Goal: Contribute content: Add original content to the website for others to see

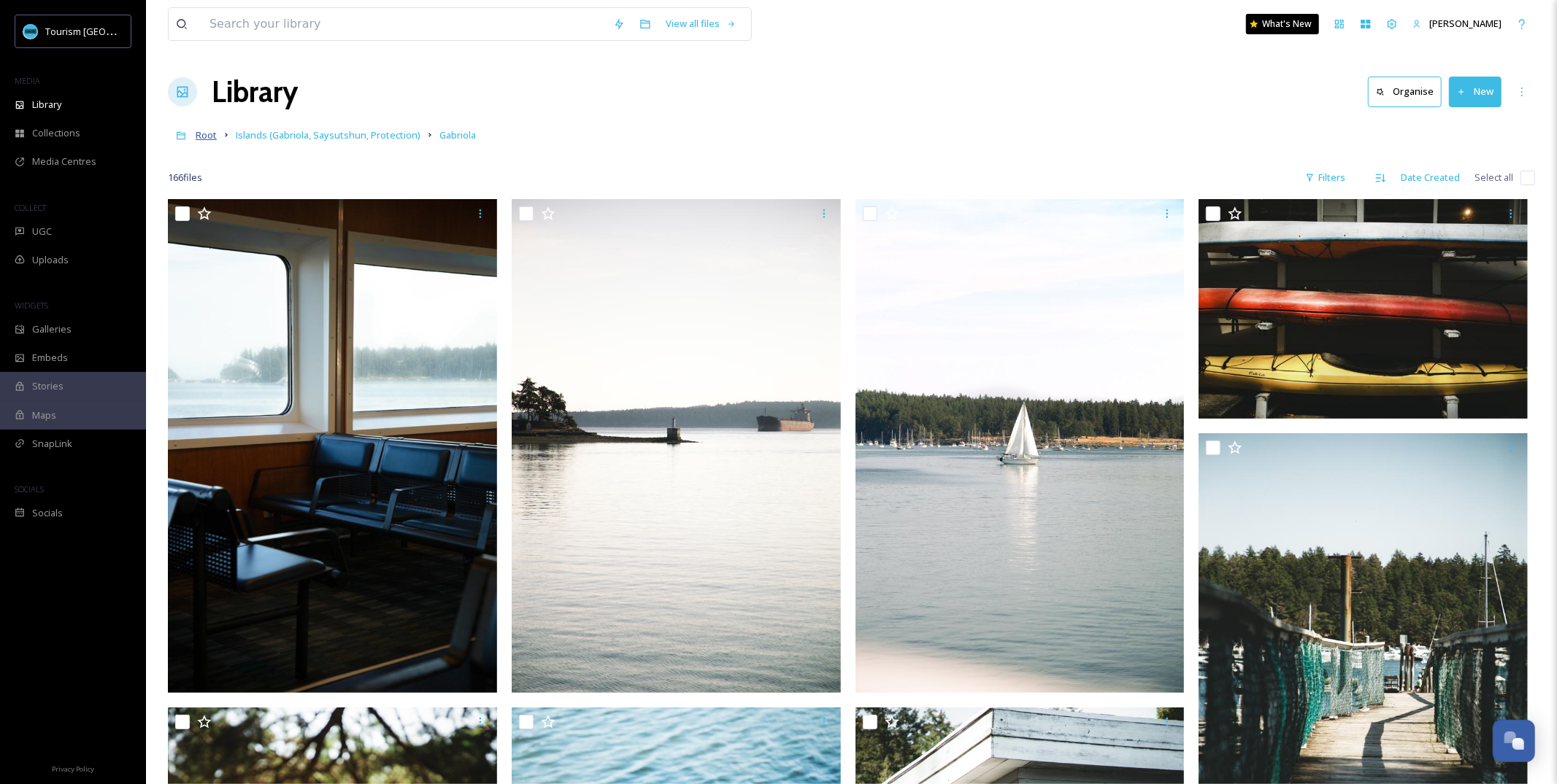
click at [209, 137] on span "Root" at bounding box center [206, 134] width 21 height 13
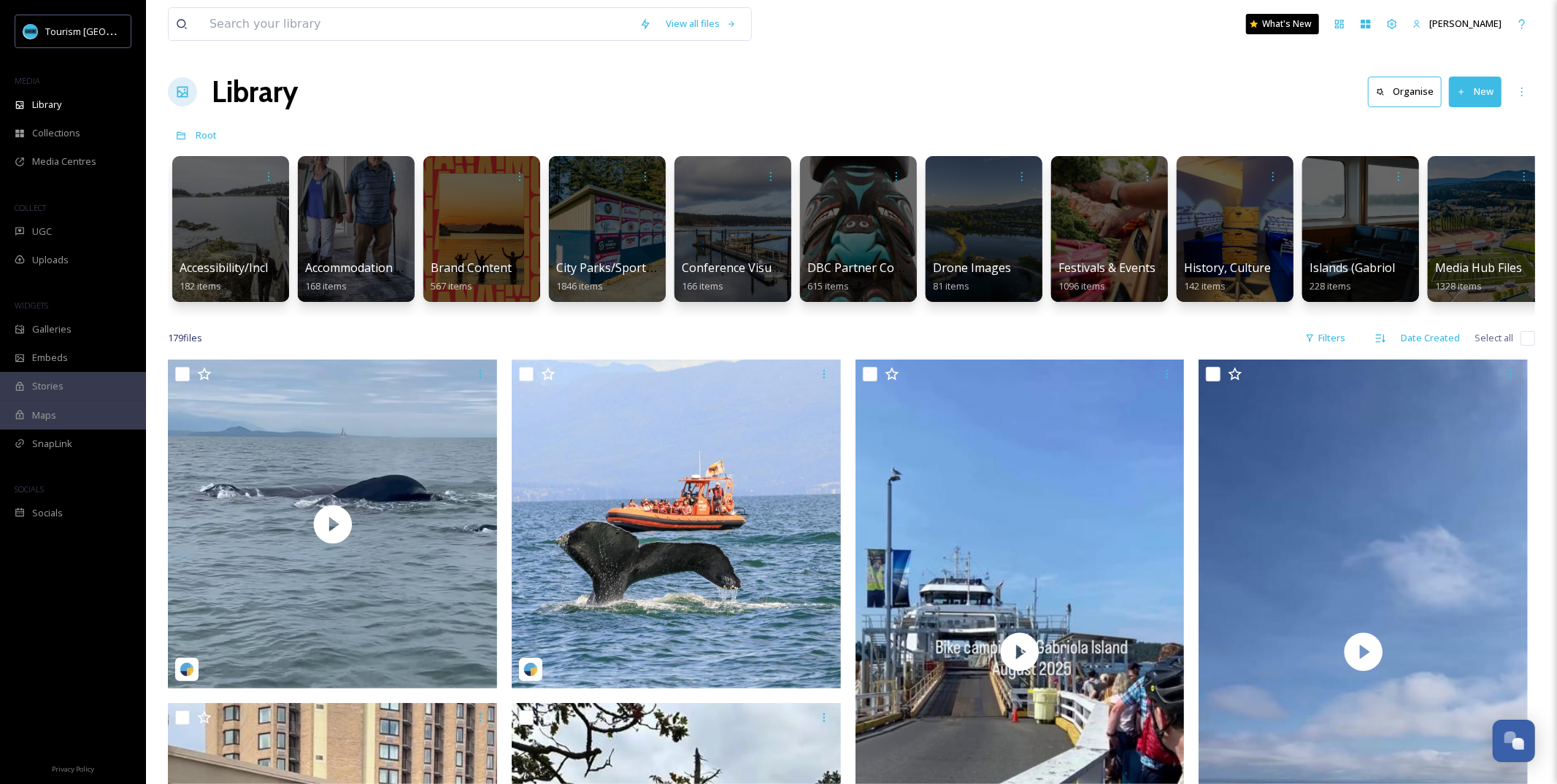
click at [817, 324] on div "179 file s Filters Date Created Select all" at bounding box center [852, 338] width 1367 height 29
click at [459, 268] on span "Brand Content" at bounding box center [471, 268] width 82 height 16
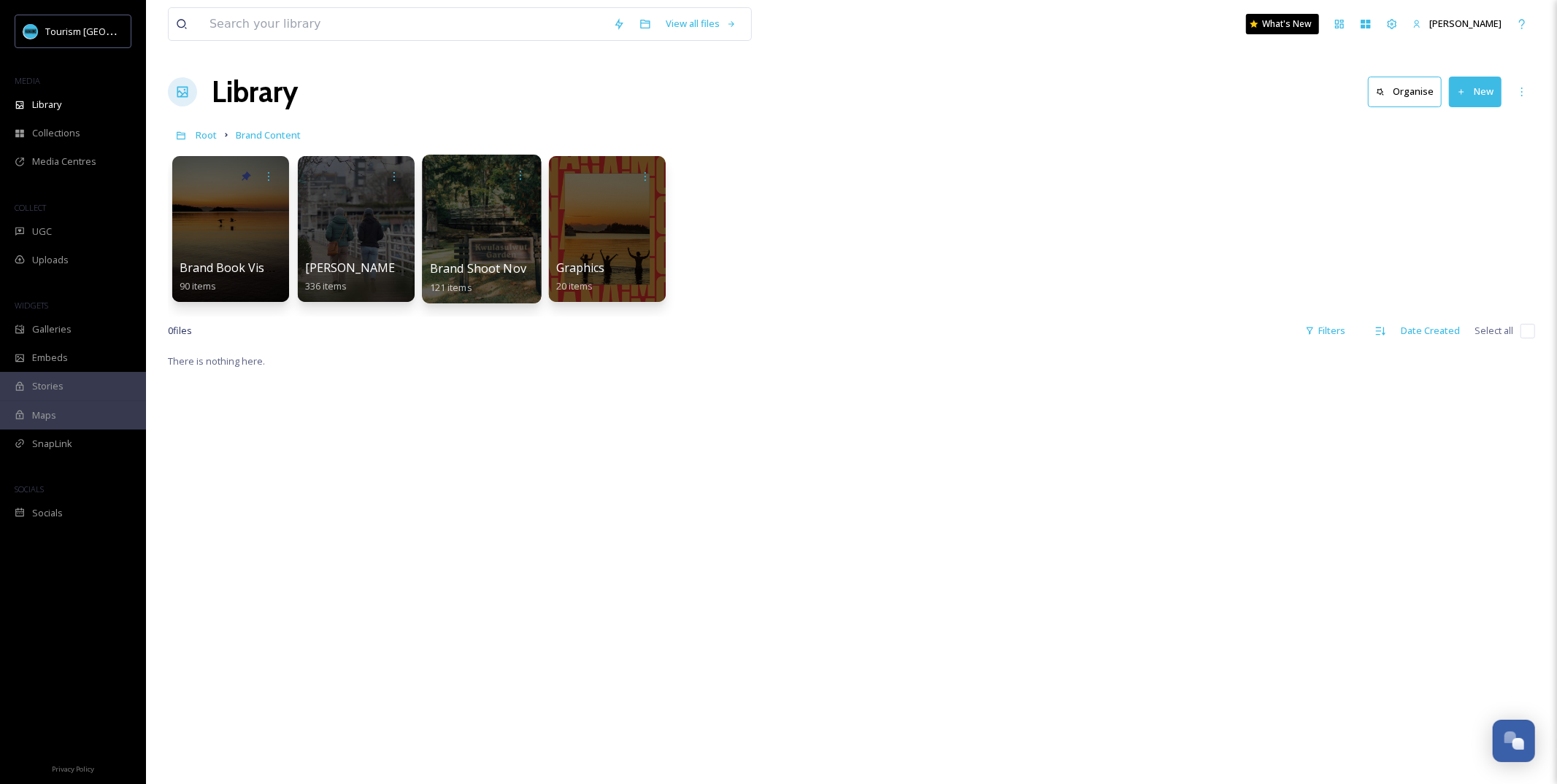
click at [500, 254] on div at bounding box center [481, 229] width 119 height 149
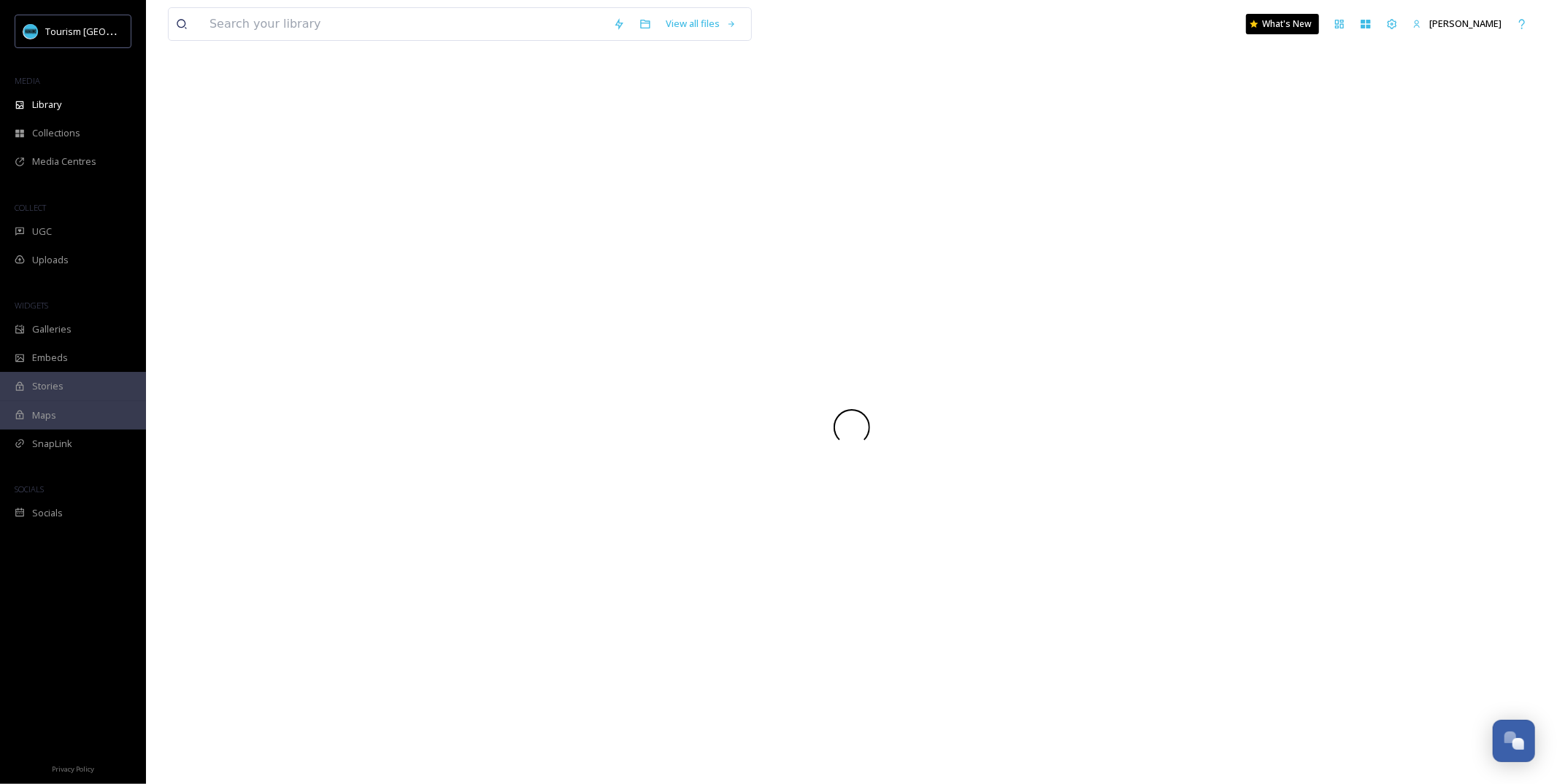
click at [500, 254] on div at bounding box center [852, 428] width 1367 height 715
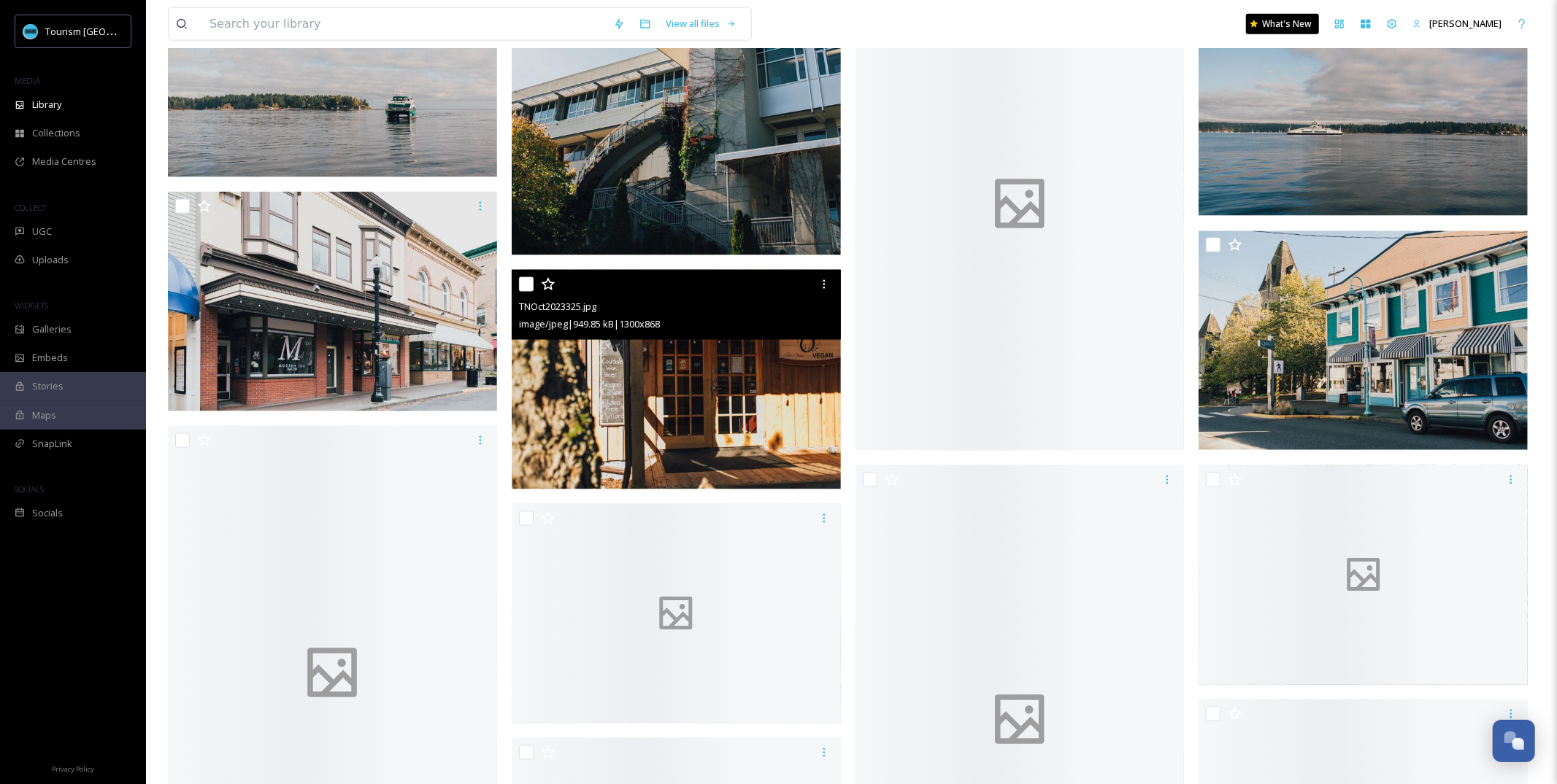
scroll to position [2034, 0]
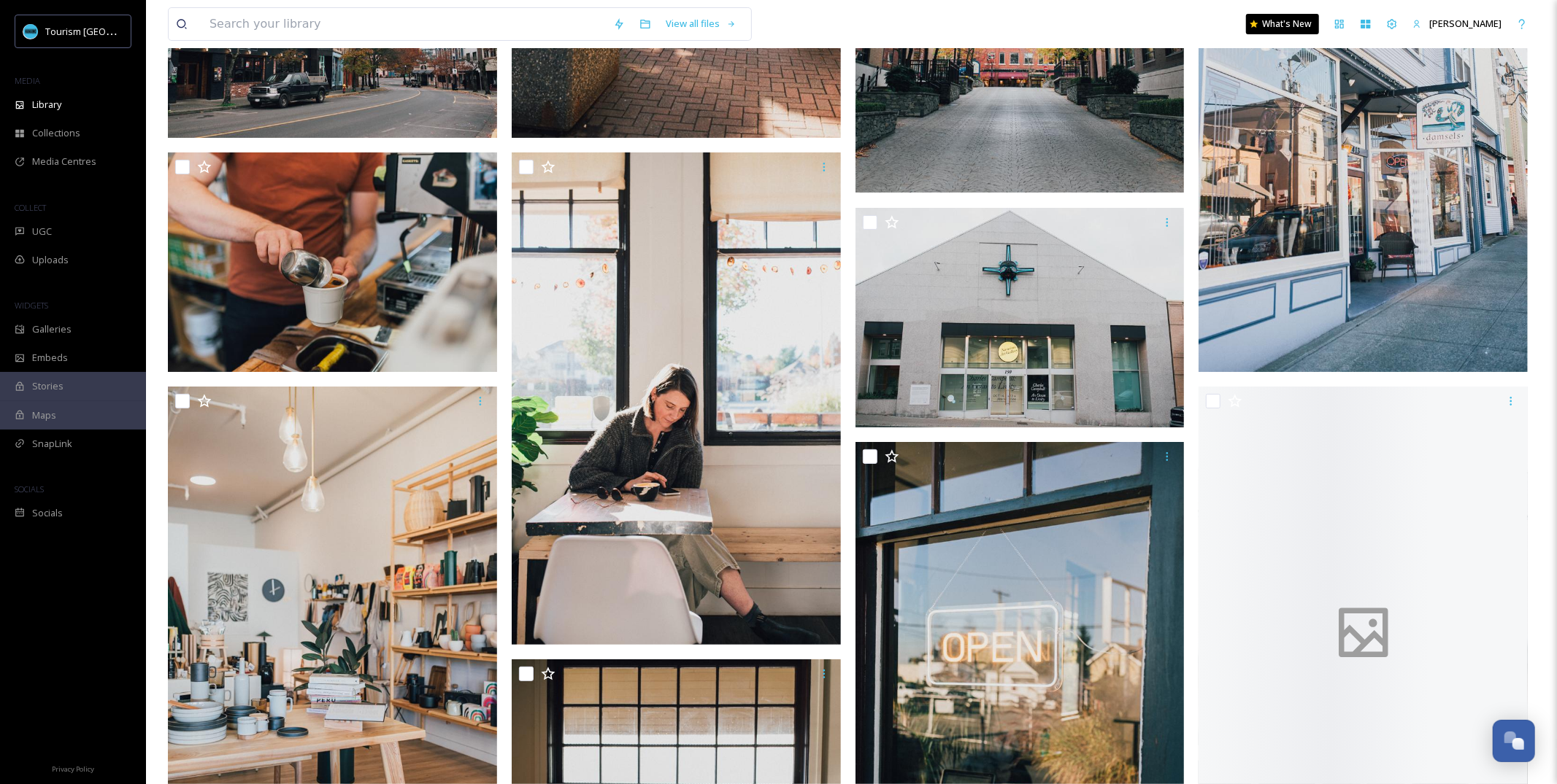
scroll to position [4754, 0]
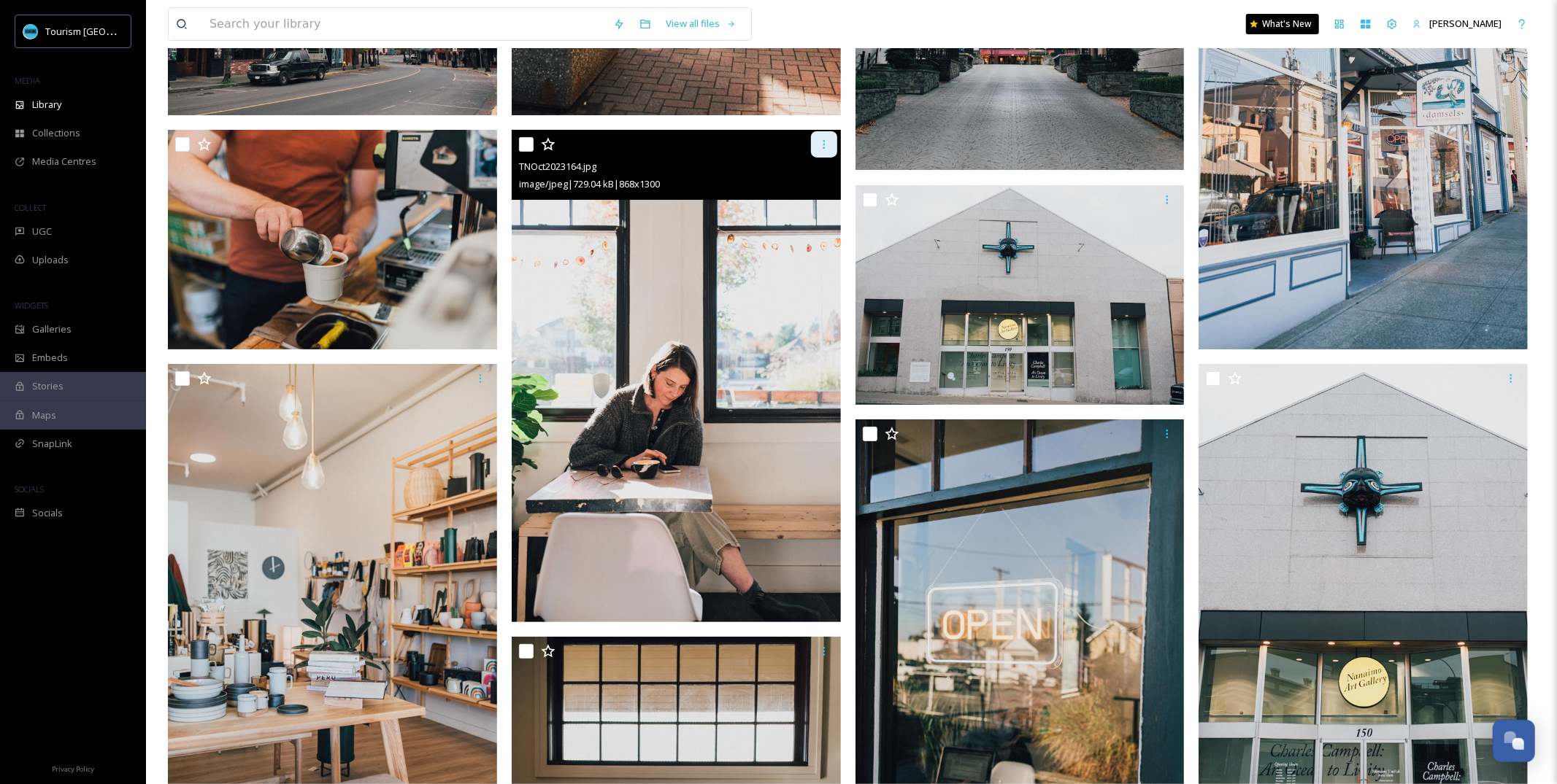
click at [821, 154] on div at bounding box center [824, 144] width 26 height 26
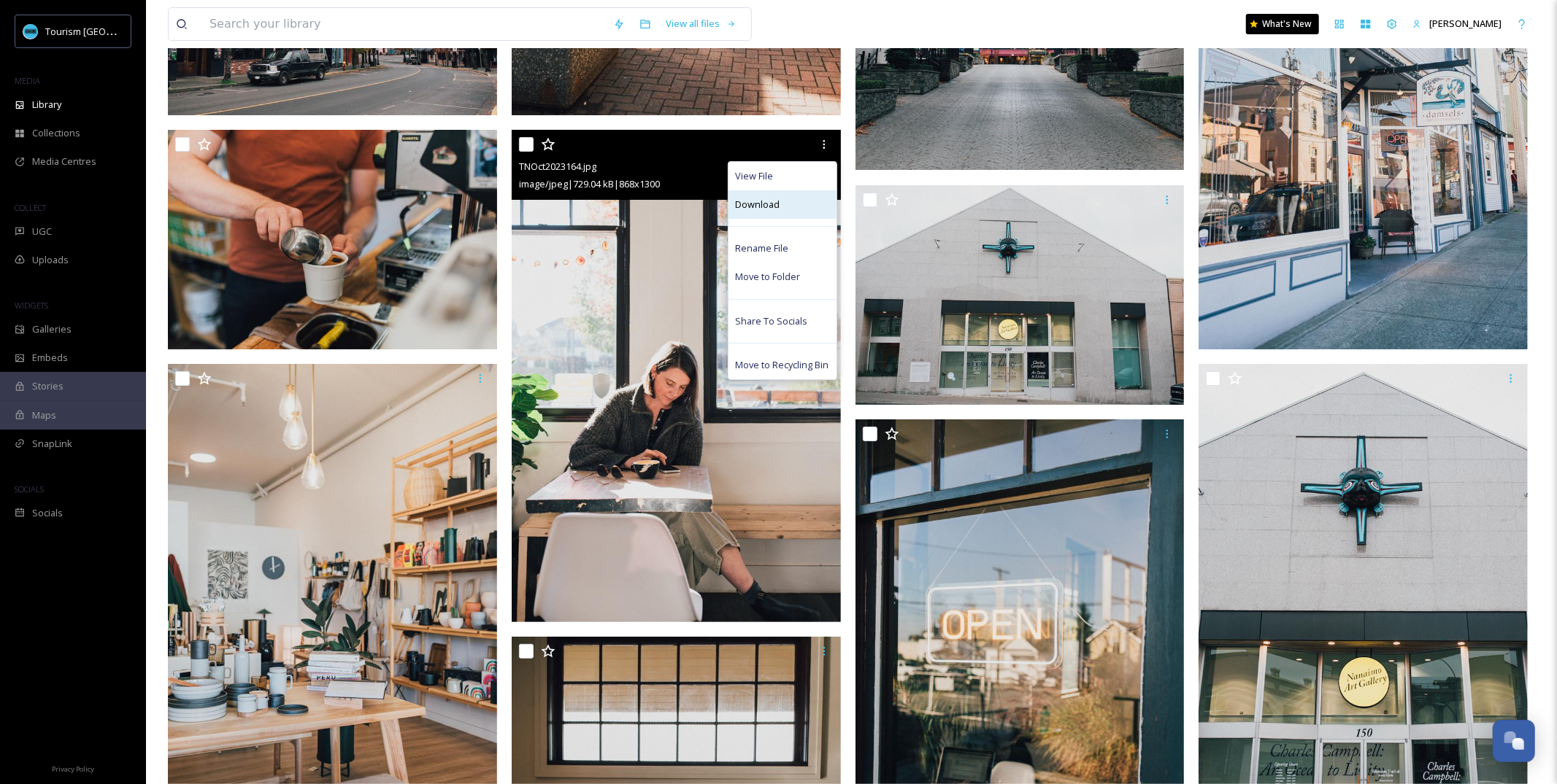
click at [800, 206] on div "Download" at bounding box center [782, 205] width 108 height 29
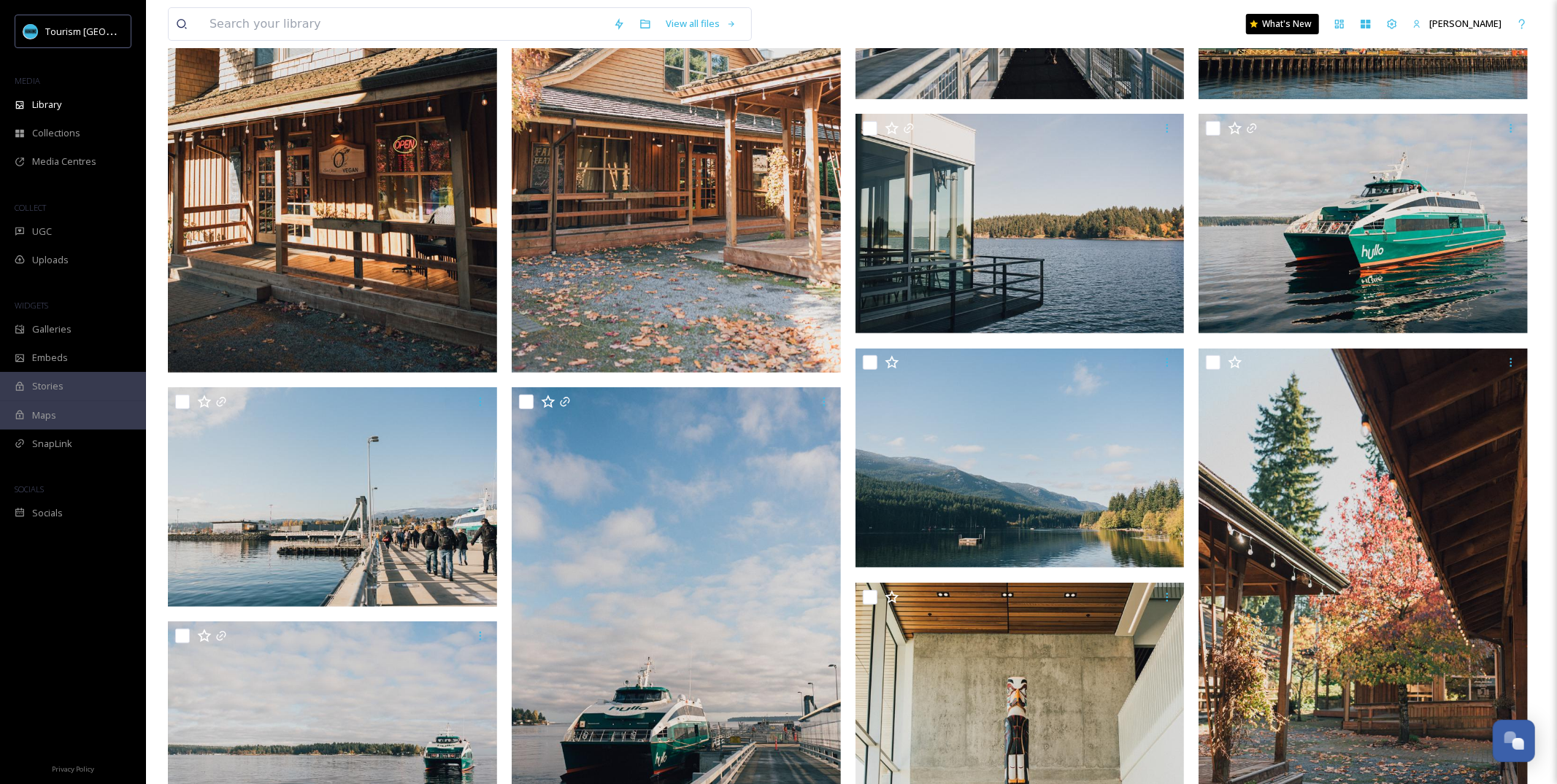
scroll to position [0, 0]
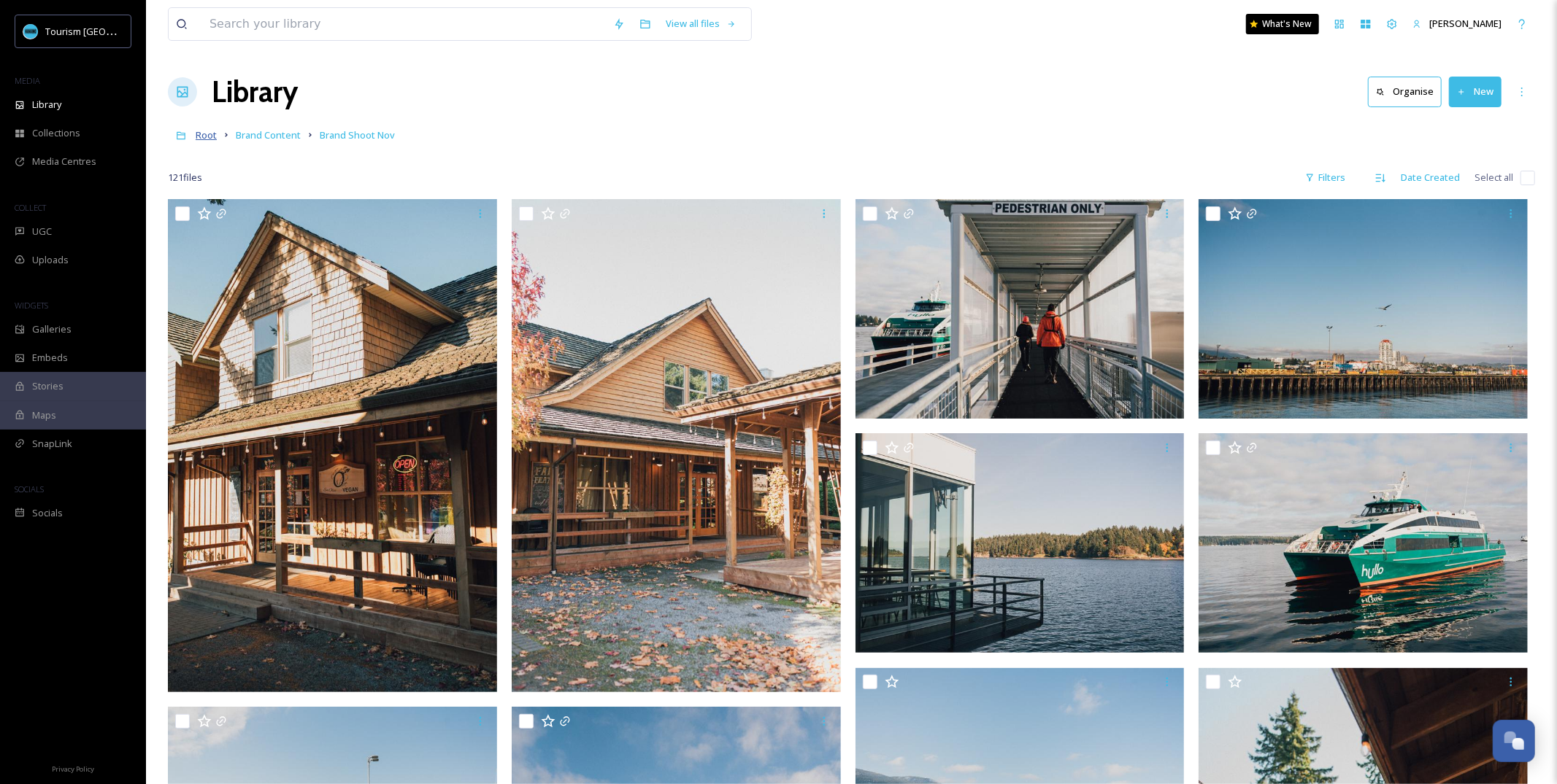
click at [205, 137] on span "Root" at bounding box center [206, 134] width 21 height 13
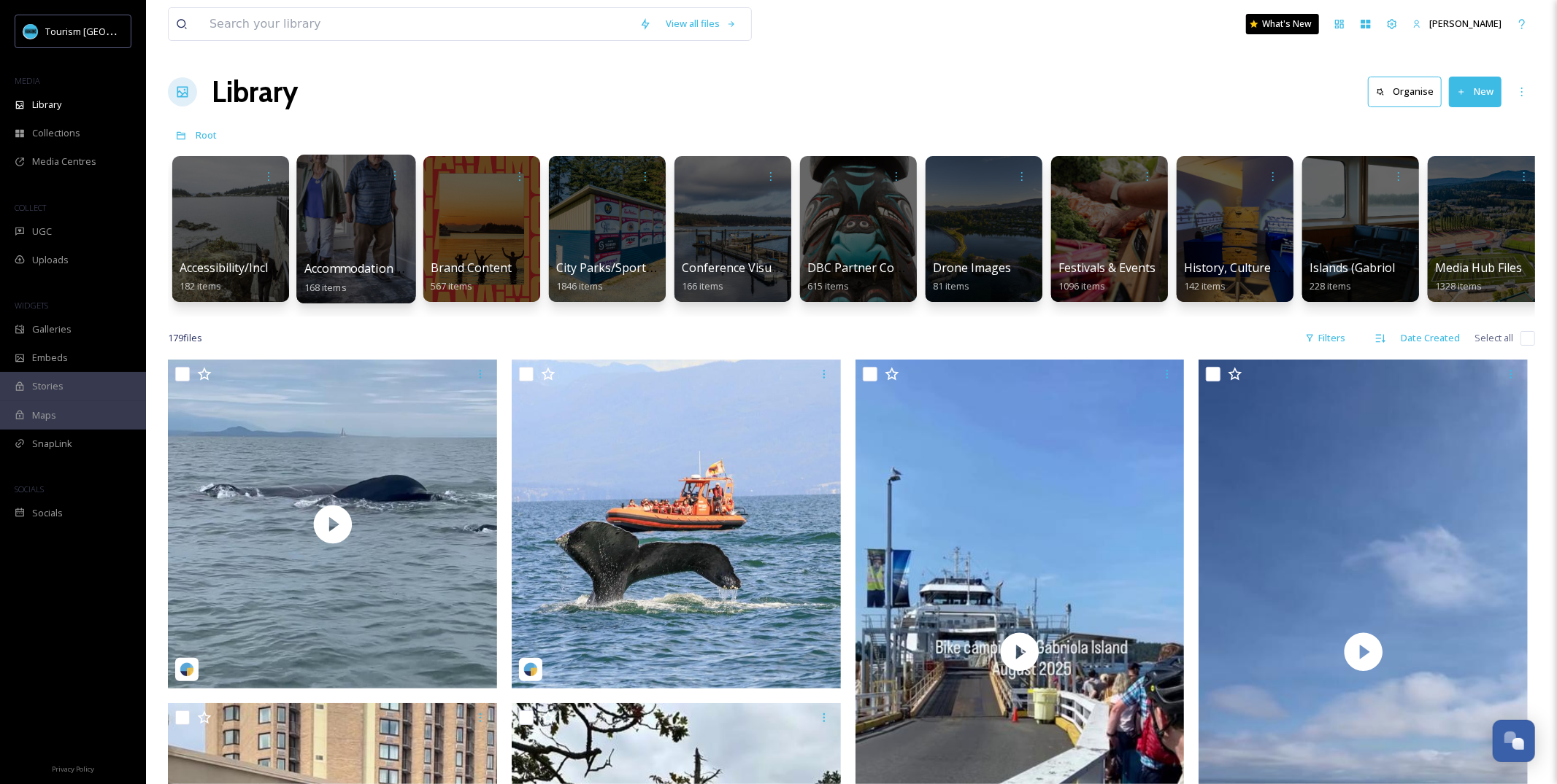
click at [381, 283] on div "Accommodations by Biz 168 items" at bounding box center [357, 278] width 104 height 36
click at [385, 278] on div "Accommodations by Biz 168 items" at bounding box center [357, 278] width 104 height 36
click at [331, 205] on div at bounding box center [356, 229] width 119 height 149
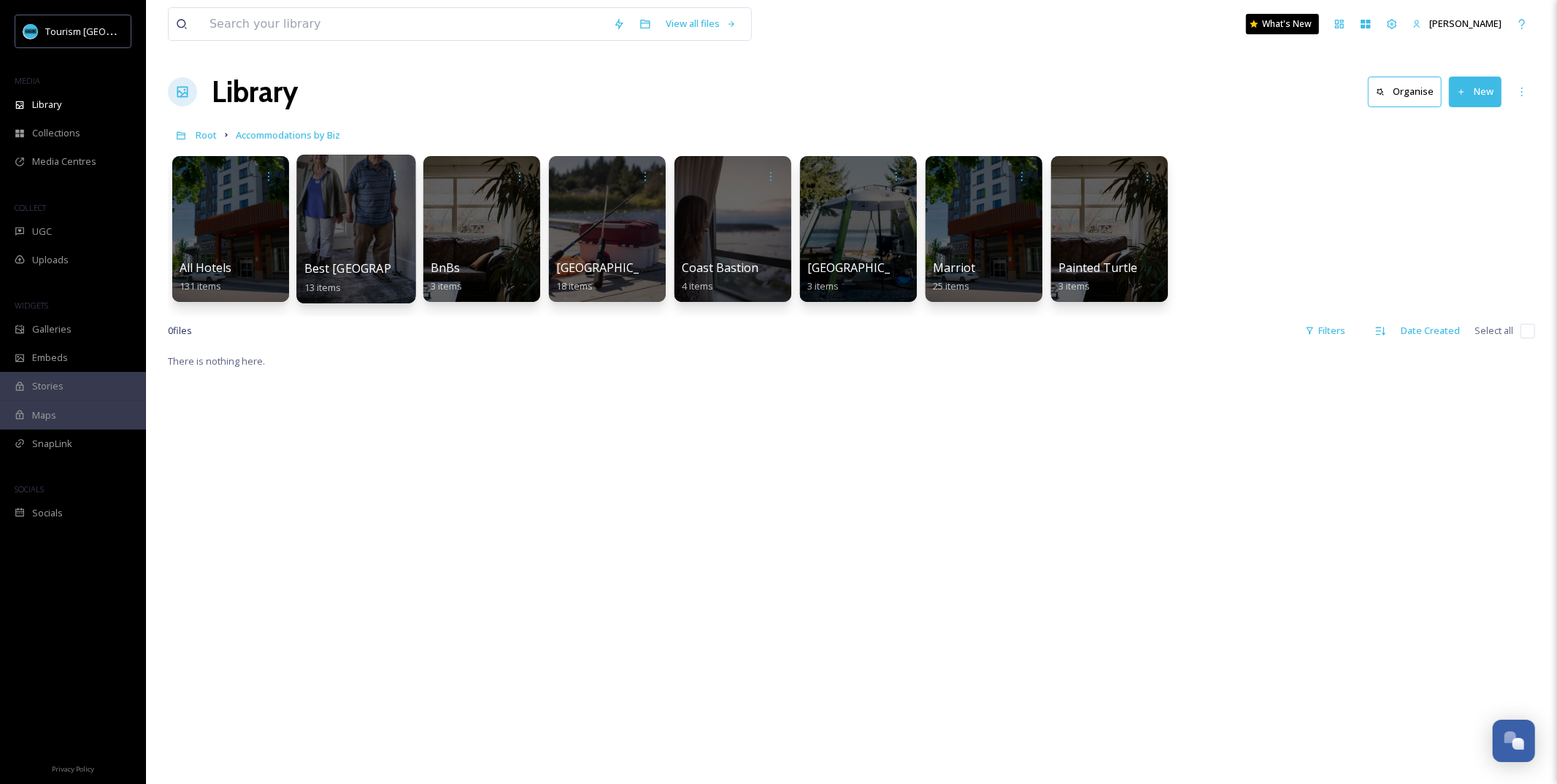
click at [311, 255] on div at bounding box center [356, 229] width 119 height 149
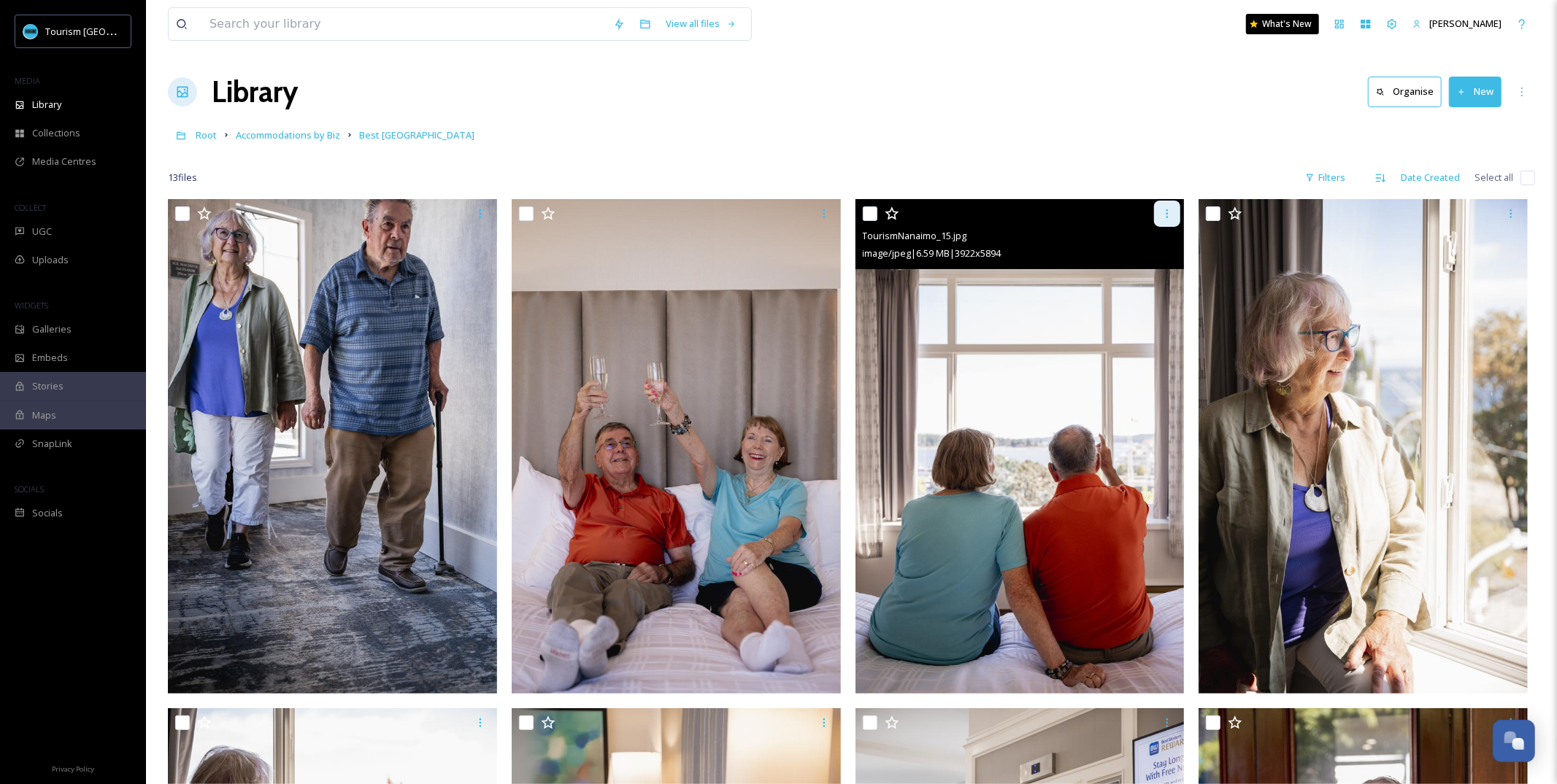
click at [1167, 221] on div at bounding box center [1167, 213] width 26 height 26
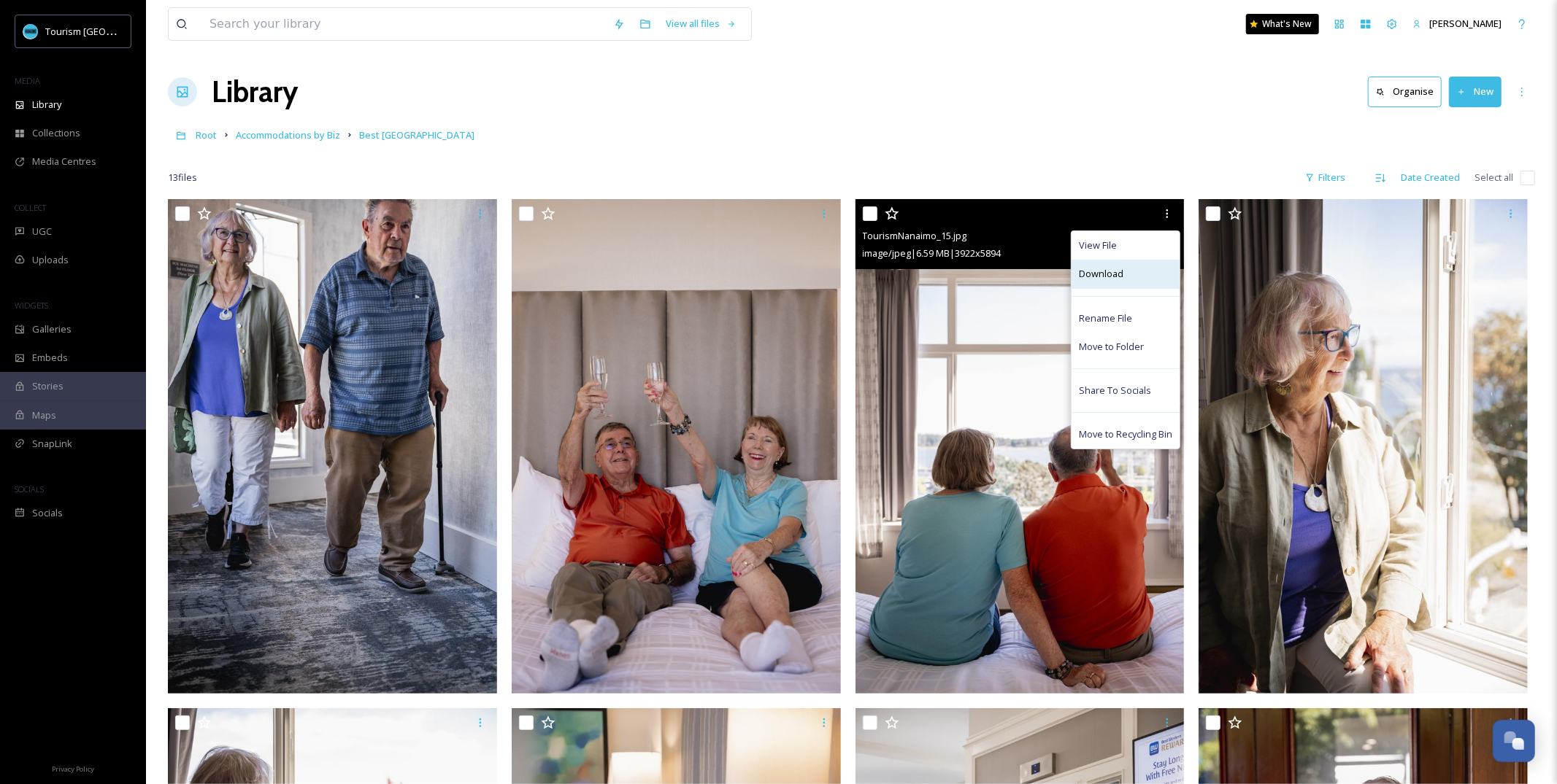
click at [1136, 276] on div "Download" at bounding box center [1125, 274] width 108 height 29
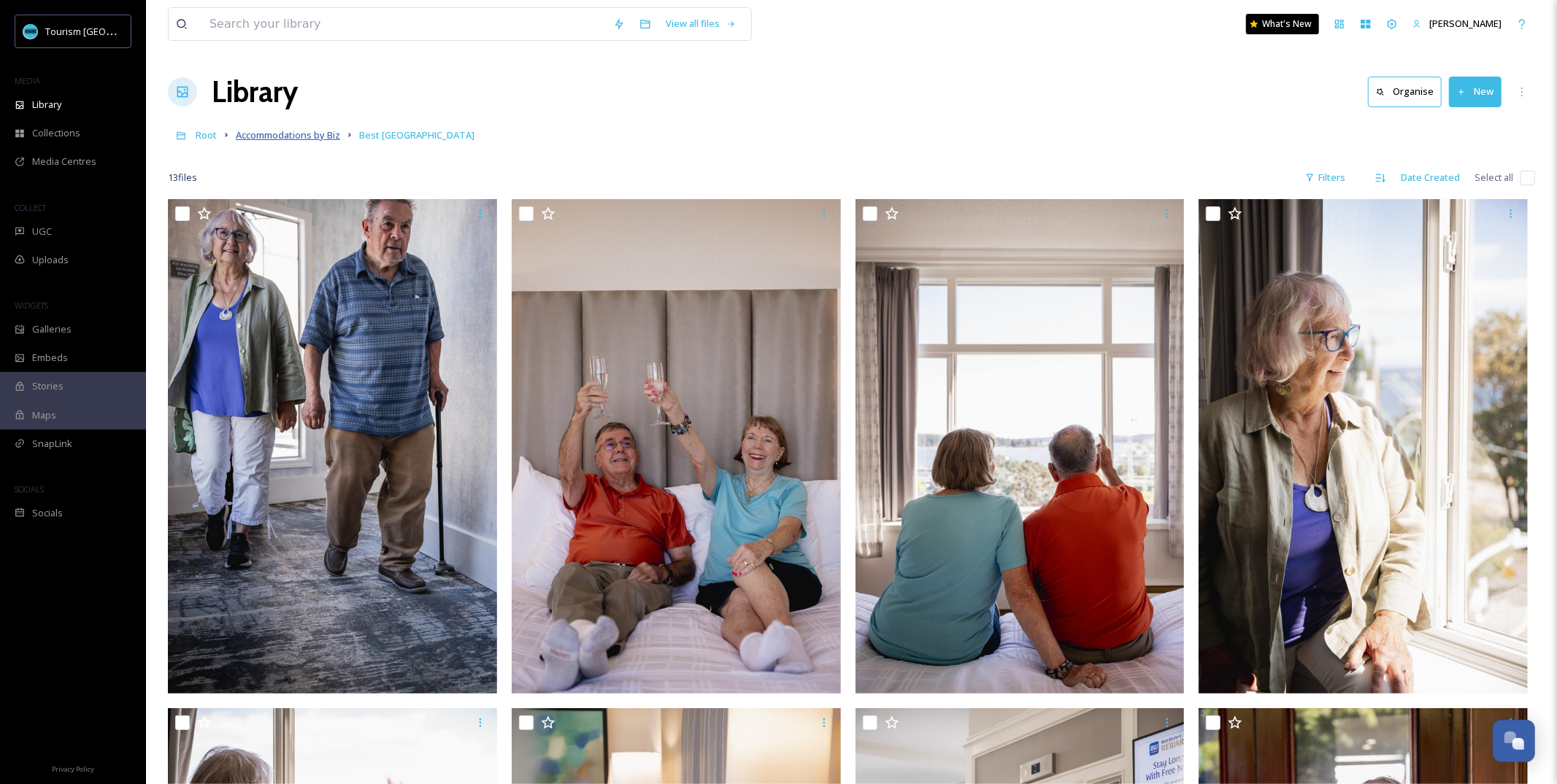
click at [306, 135] on span "Accommodations by Biz" at bounding box center [288, 134] width 104 height 13
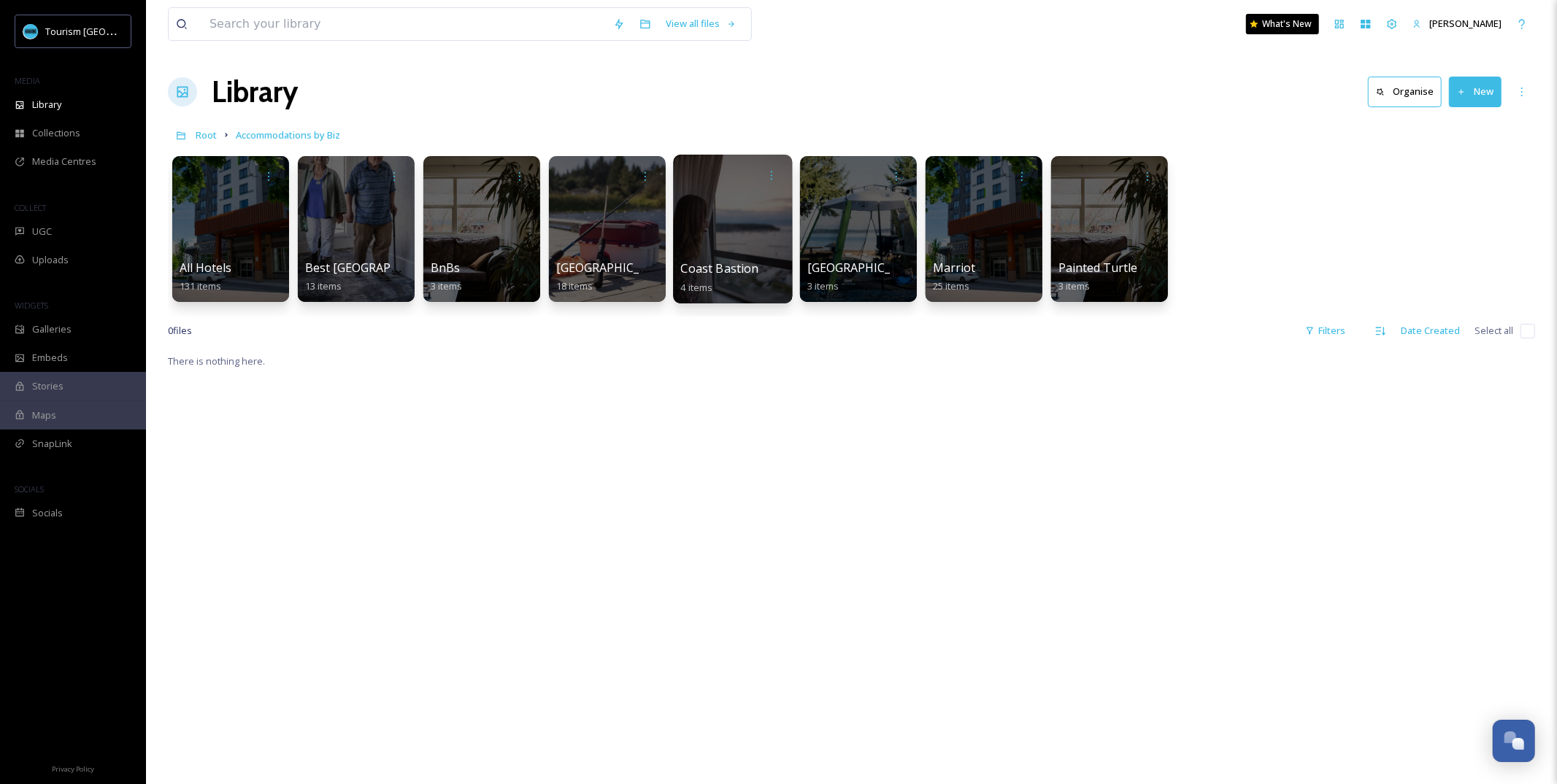
click at [757, 269] on div "Coast Bastion 4 items" at bounding box center [733, 278] width 104 height 36
click at [723, 246] on div at bounding box center [732, 229] width 119 height 149
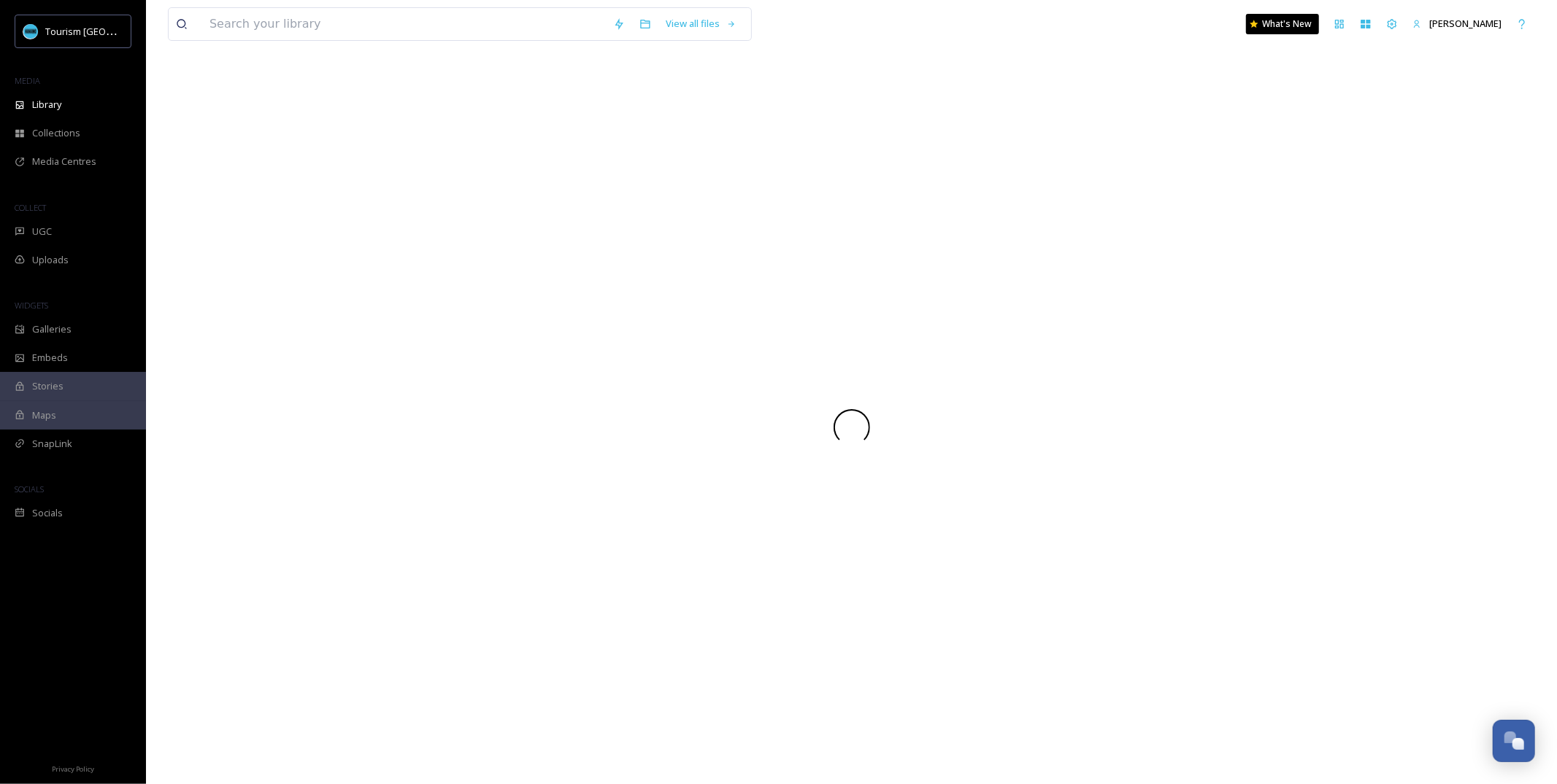
click at [723, 246] on div at bounding box center [852, 428] width 1367 height 715
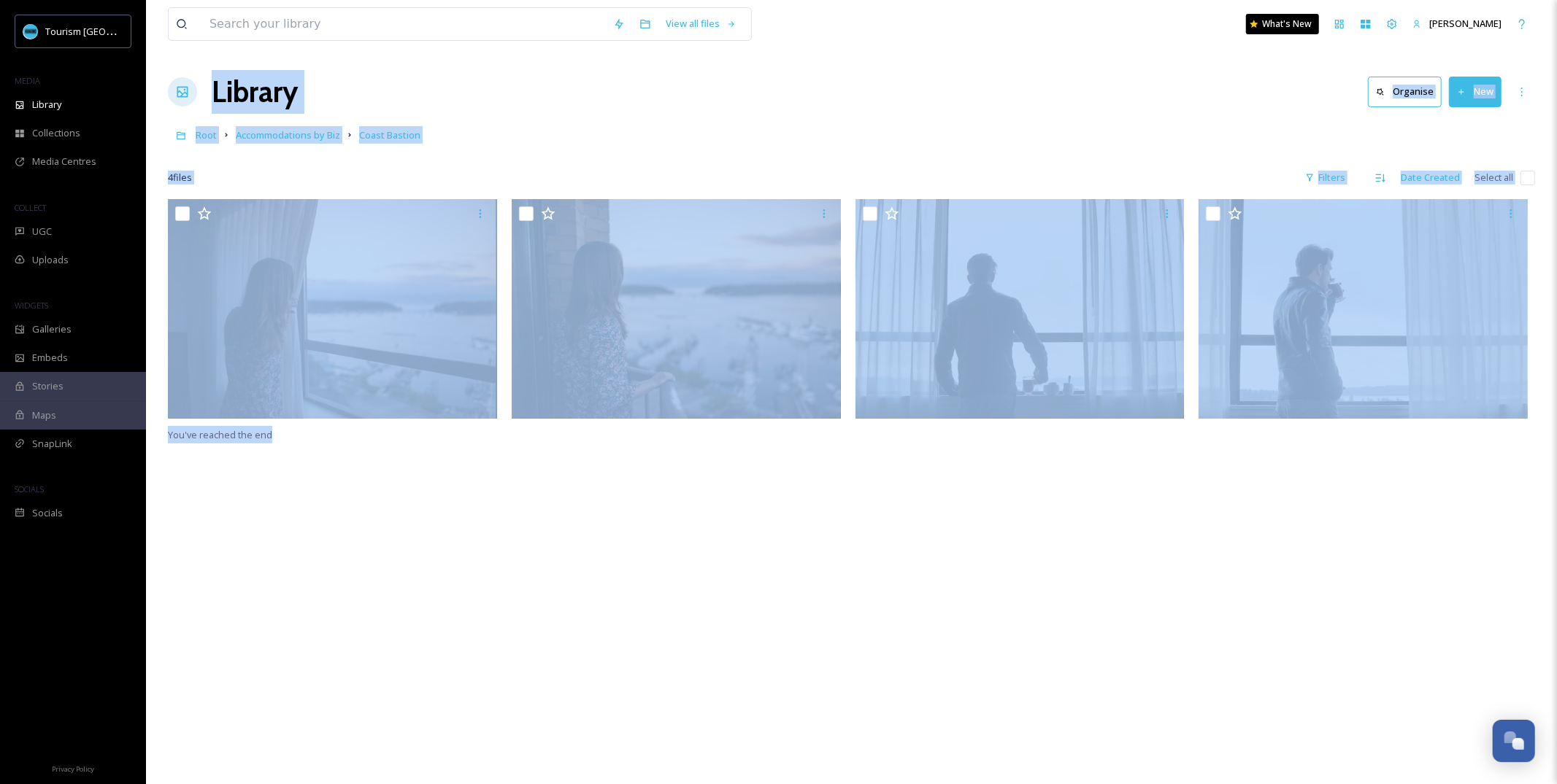
click at [661, 145] on div "Root Accommodations by Biz Coast Bastion" at bounding box center [852, 135] width 1367 height 28
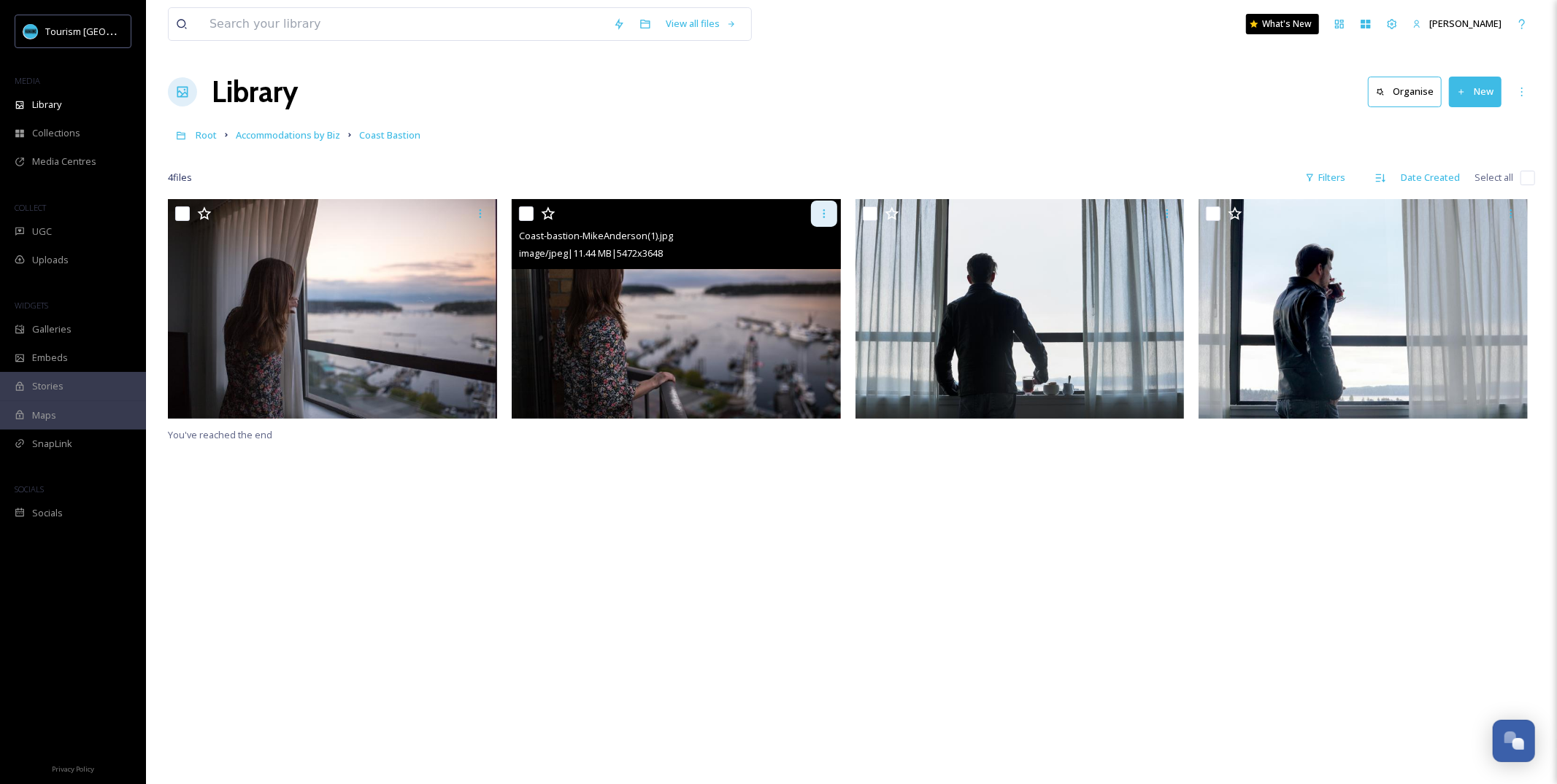
click at [816, 217] on div at bounding box center [824, 213] width 26 height 26
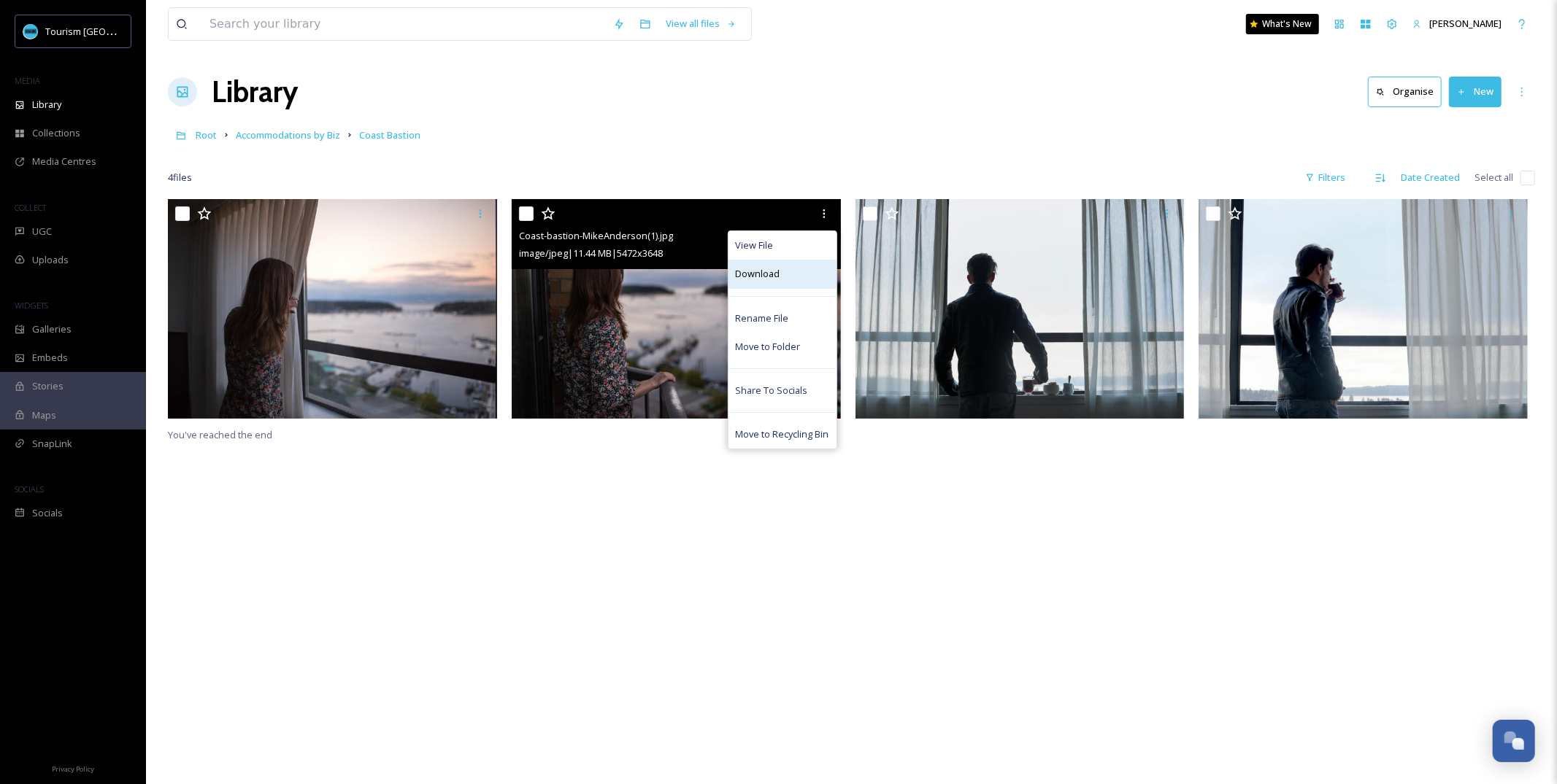
click at [791, 278] on div "Download" at bounding box center [782, 274] width 108 height 29
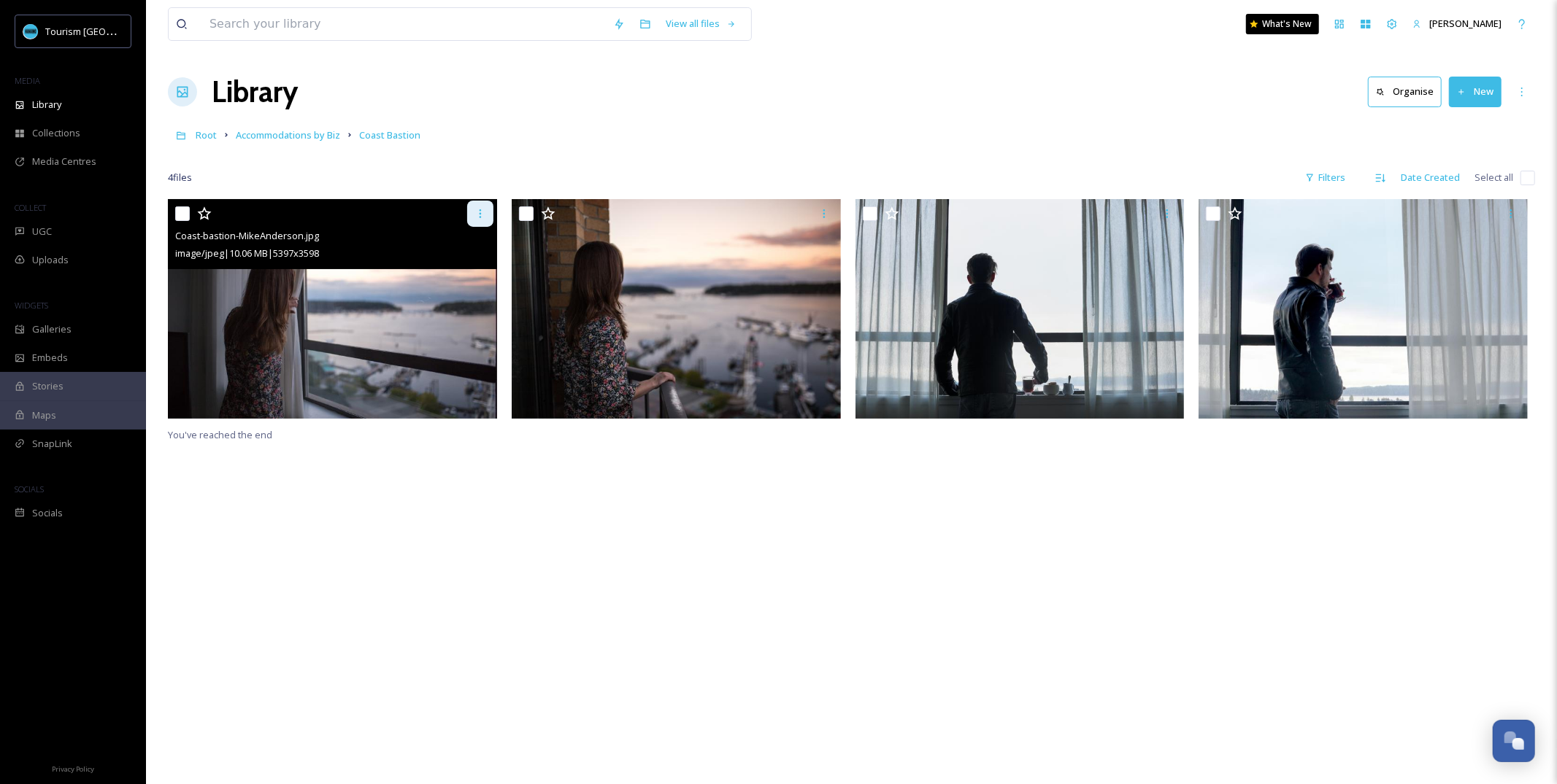
click at [481, 212] on icon at bounding box center [480, 213] width 11 height 11
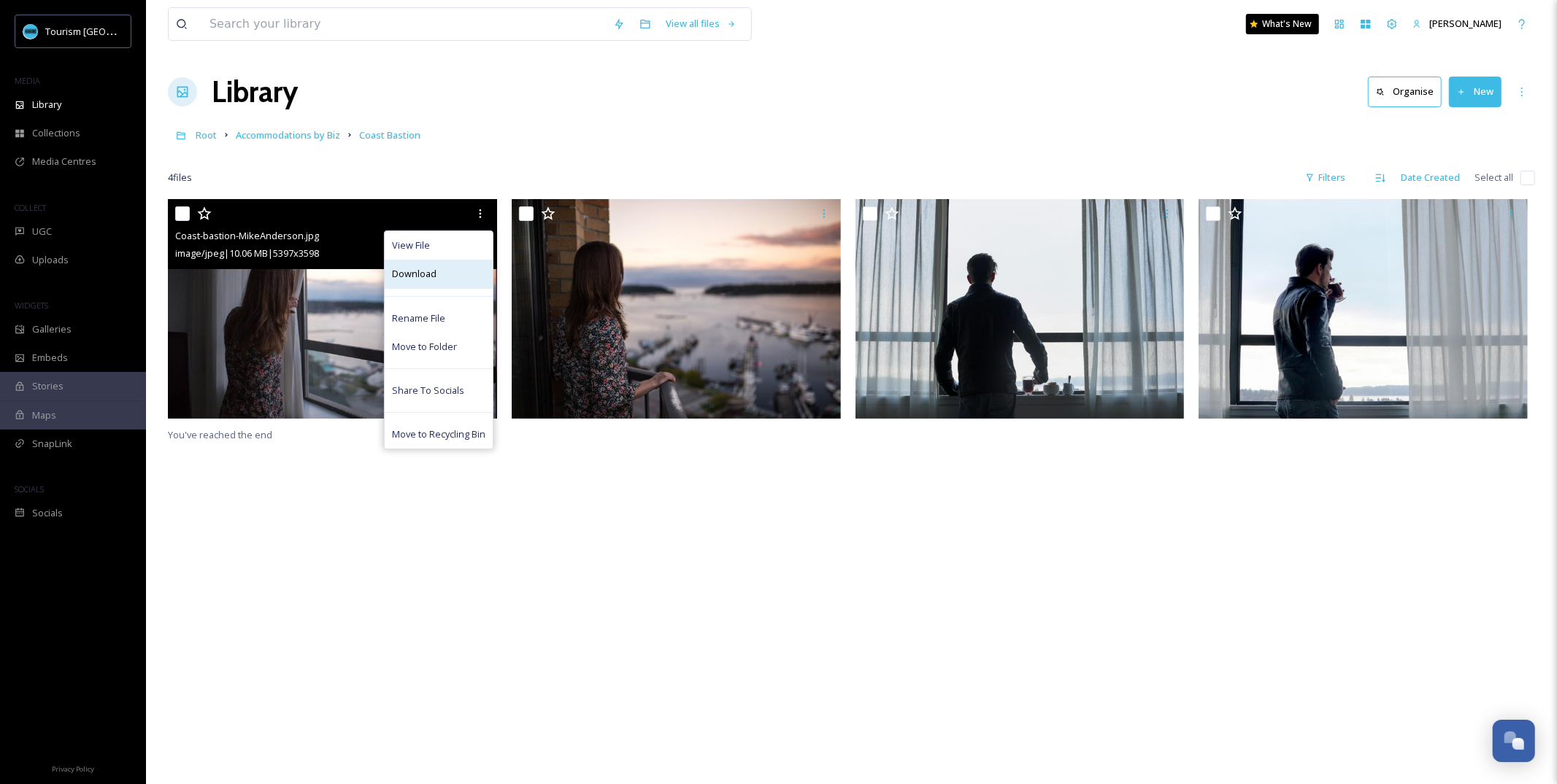
click at [468, 269] on div "Download" at bounding box center [438, 274] width 108 height 29
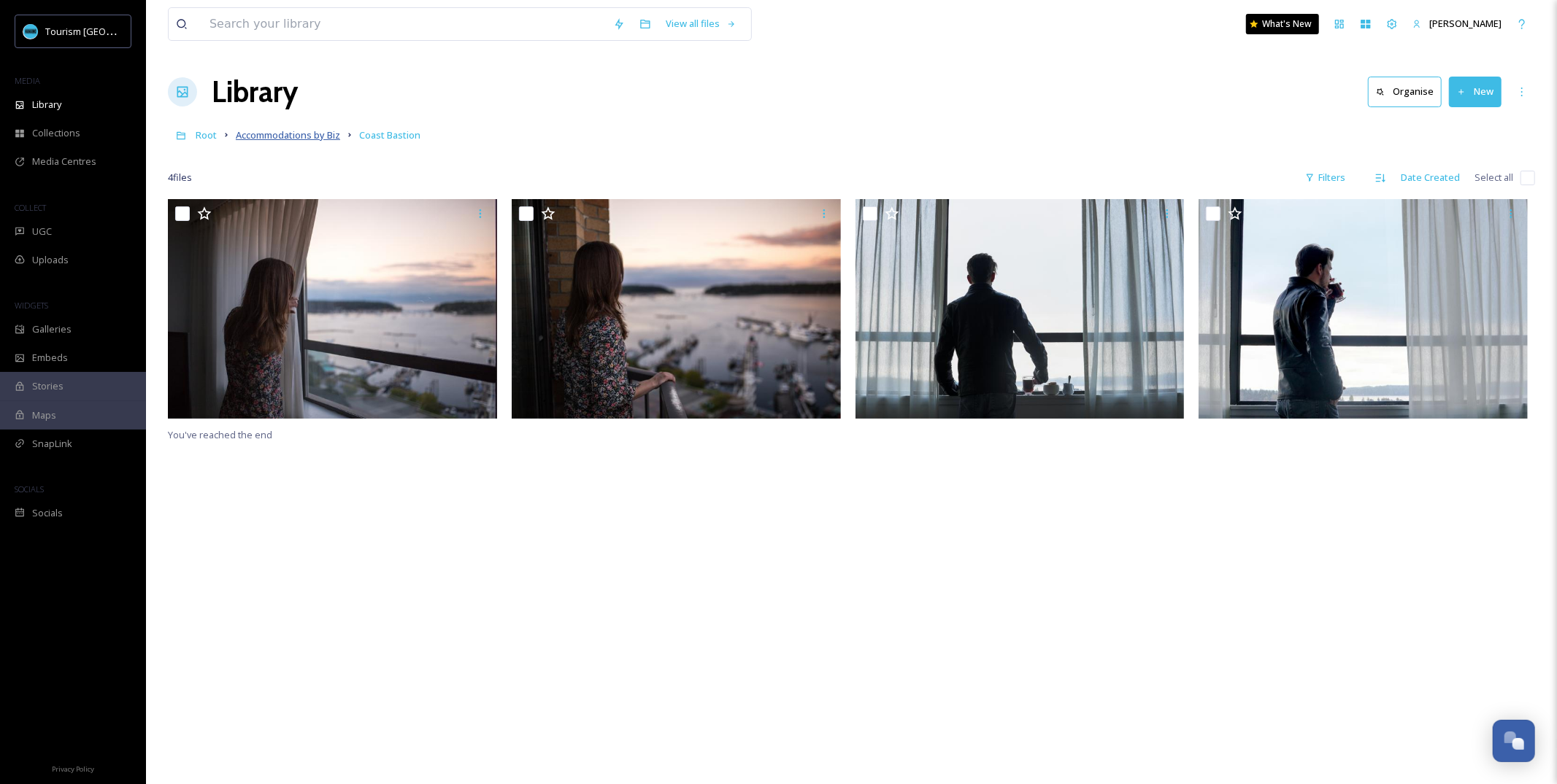
click at [311, 135] on span "Accommodations by Biz" at bounding box center [288, 134] width 104 height 13
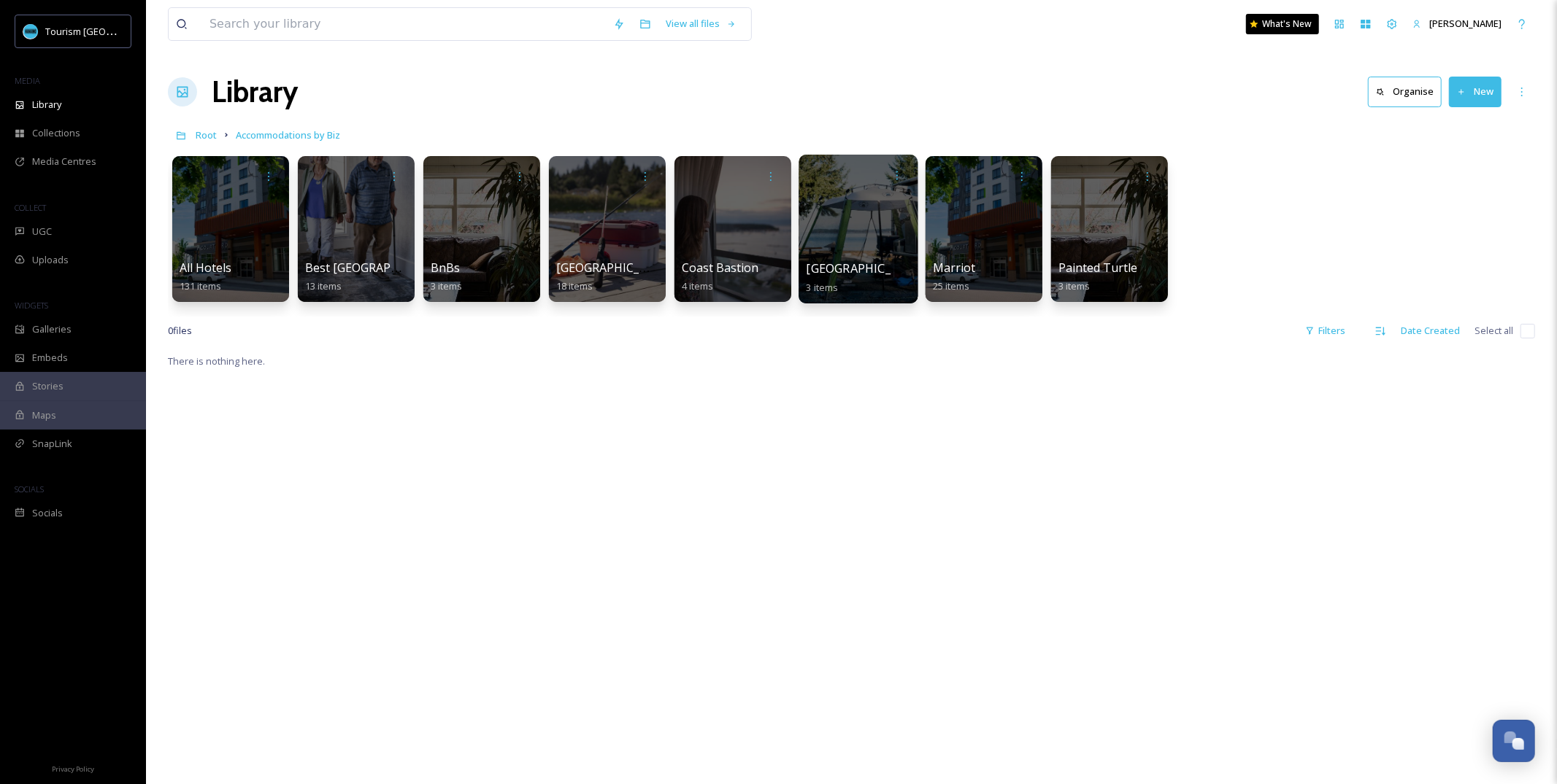
click at [821, 251] on div at bounding box center [857, 229] width 119 height 149
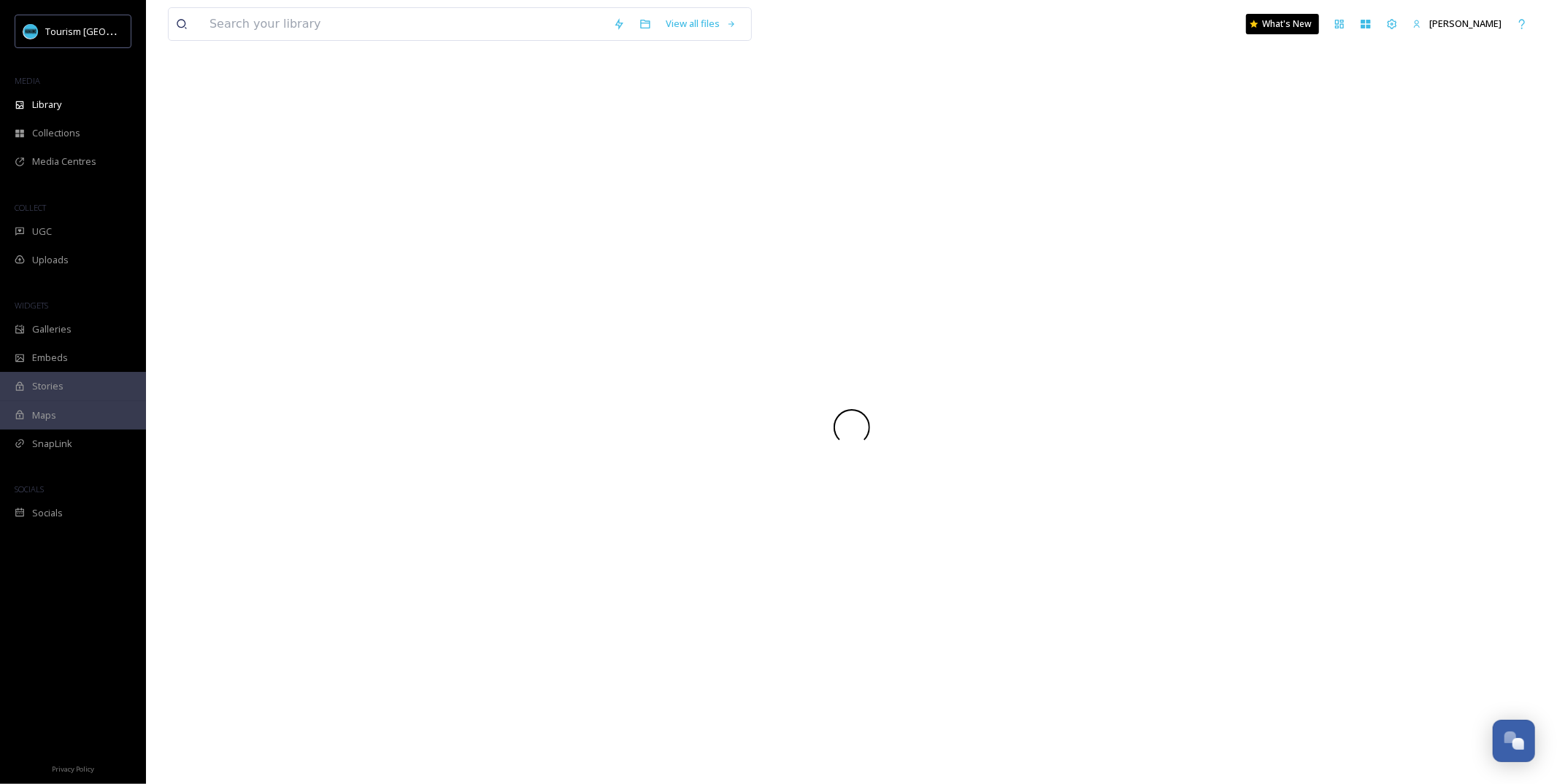
click at [821, 251] on div at bounding box center [852, 428] width 1367 height 715
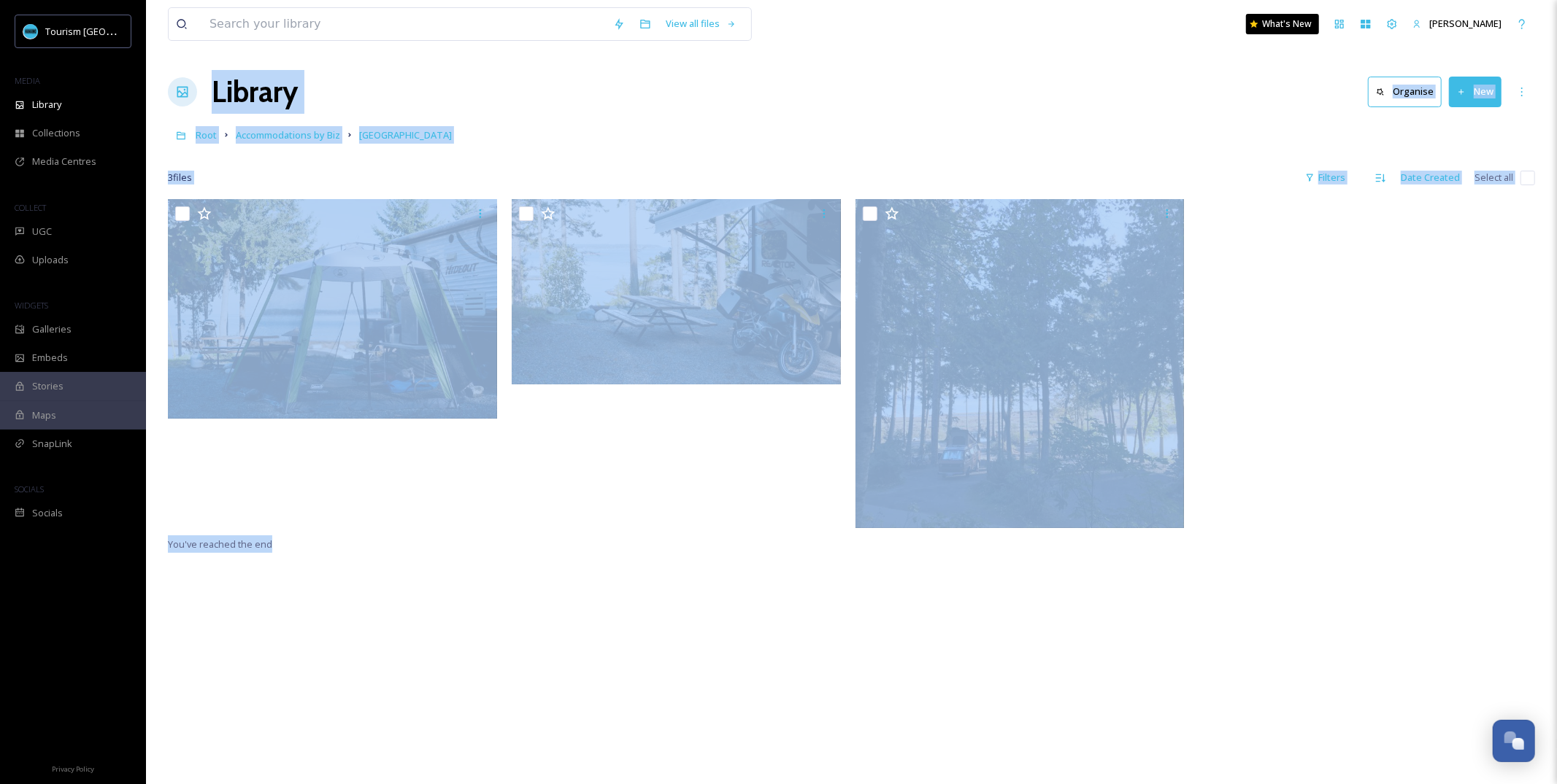
click at [688, 108] on div "Library Organise New" at bounding box center [852, 92] width 1367 height 43
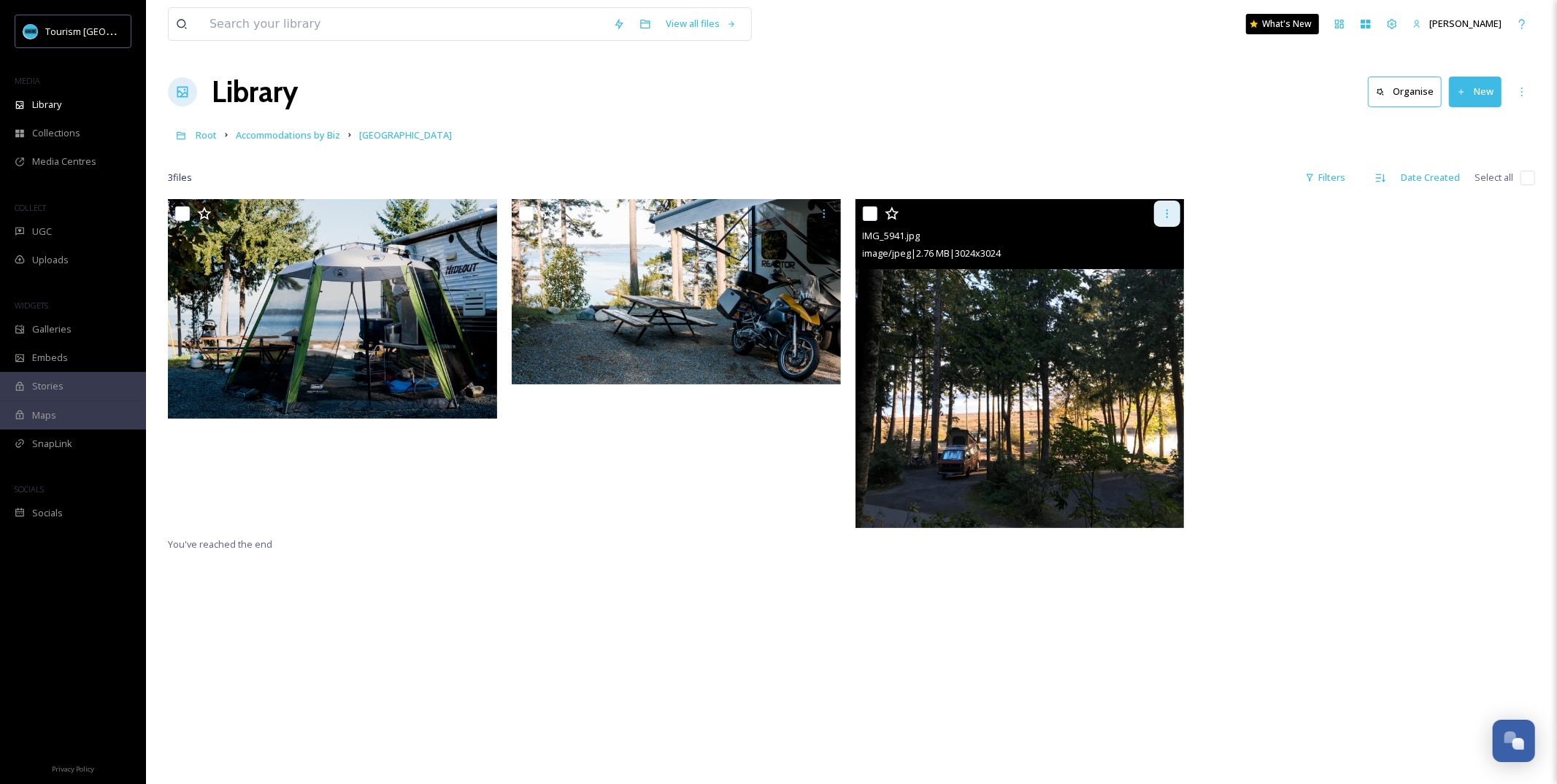
click at [1168, 214] on icon at bounding box center [1167, 213] width 11 height 11
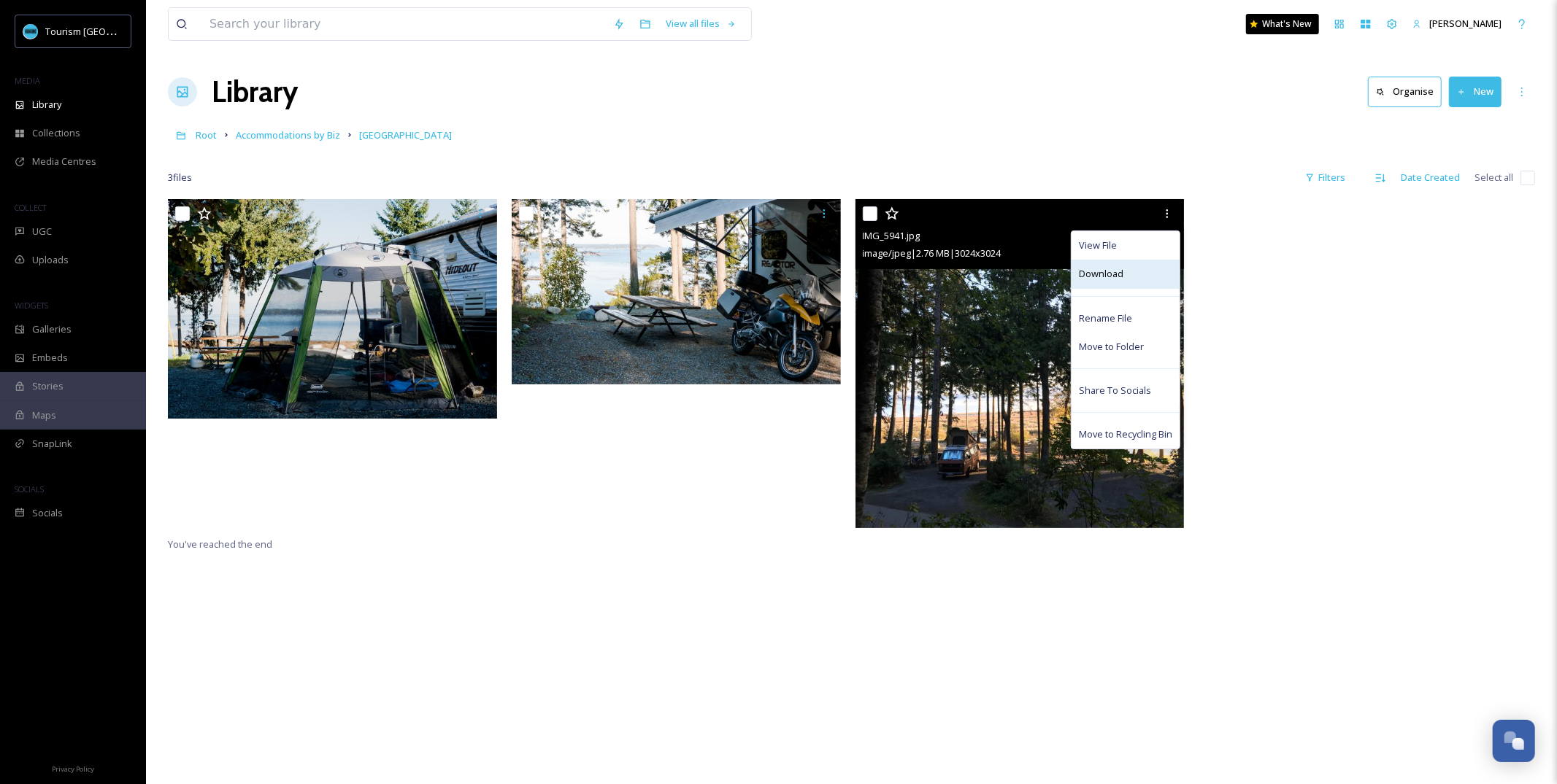
click at [1116, 273] on span "Download" at bounding box center [1101, 274] width 44 height 14
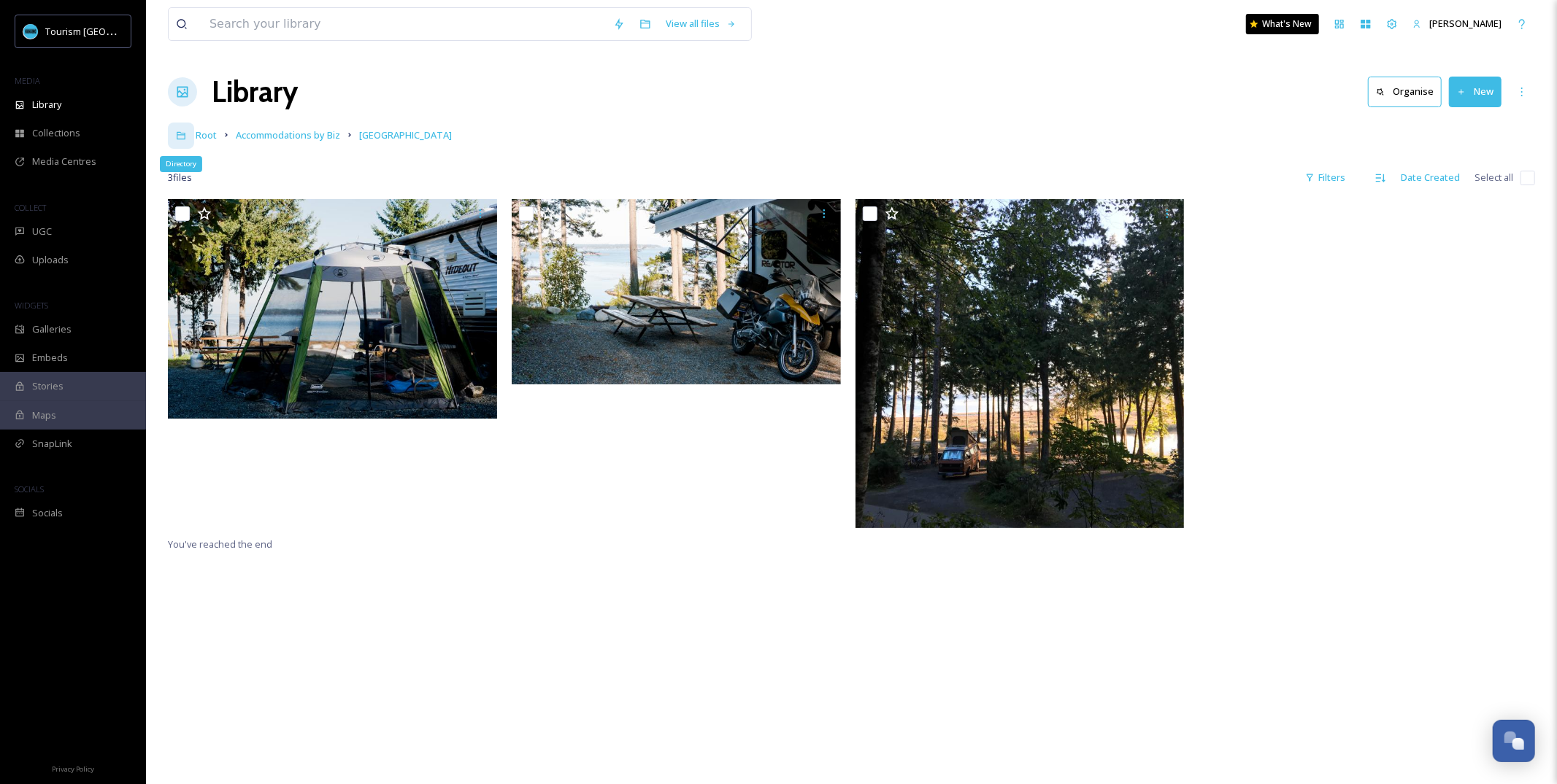
click at [171, 144] on div "Directory" at bounding box center [181, 135] width 26 height 26
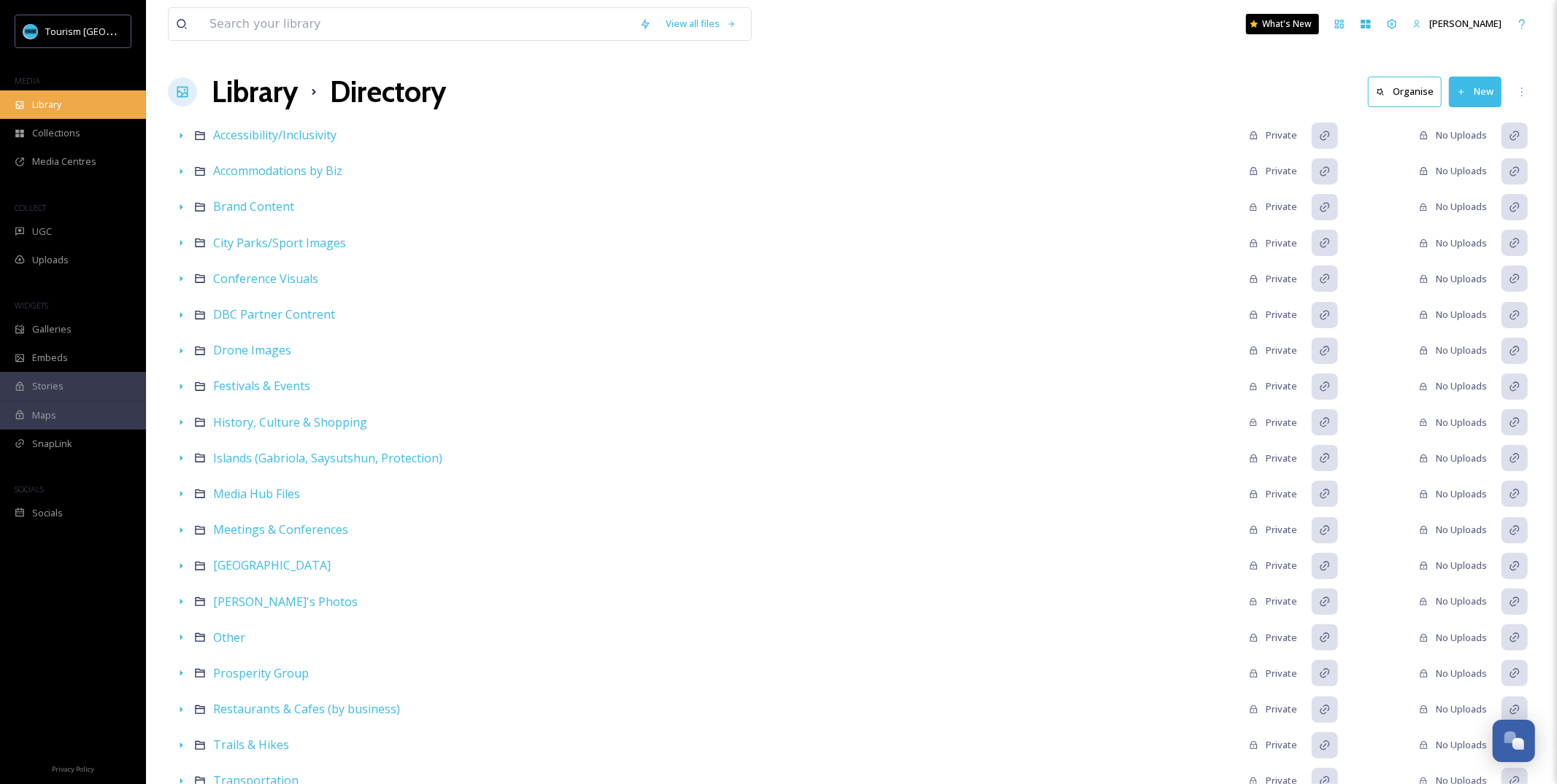
click at [71, 99] on div "Library" at bounding box center [73, 104] width 146 height 29
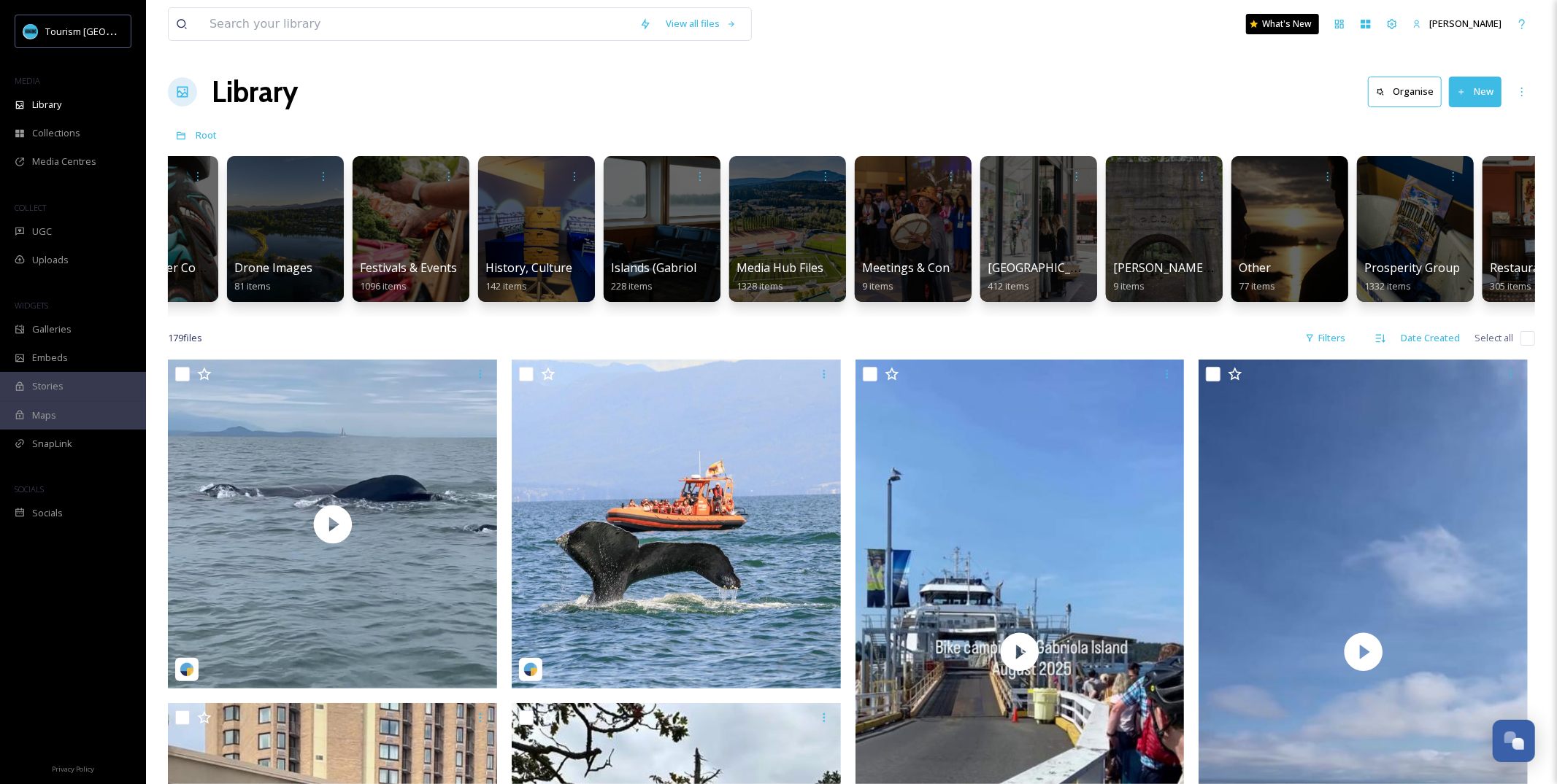
scroll to position [0, 718]
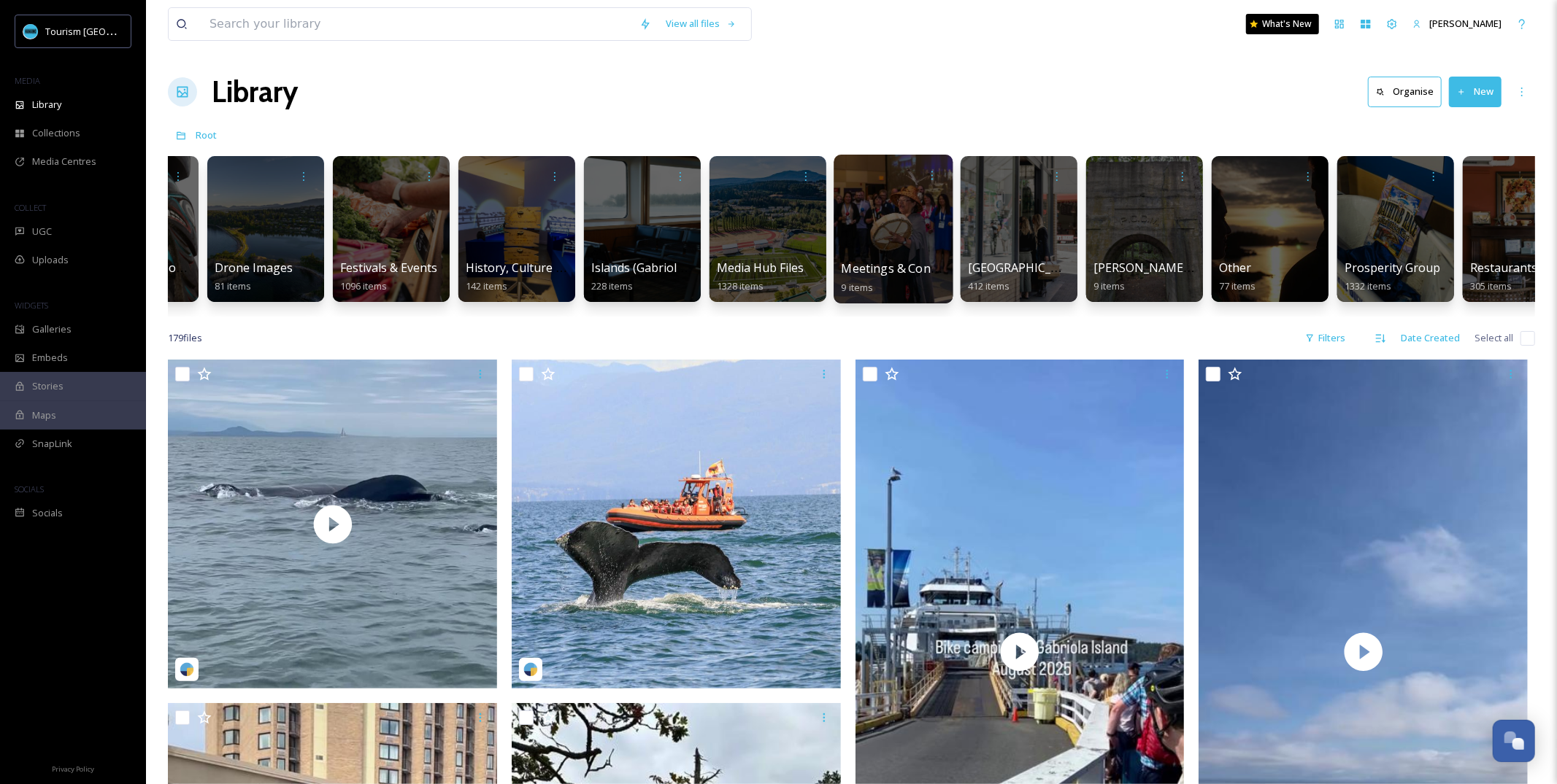
click at [908, 259] on div at bounding box center [893, 229] width 119 height 149
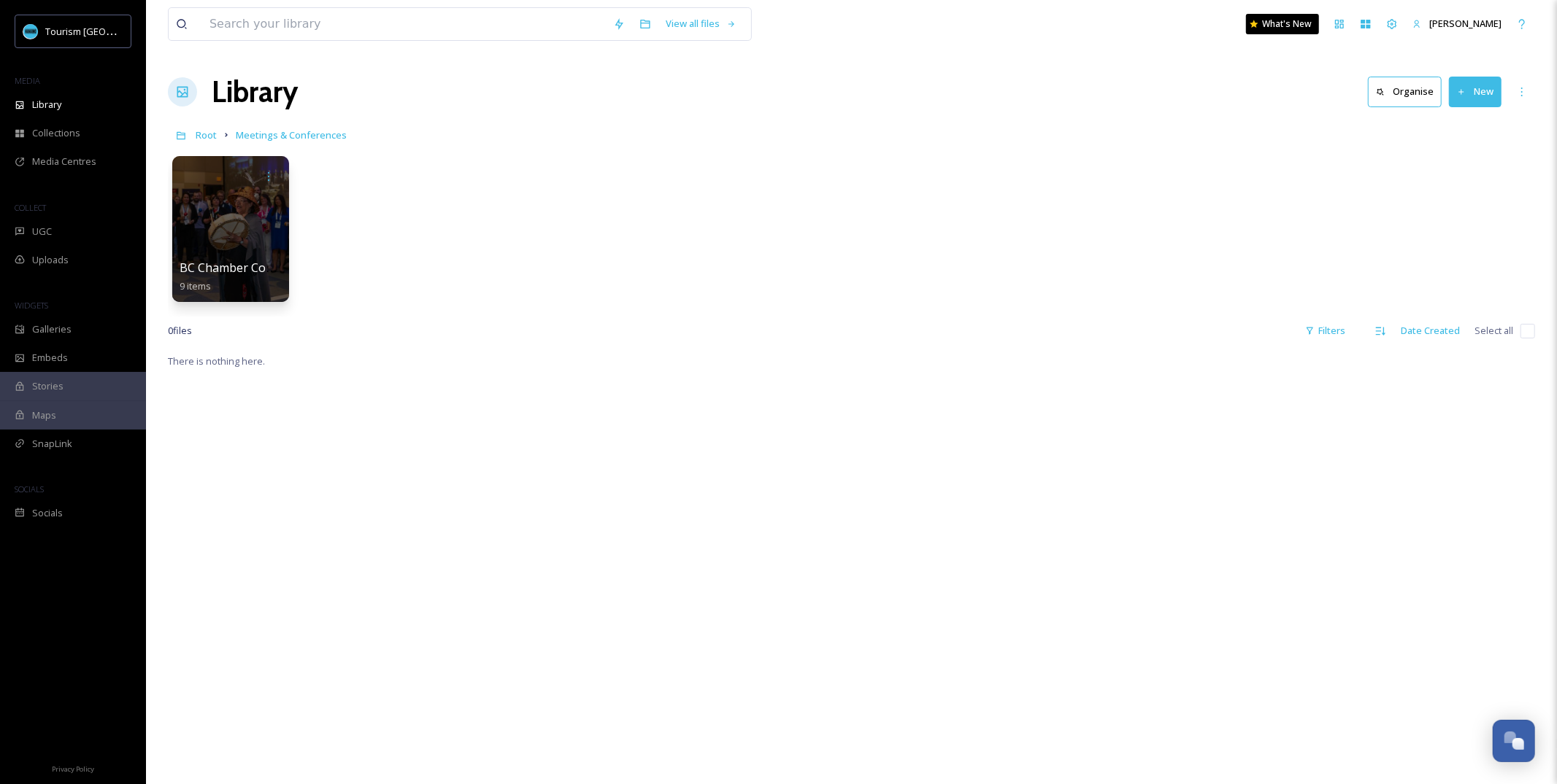
click at [826, 228] on div "BC Chamber Conference 9 items" at bounding box center [852, 233] width 1367 height 168
click at [1466, 85] on button "New" at bounding box center [1475, 91] width 53 height 29
click at [1447, 124] on span "File Upload" at bounding box center [1469, 126] width 49 height 14
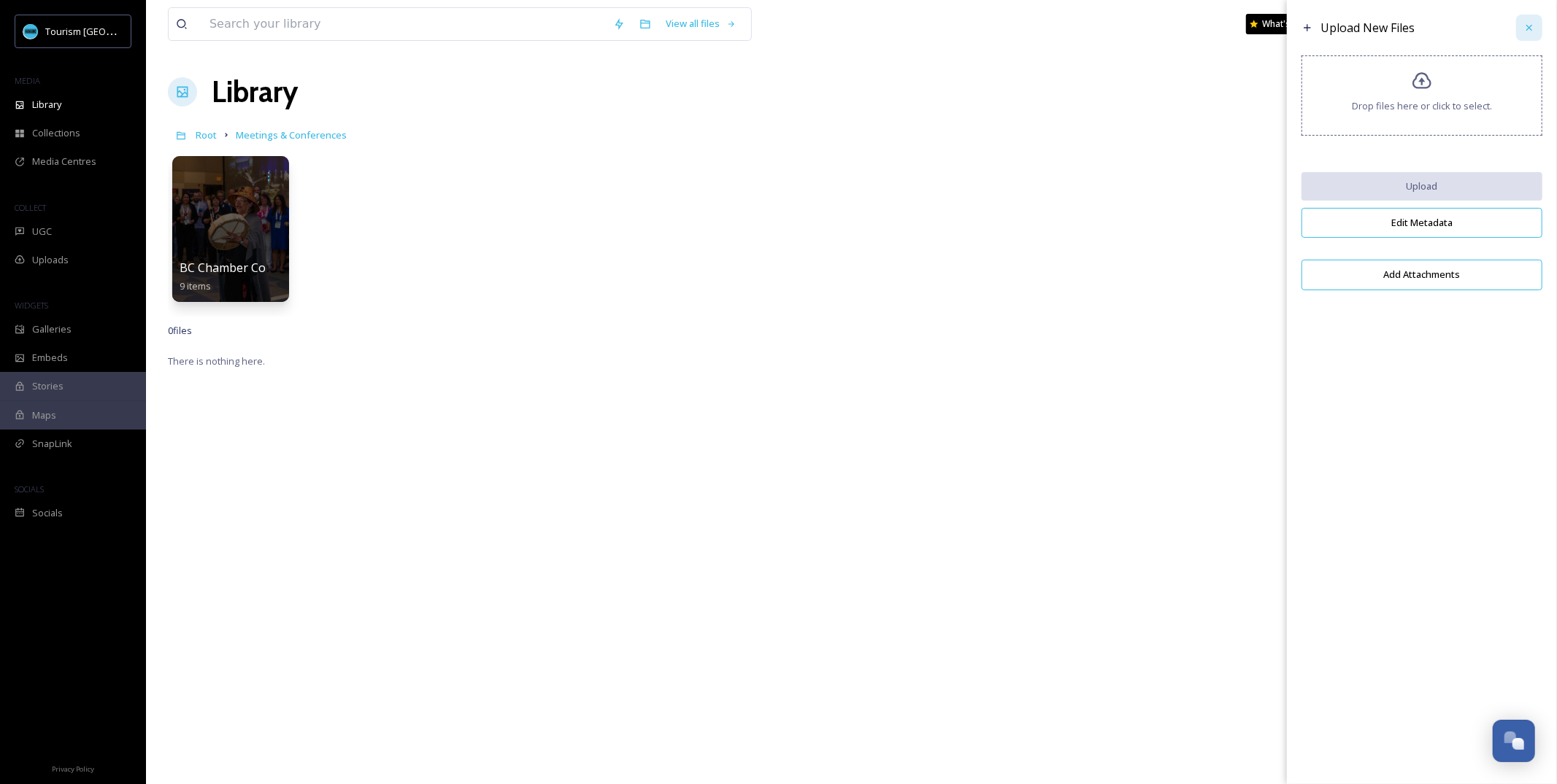
click at [1527, 32] on icon at bounding box center [1528, 27] width 11 height 11
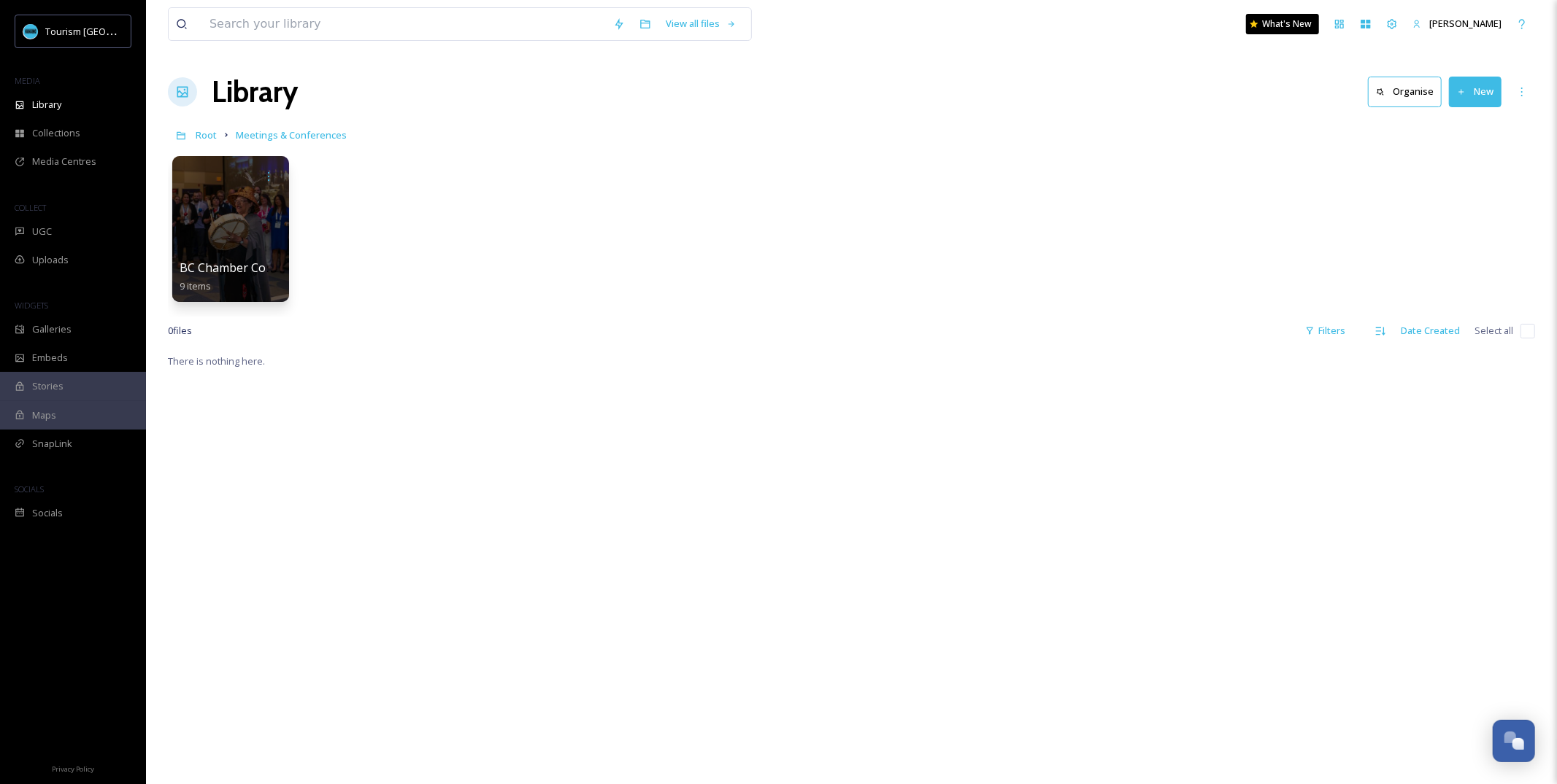
click at [1489, 90] on button "New" at bounding box center [1475, 91] width 53 height 29
click at [1467, 182] on span "Folder" at bounding box center [1458, 183] width 28 height 14
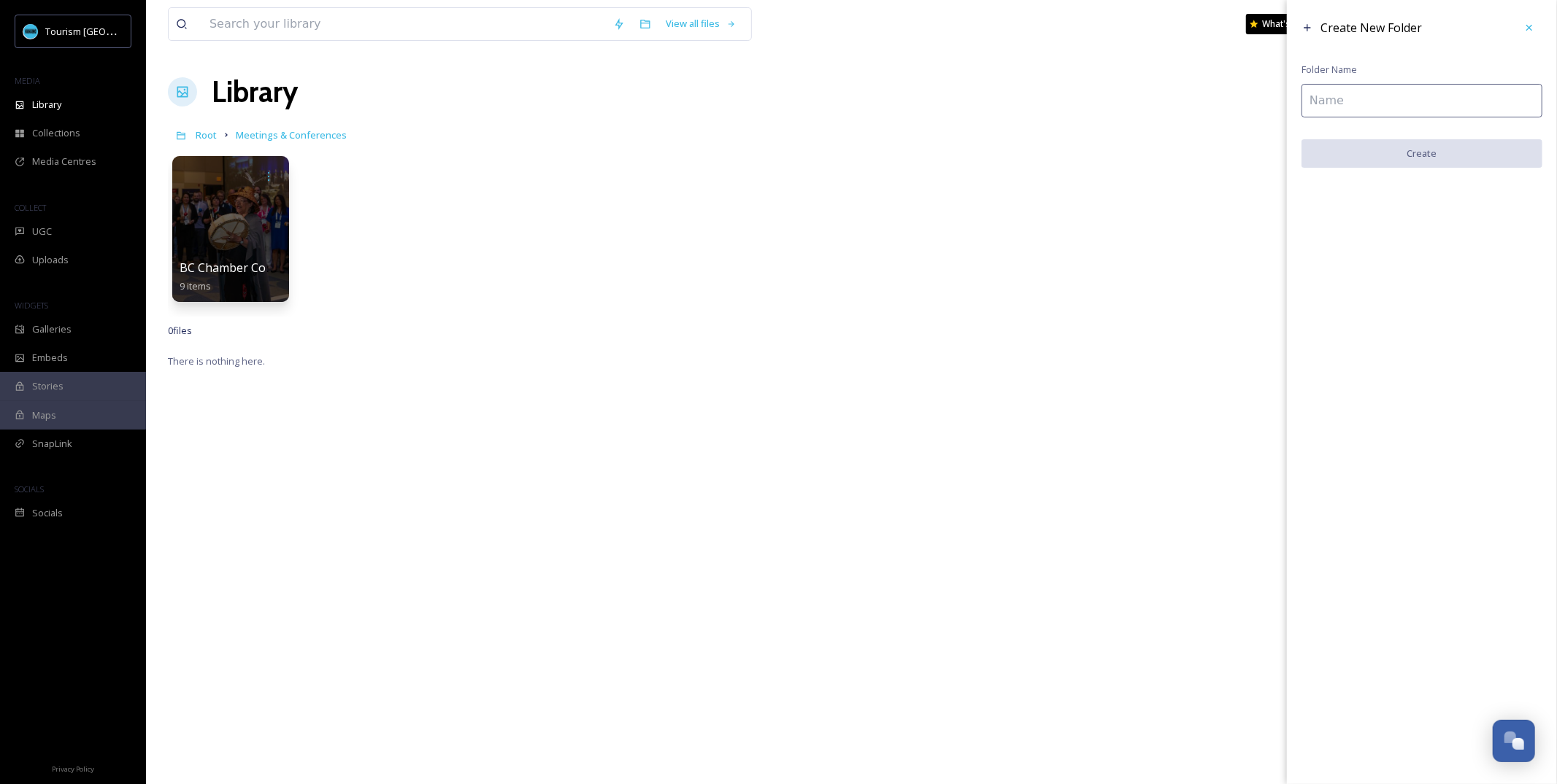
click at [1417, 115] on input at bounding box center [1422, 101] width 241 height 34
click at [1419, 106] on input at bounding box center [1422, 101] width 241 height 34
type input "Logos"
click at [1429, 153] on button "Create" at bounding box center [1422, 154] width 241 height 29
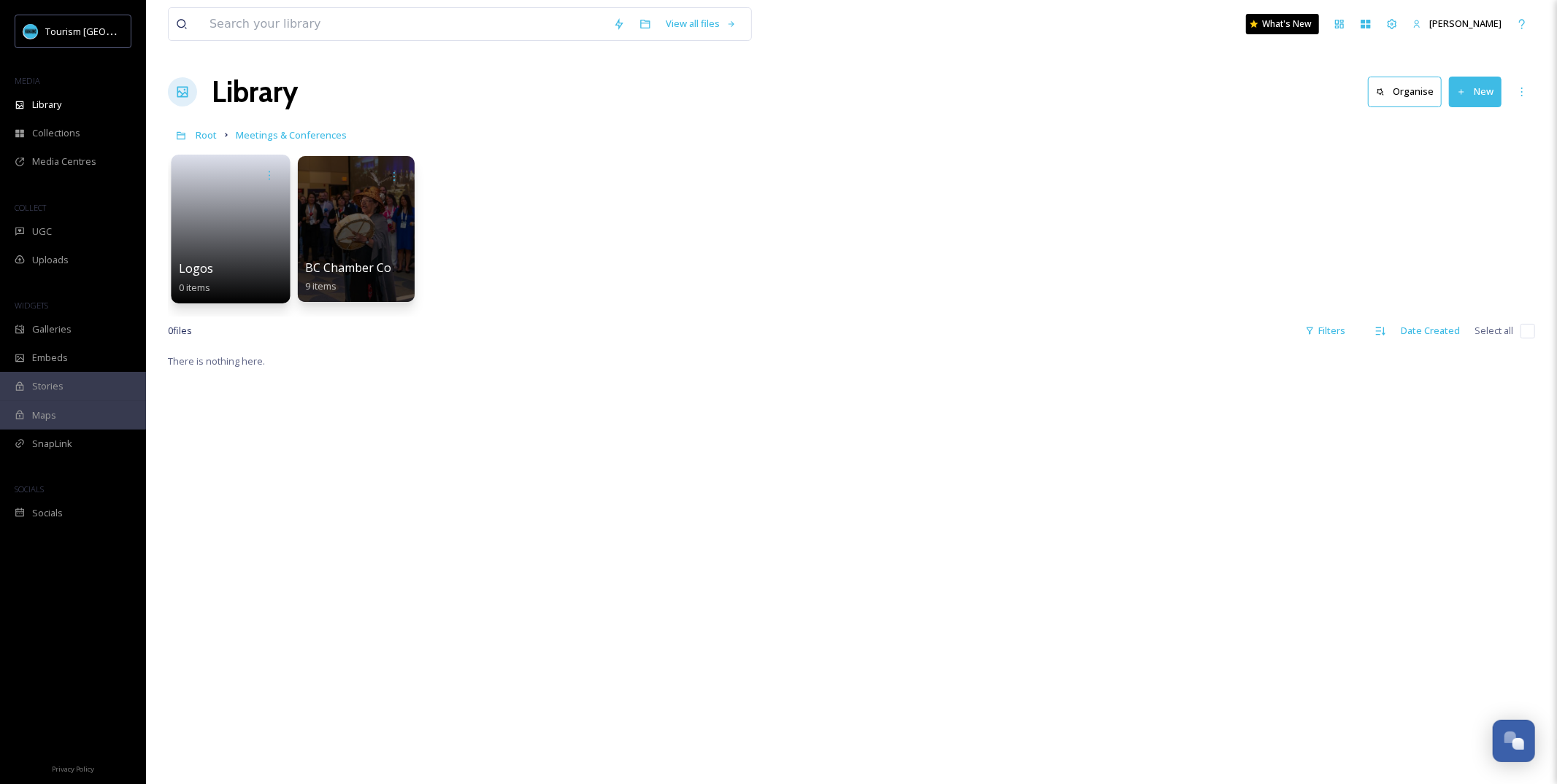
click at [237, 247] on link at bounding box center [231, 225] width 104 height 71
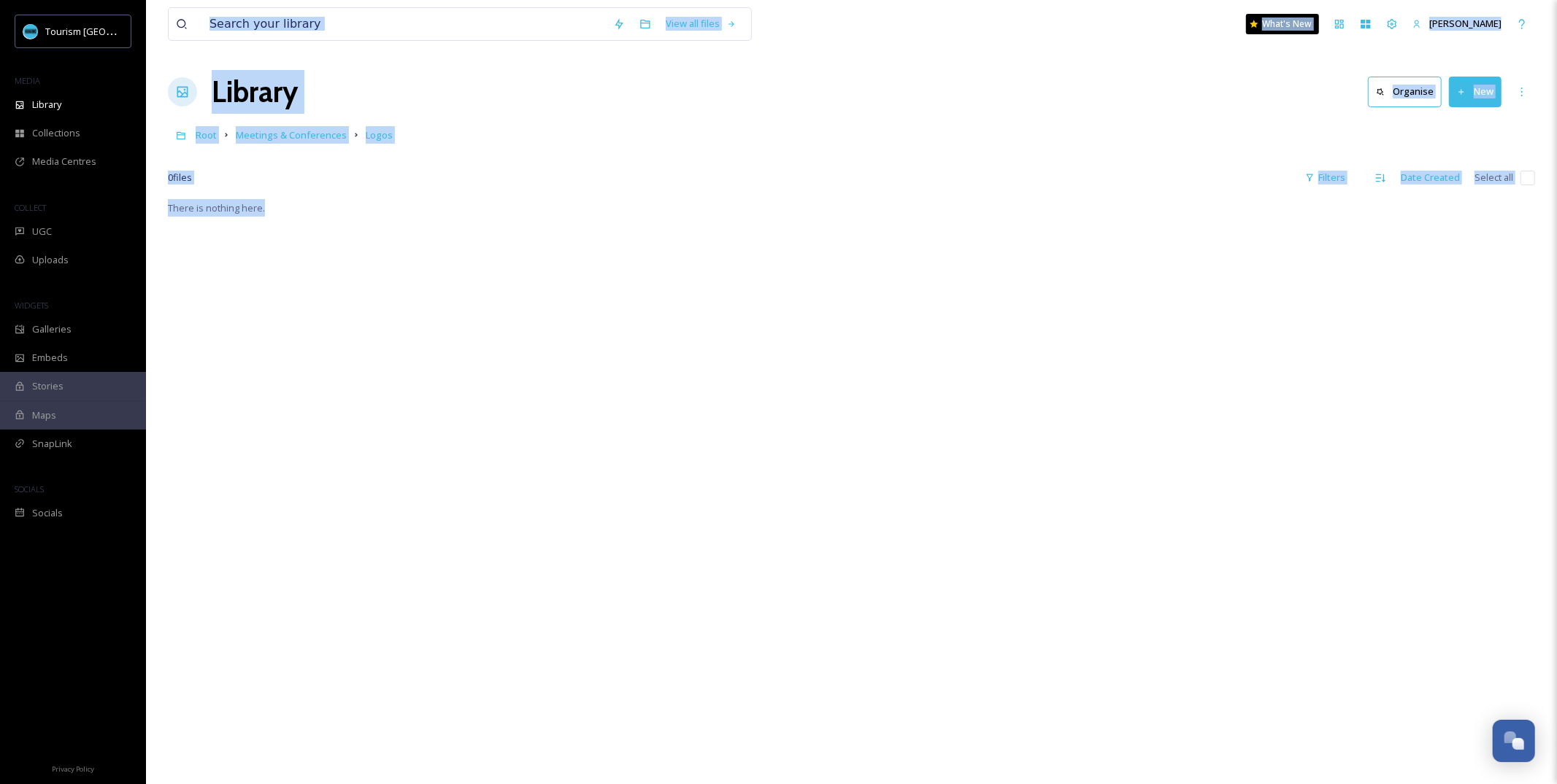
click at [722, 144] on div "Root Meetings & Conferences Logos" at bounding box center [852, 135] width 1367 height 28
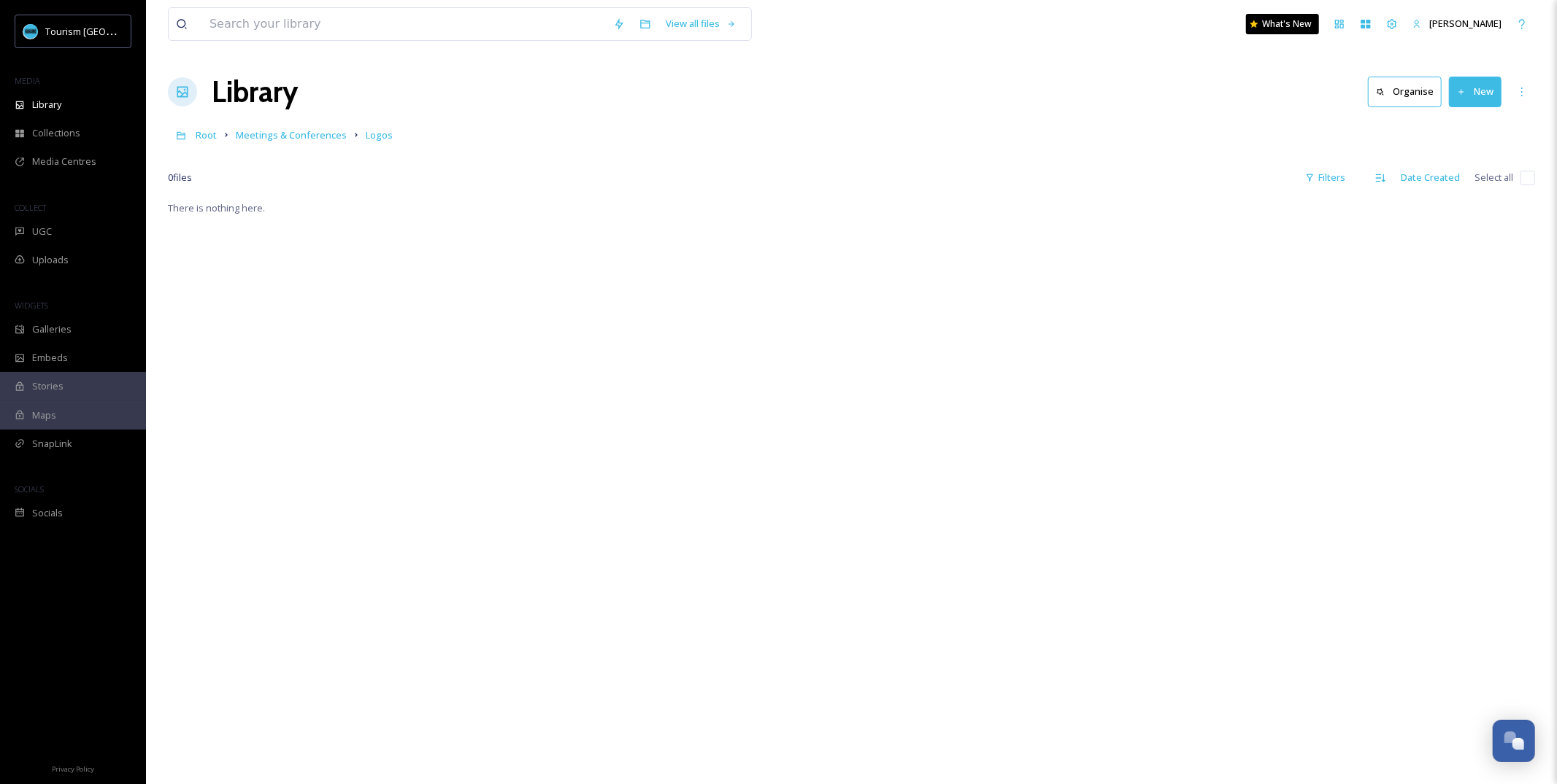
click at [1240, 249] on div "There is nothing here." at bounding box center [852, 591] width 1367 height 784
click at [1488, 95] on button "New" at bounding box center [1475, 91] width 53 height 29
click at [1460, 127] on span "File Upload" at bounding box center [1469, 126] width 49 height 14
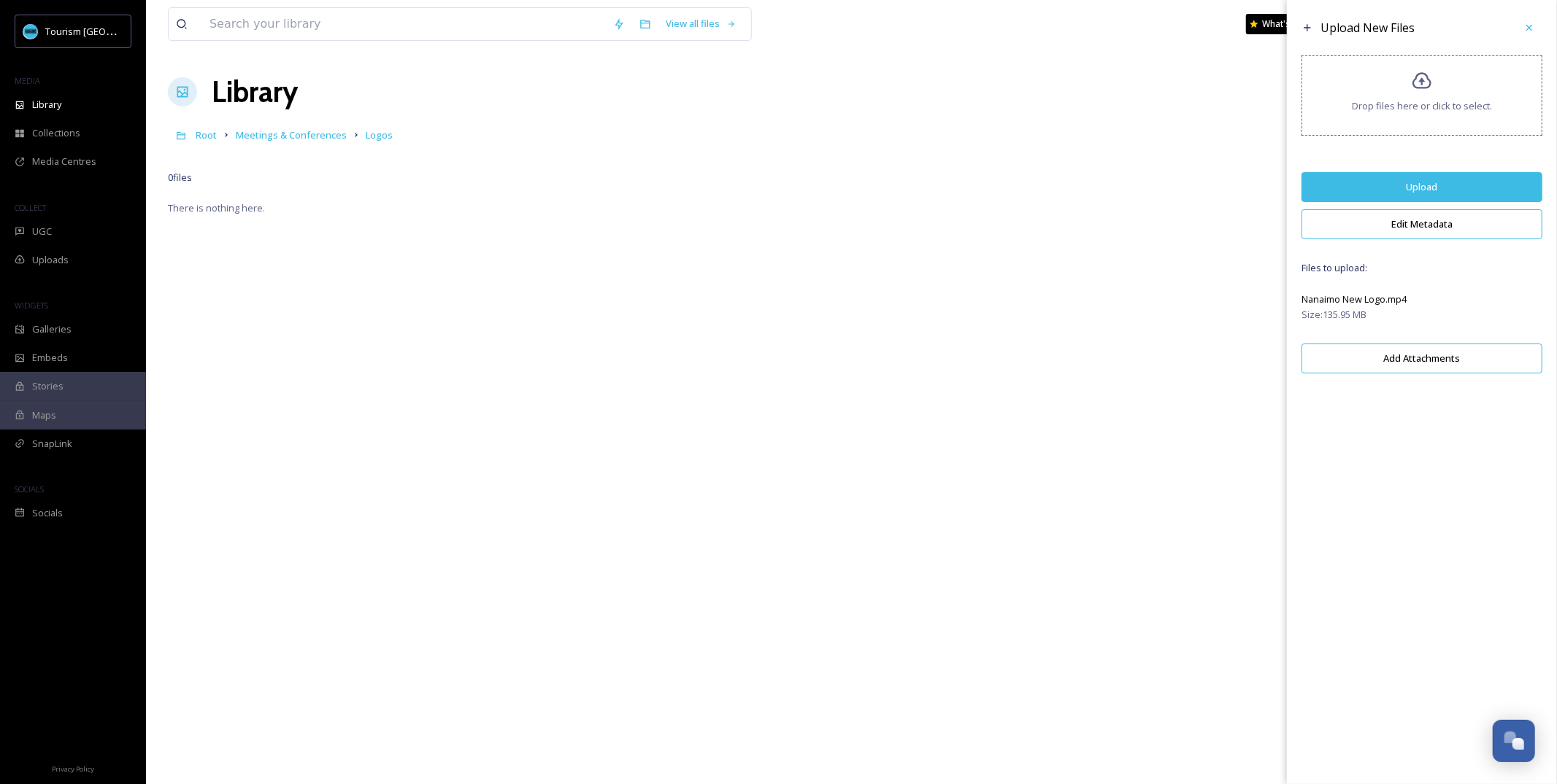
click at [1441, 232] on button "Edit Metadata" at bounding box center [1422, 224] width 241 height 29
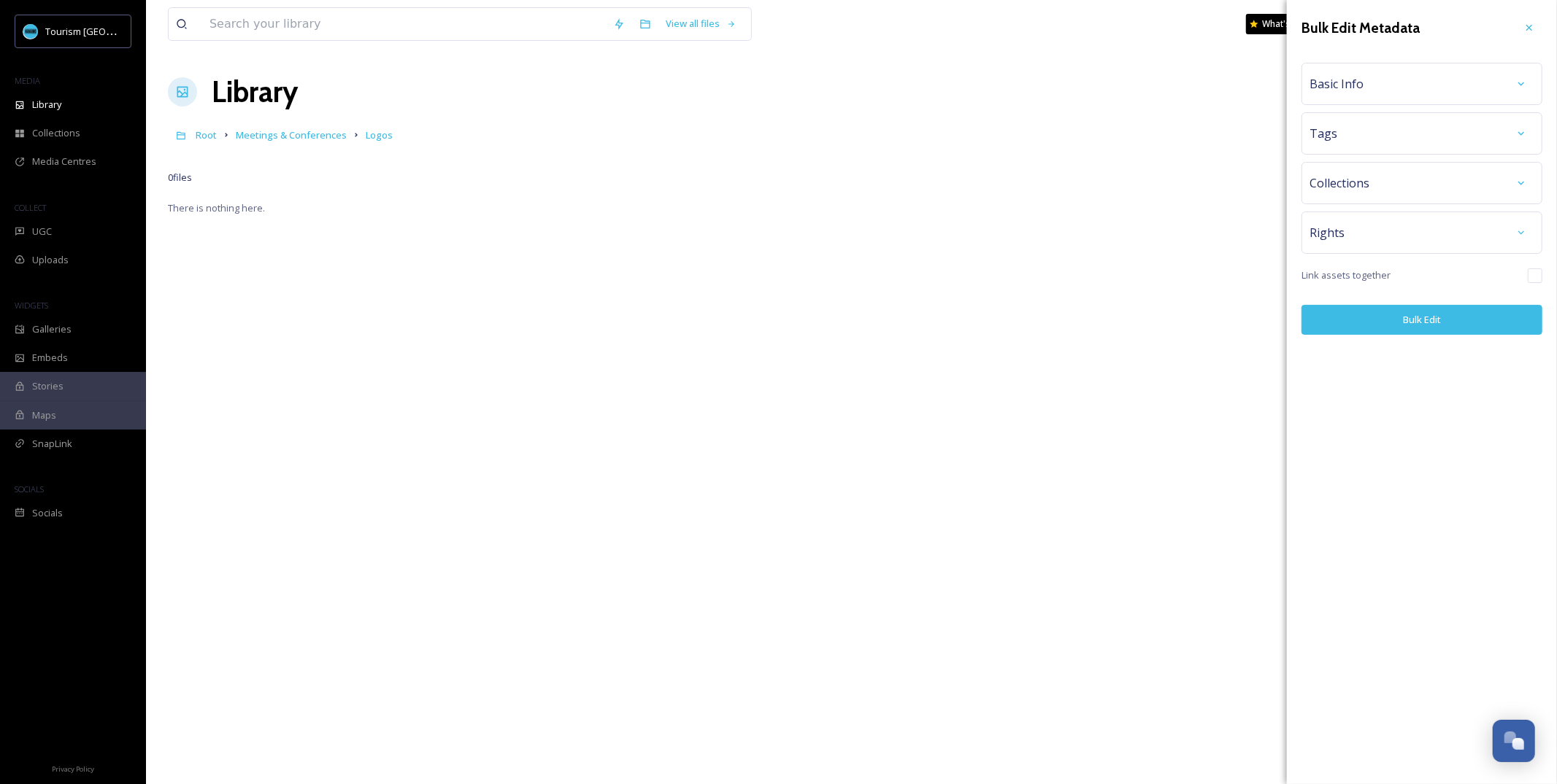
click at [1409, 94] on div "Basic Info" at bounding box center [1421, 84] width 225 height 26
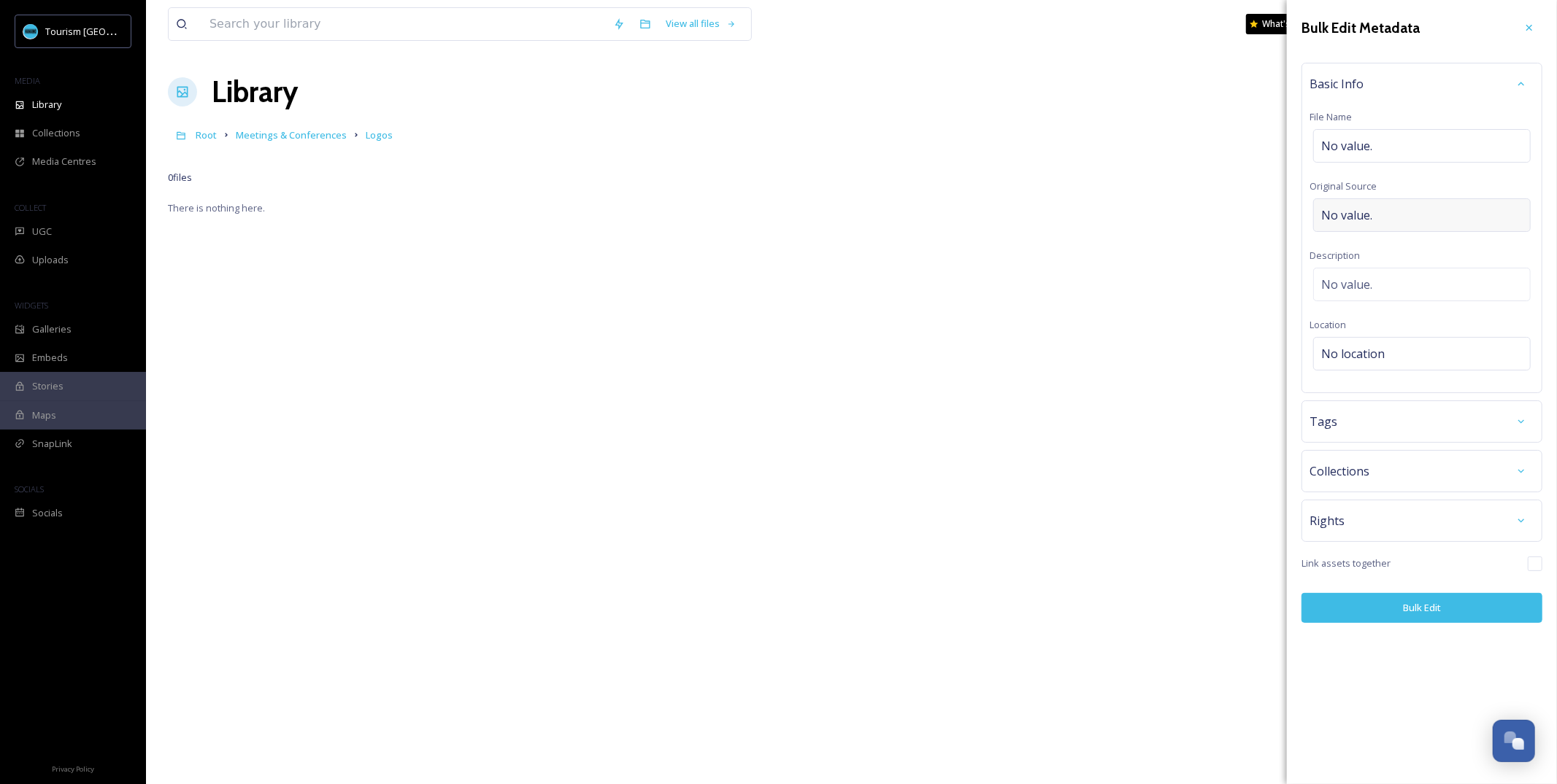
click at [1368, 216] on span "No value." at bounding box center [1346, 215] width 51 height 17
type input "Tyler M. Cave"
click at [1400, 512] on div "Rights" at bounding box center [1421, 521] width 225 height 26
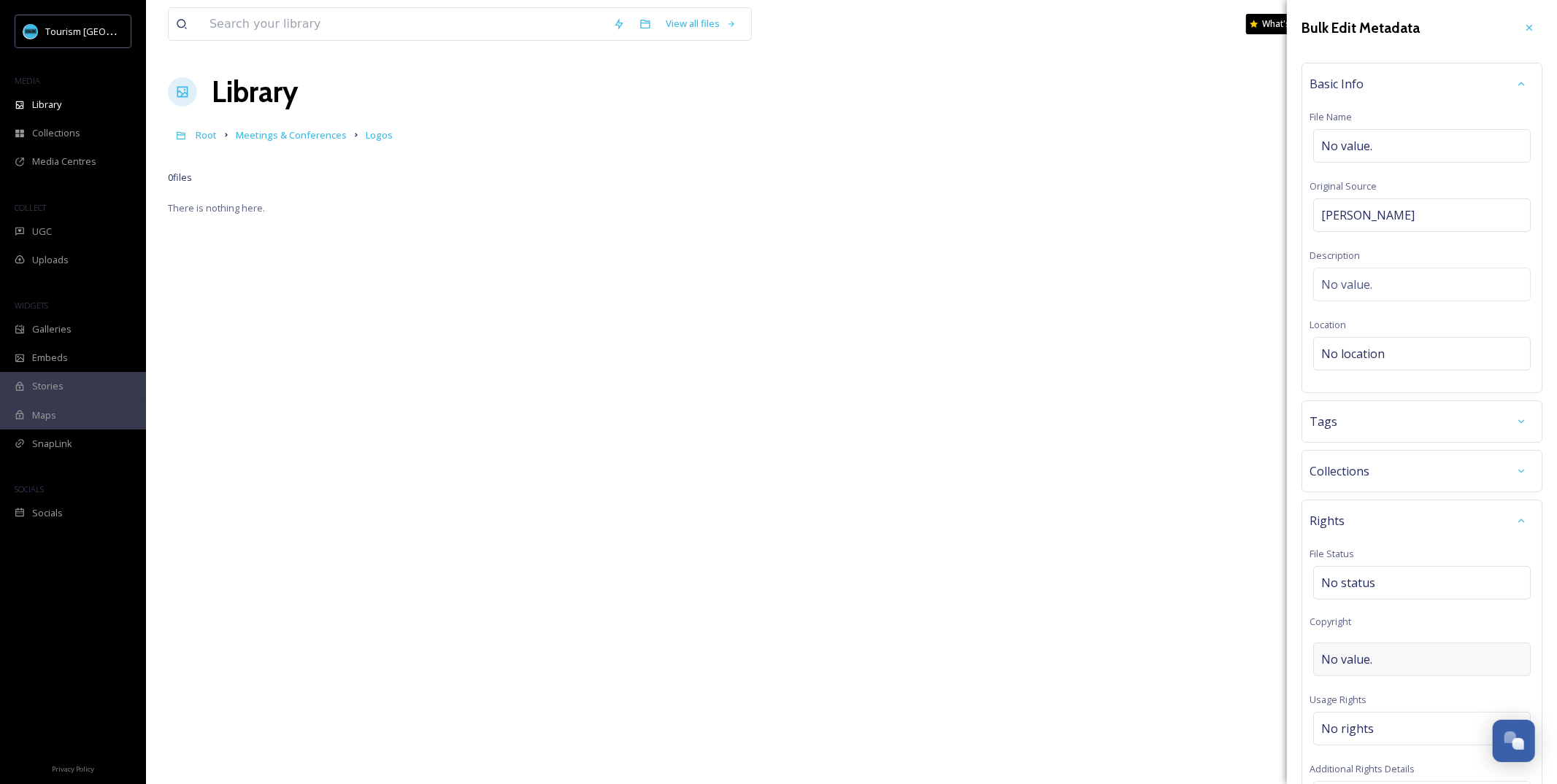
click at [1378, 658] on div "No value." at bounding box center [1422, 659] width 218 height 34
type input "Unrestricted & Perpetual Use These images may be used for the following purpose…"
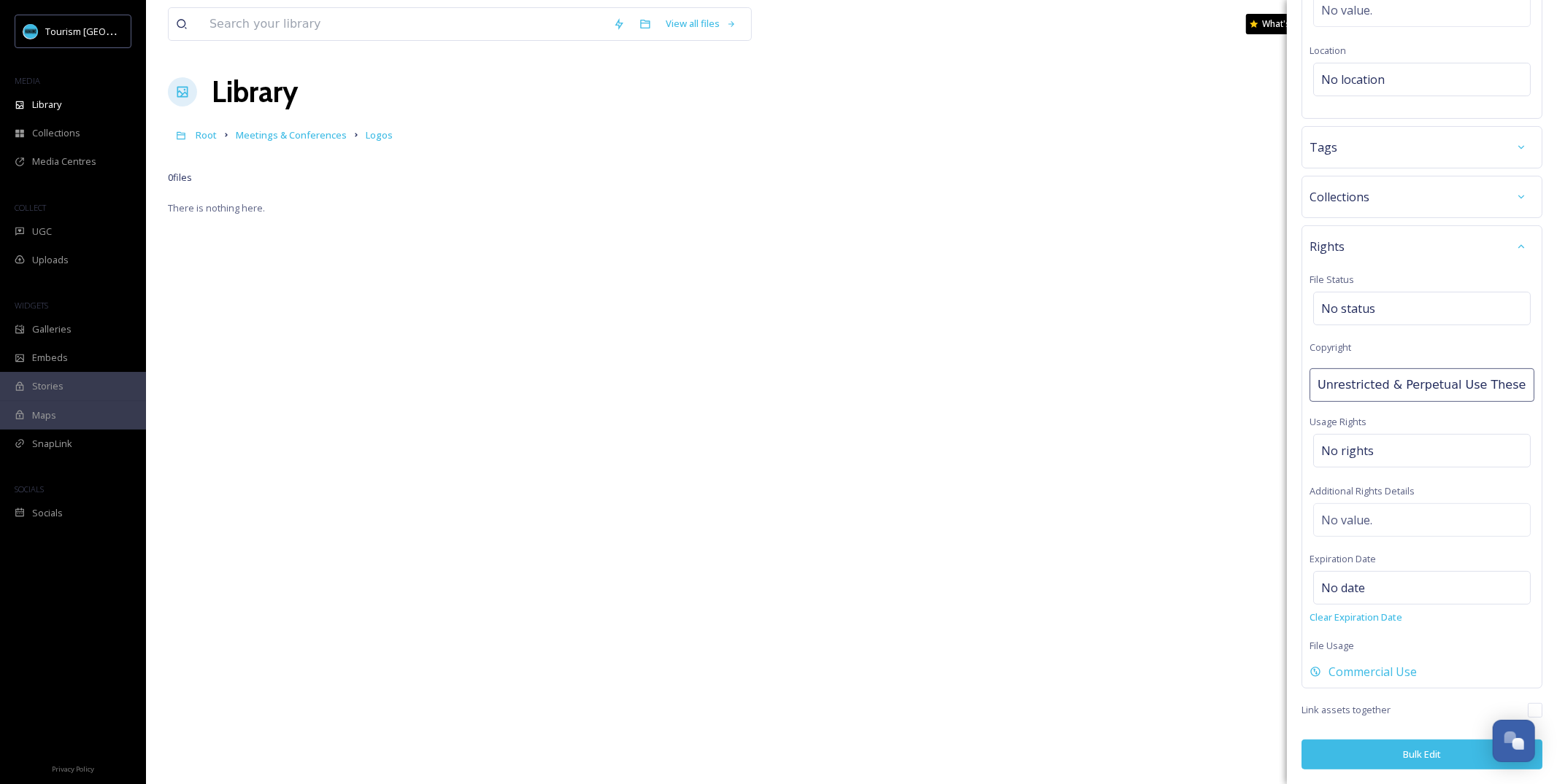
click at [1371, 761] on div "Bulk Edit Metadata Basic Info File Name No value. Original Source Tyler M. Cave…" at bounding box center [1421, 255] width 270 height 1059
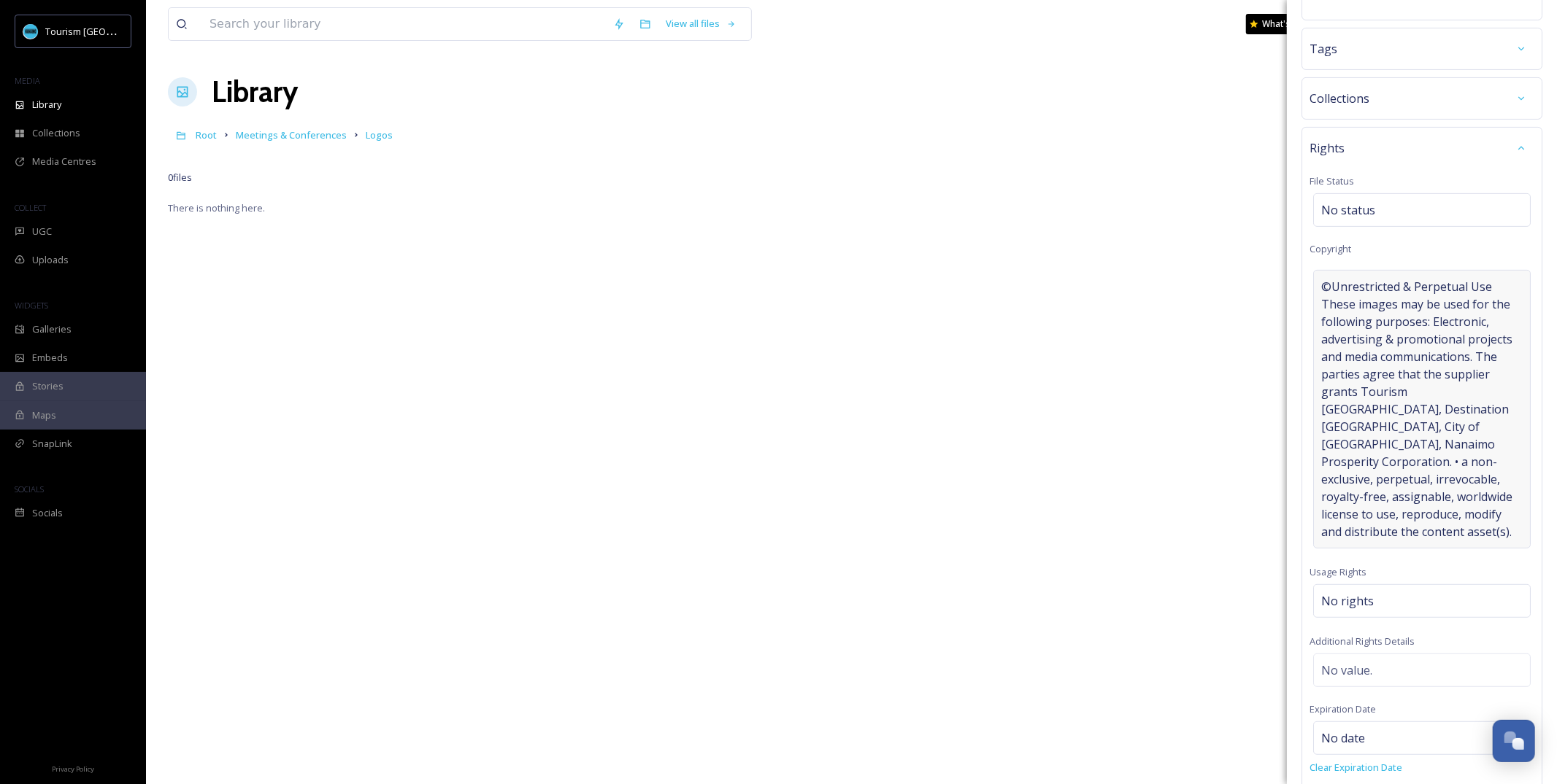
scroll to position [507, 0]
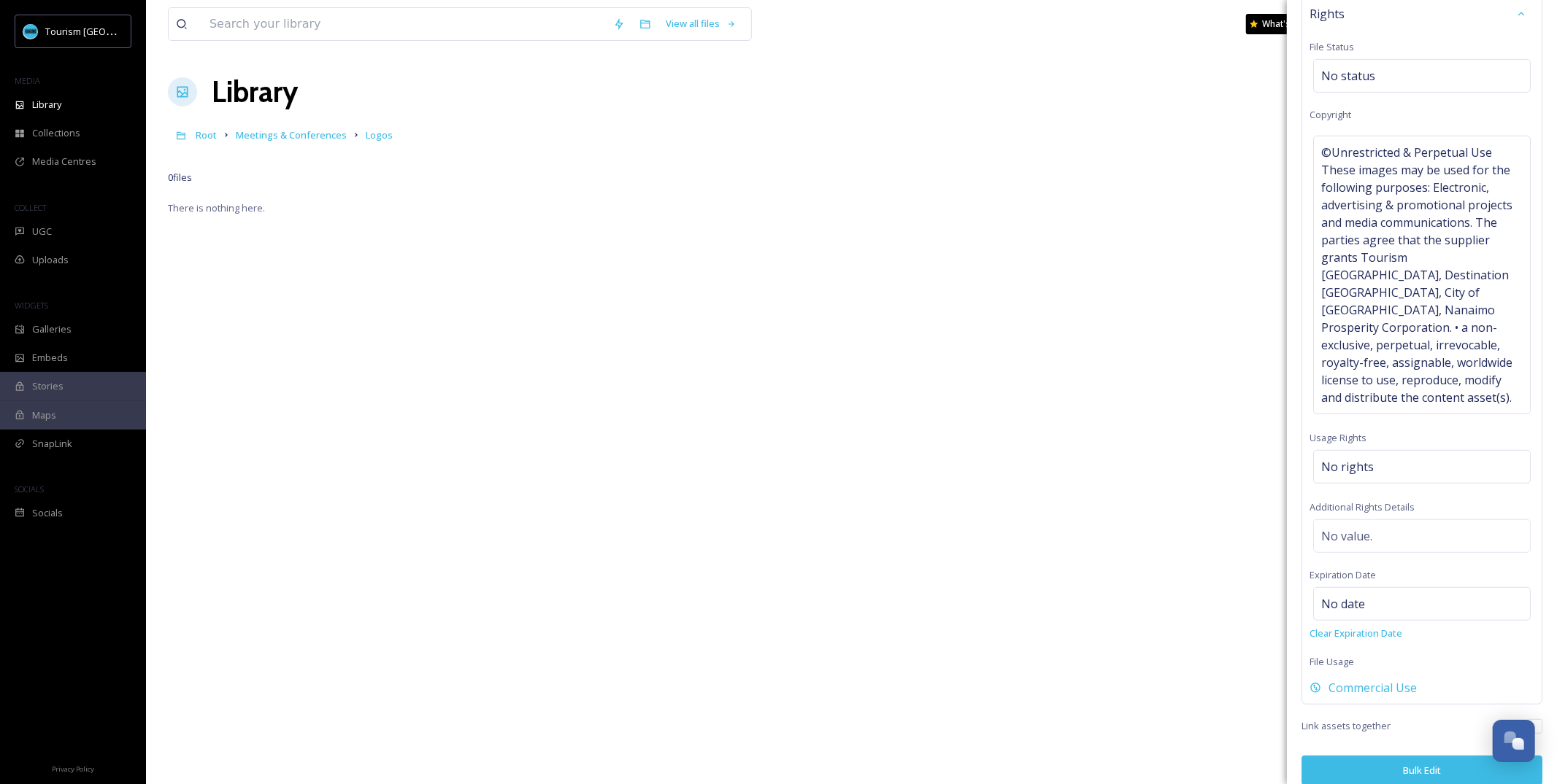
click at [1364, 759] on button "Bulk Edit" at bounding box center [1422, 771] width 241 height 29
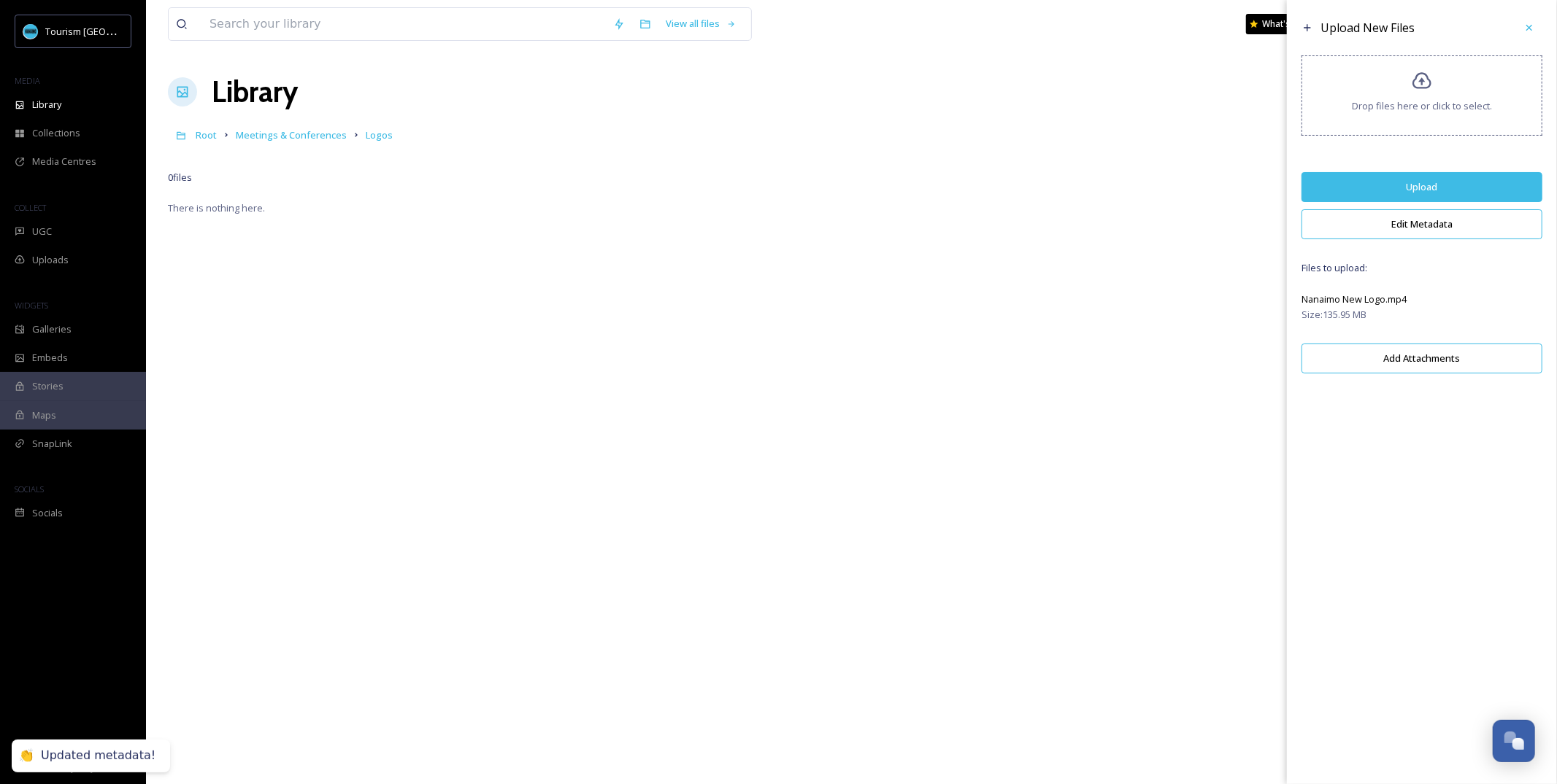
click at [1456, 189] on button "Upload" at bounding box center [1422, 187] width 241 height 29
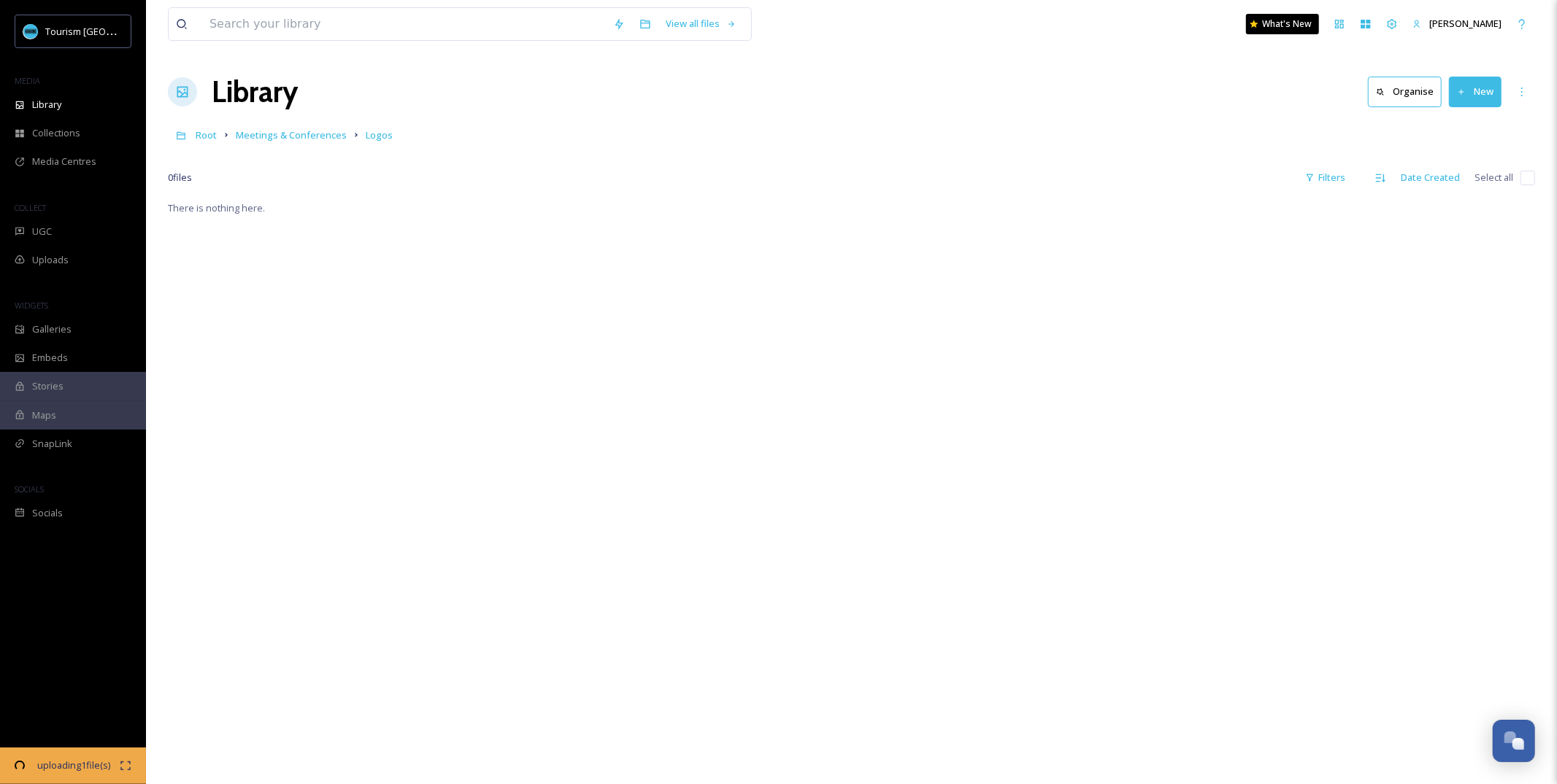
click at [1030, 343] on div "There is nothing here." at bounding box center [852, 591] width 1367 height 784
click at [401, 178] on div "0 file s Filters Date Created Select all" at bounding box center [852, 177] width 1367 height 29
click at [369, 131] on span "Logos" at bounding box center [379, 134] width 27 height 13
click at [317, 134] on span "Meetings & Conferences" at bounding box center [291, 134] width 111 height 13
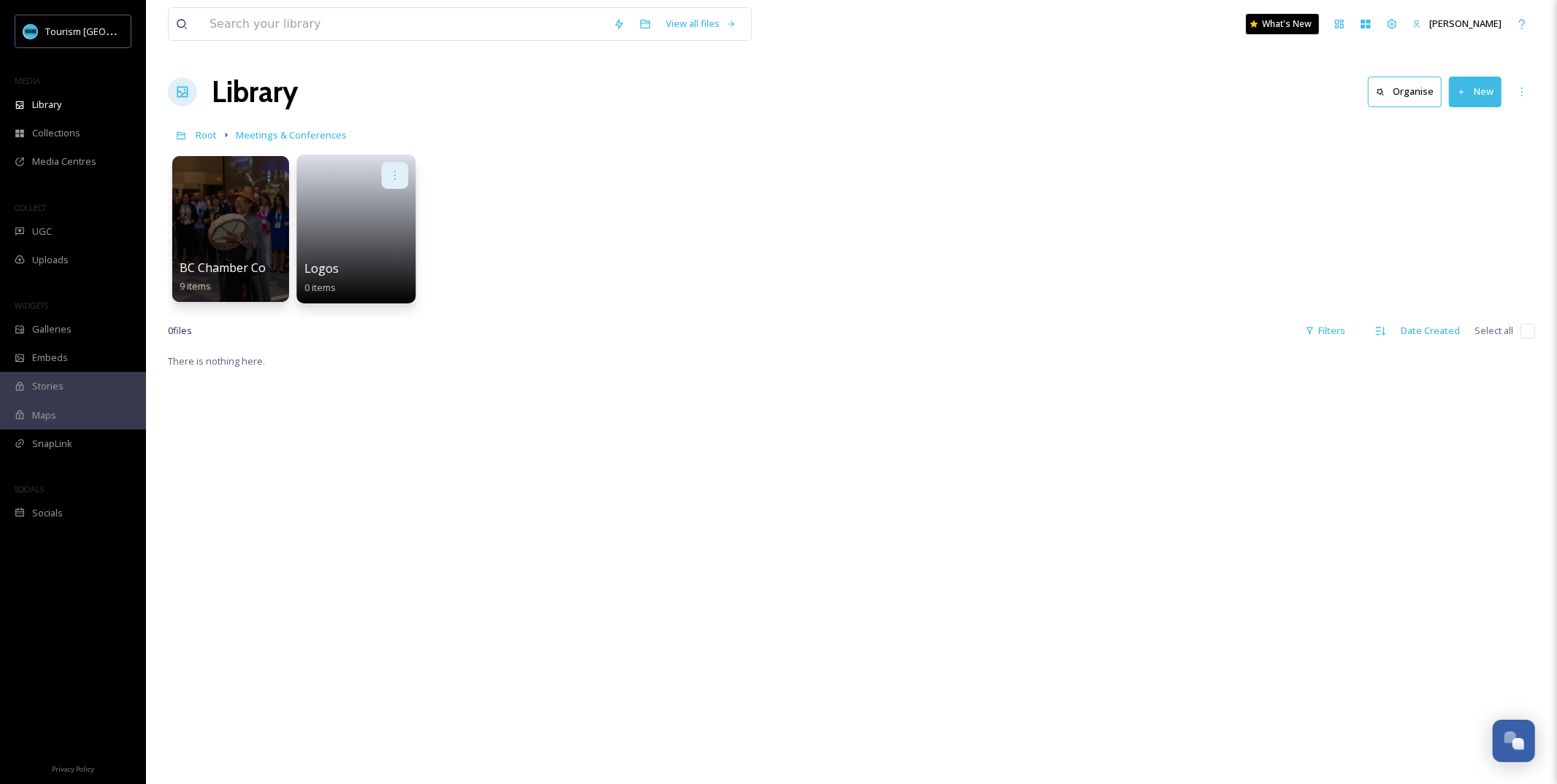
click at [398, 167] on div at bounding box center [395, 175] width 27 height 27
click at [389, 212] on div "Edit / Share" at bounding box center [366, 208] width 81 height 29
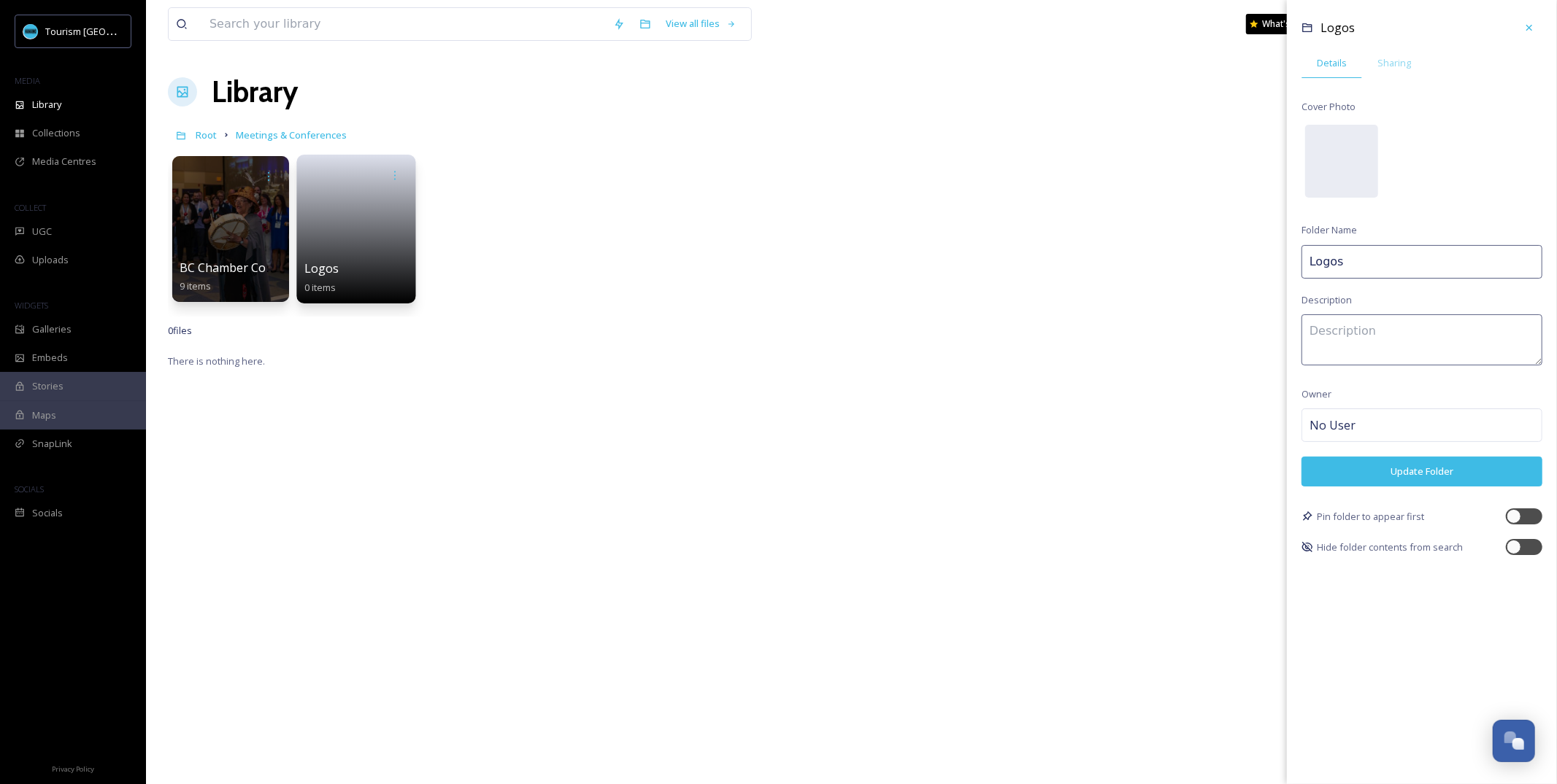
click at [1340, 260] on input "Logos" at bounding box center [1422, 262] width 241 height 34
type input "Meetings & Conference"
click at [1534, 29] on icon at bounding box center [1528, 27] width 11 height 11
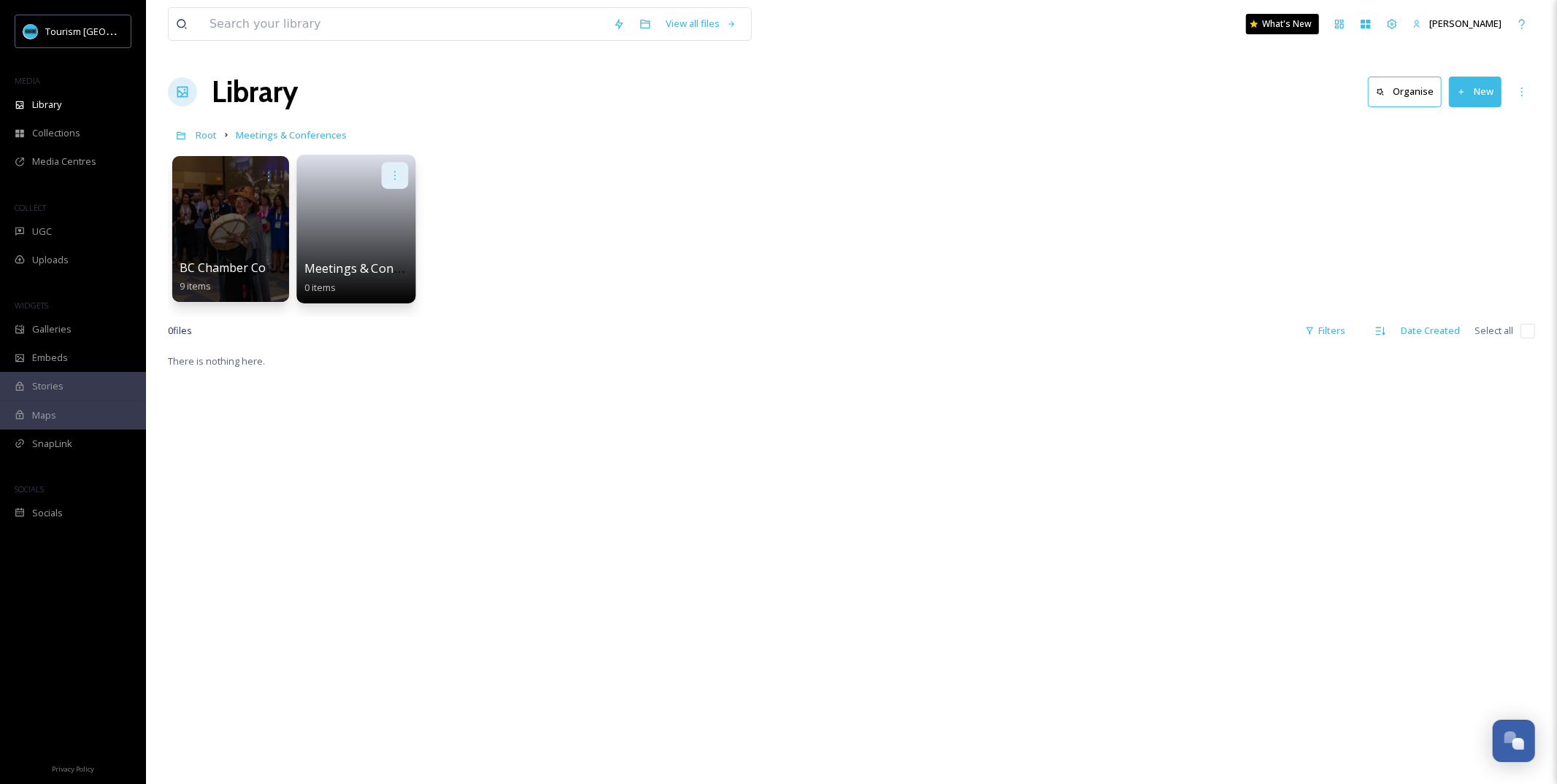
click at [389, 168] on div at bounding box center [395, 175] width 27 height 27
click at [386, 284] on div "Delete" at bounding box center [366, 282] width 81 height 29
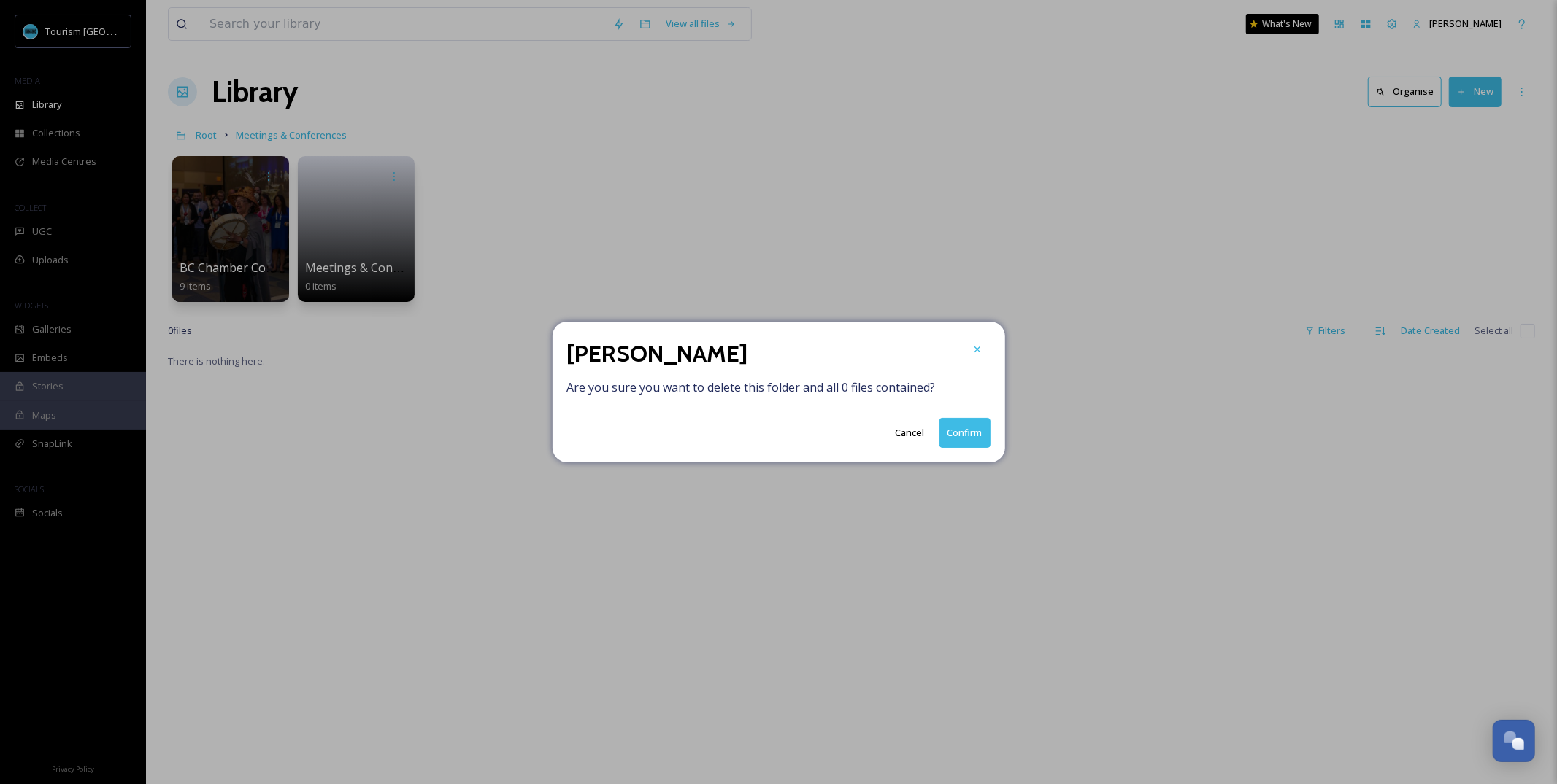
click at [949, 429] on button "Confirm" at bounding box center [965, 433] width 51 height 29
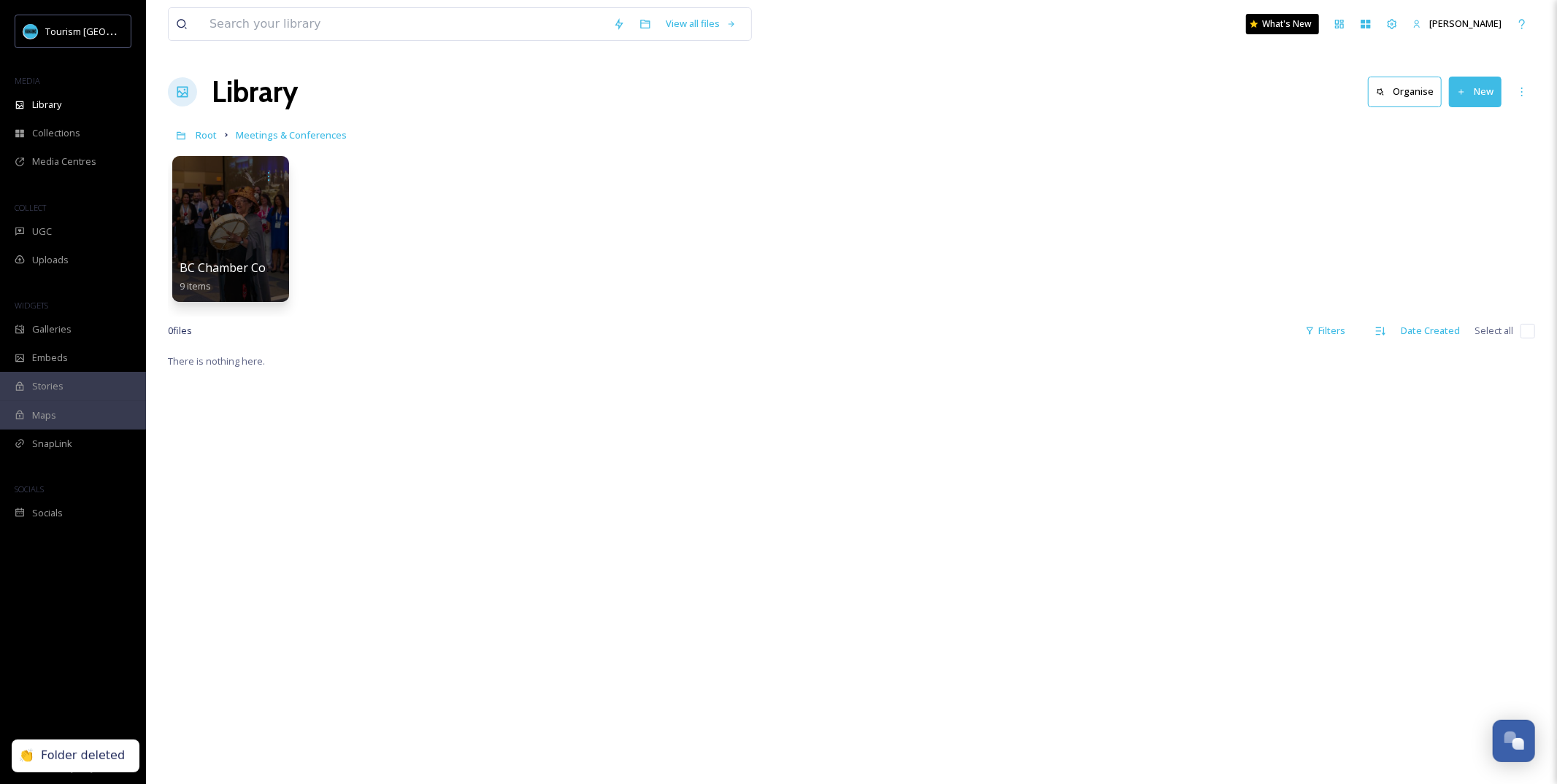
click at [716, 462] on div "There is nothing here." at bounding box center [852, 744] width 1367 height 784
click at [1473, 88] on button "New" at bounding box center [1475, 91] width 53 height 29
click at [1438, 127] on div "File Upload" at bounding box center [1459, 126] width 82 height 29
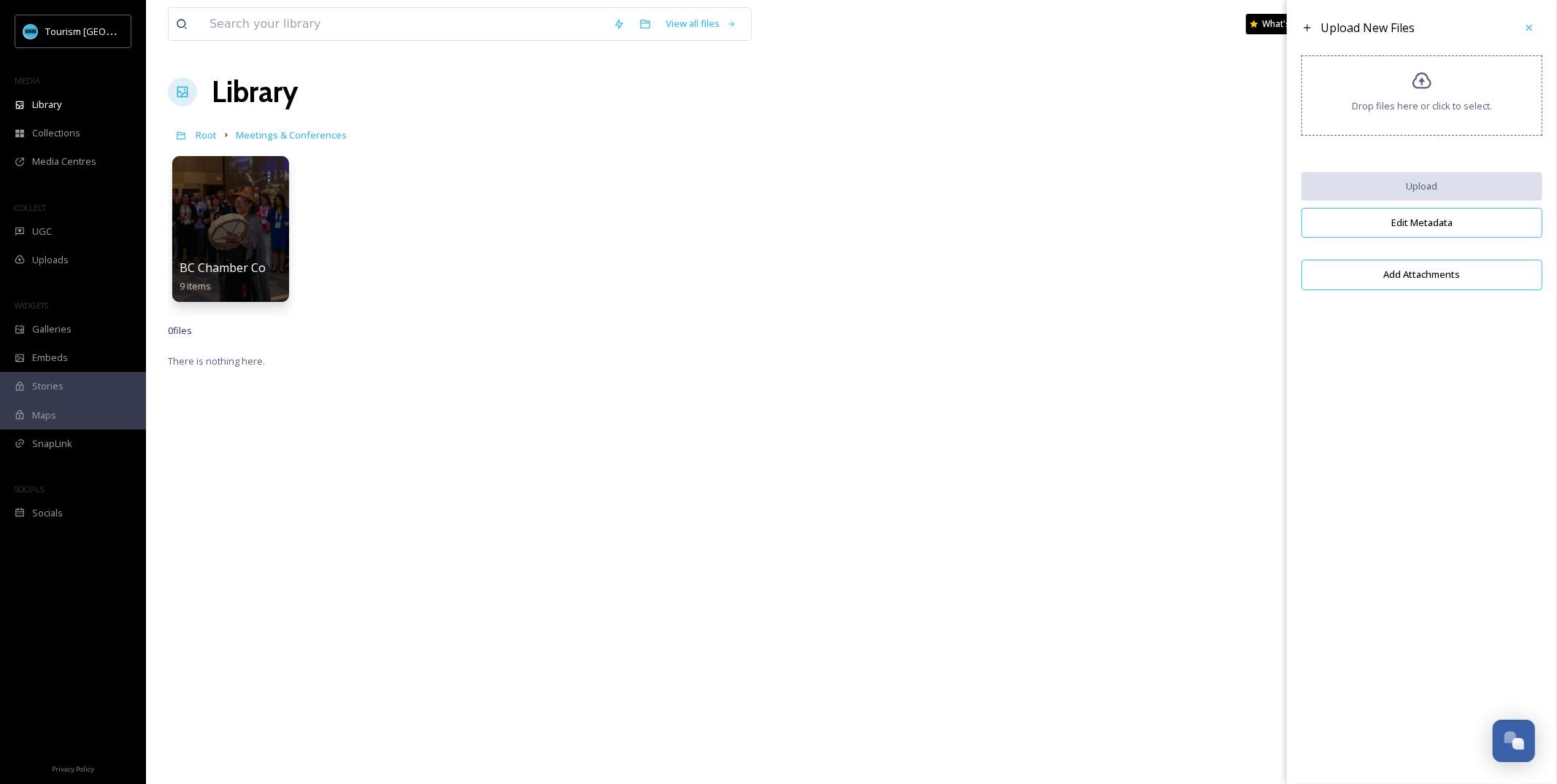
click at [1389, 85] on div "Drop files here or click to select." at bounding box center [1422, 95] width 241 height 81
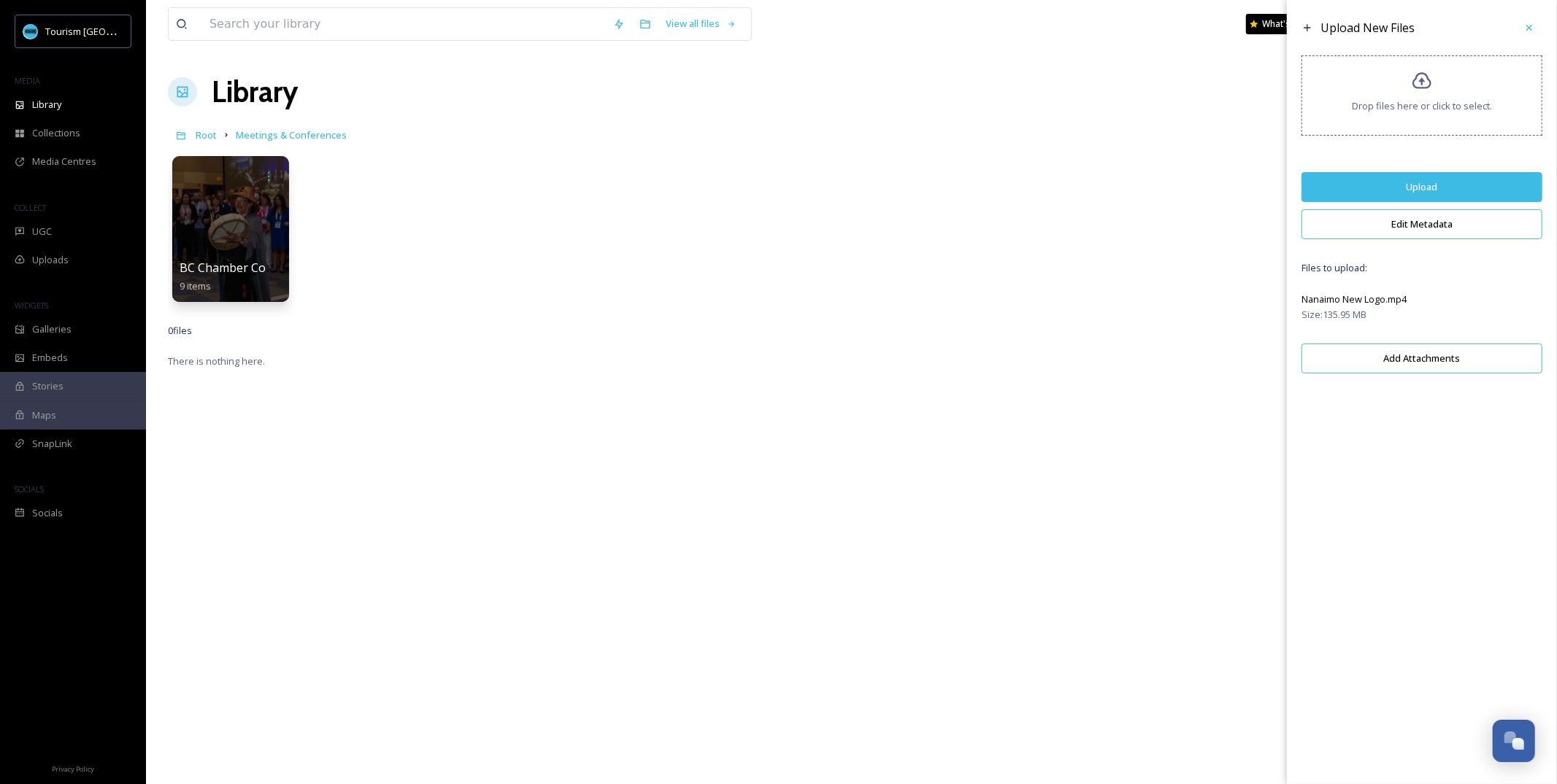
click at [1362, 193] on button "Upload" at bounding box center [1422, 187] width 241 height 29
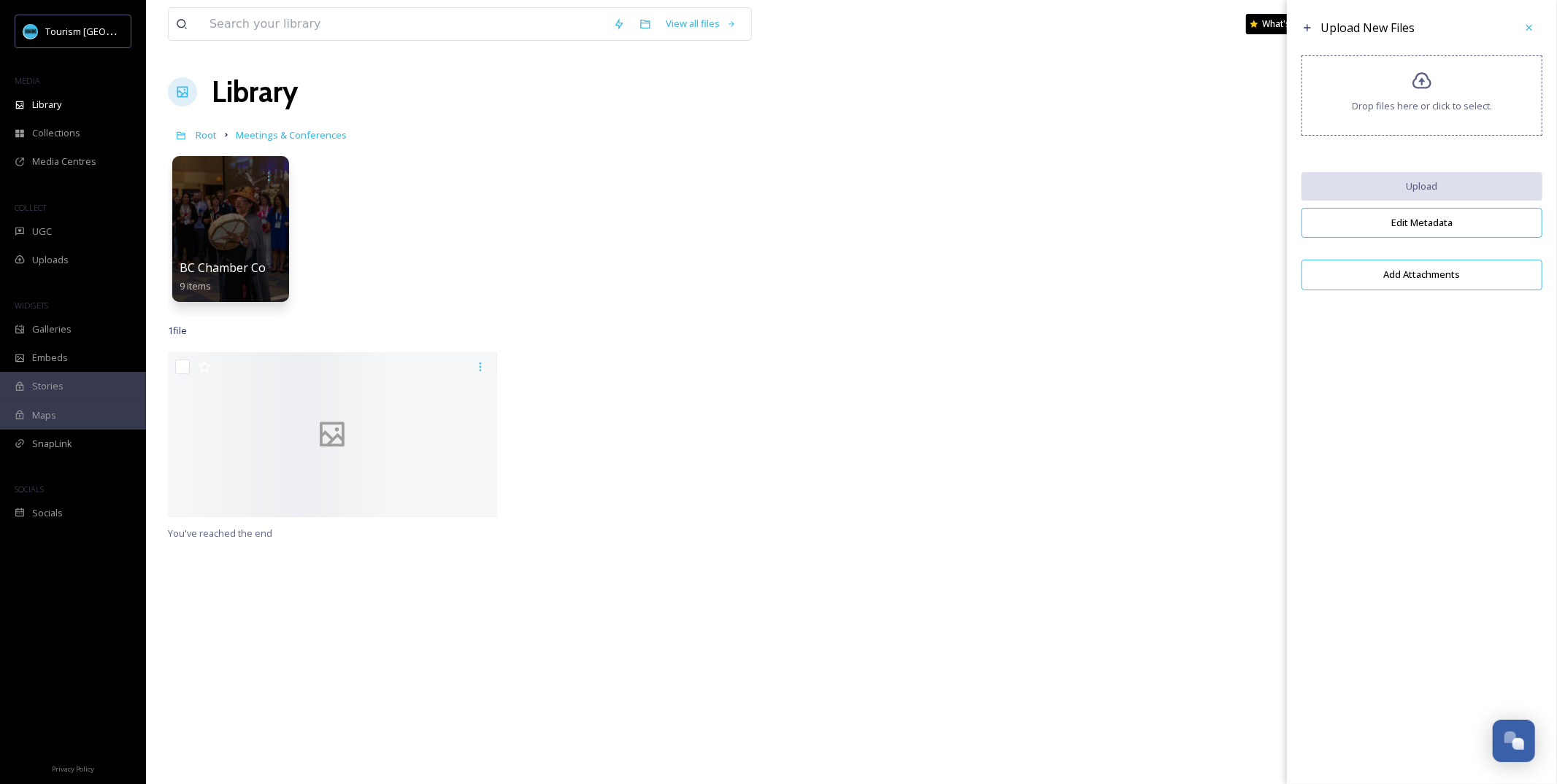
click at [562, 417] on div at bounding box center [680, 438] width 337 height 173
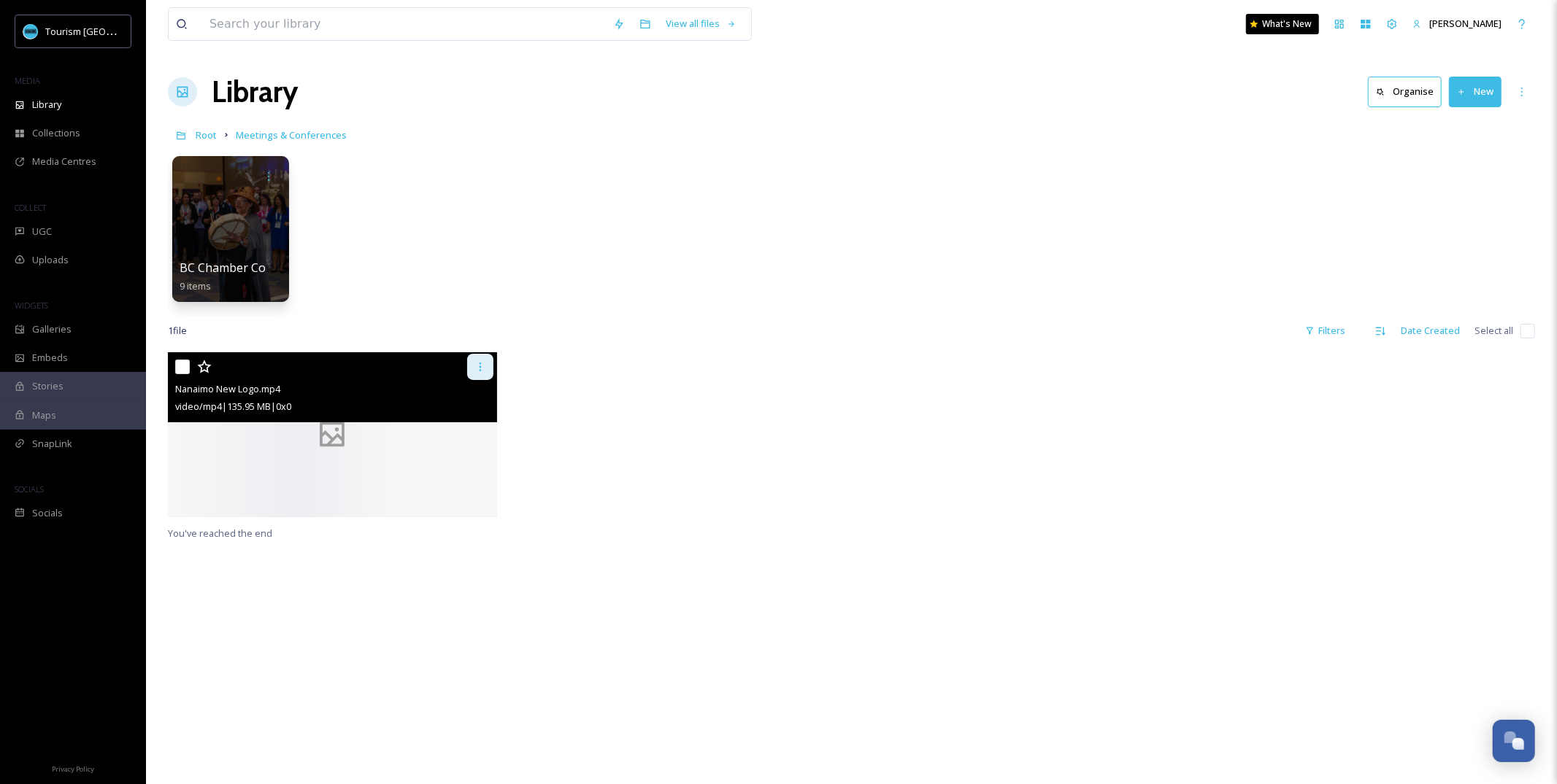
click at [483, 370] on icon at bounding box center [480, 366] width 11 height 11
click at [445, 380] on div "Nanaimo New Logo.mp4" at bounding box center [334, 389] width 318 height 17
click at [481, 369] on icon at bounding box center [480, 366] width 11 height 11
click at [477, 395] on div "View File" at bounding box center [438, 398] width 108 height 29
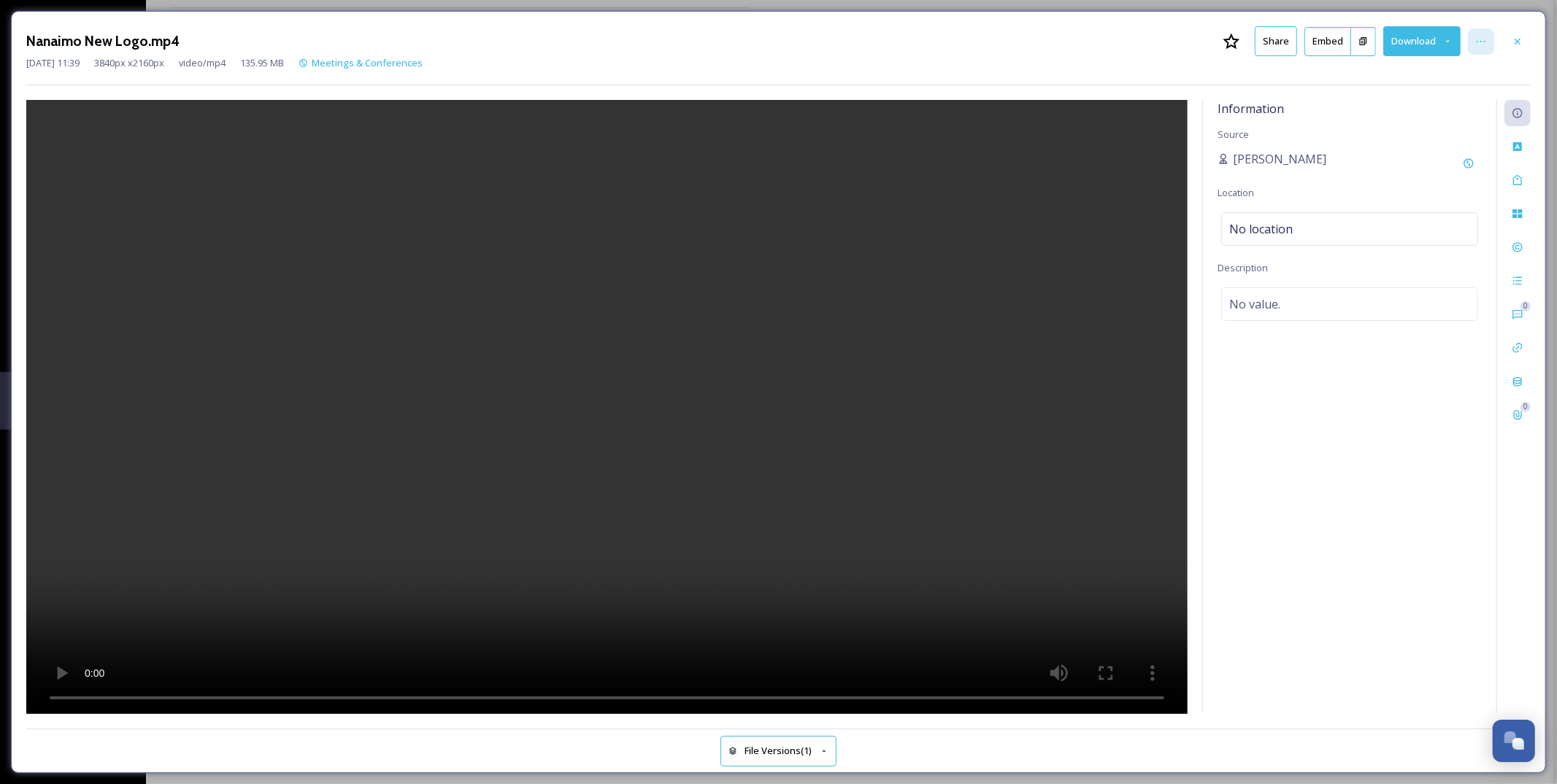
click at [1475, 37] on icon at bounding box center [1480, 41] width 11 height 11
click at [1478, 36] on icon at bounding box center [1480, 41] width 11 height 11
click at [1519, 147] on icon at bounding box center [1517, 147] width 9 height 9
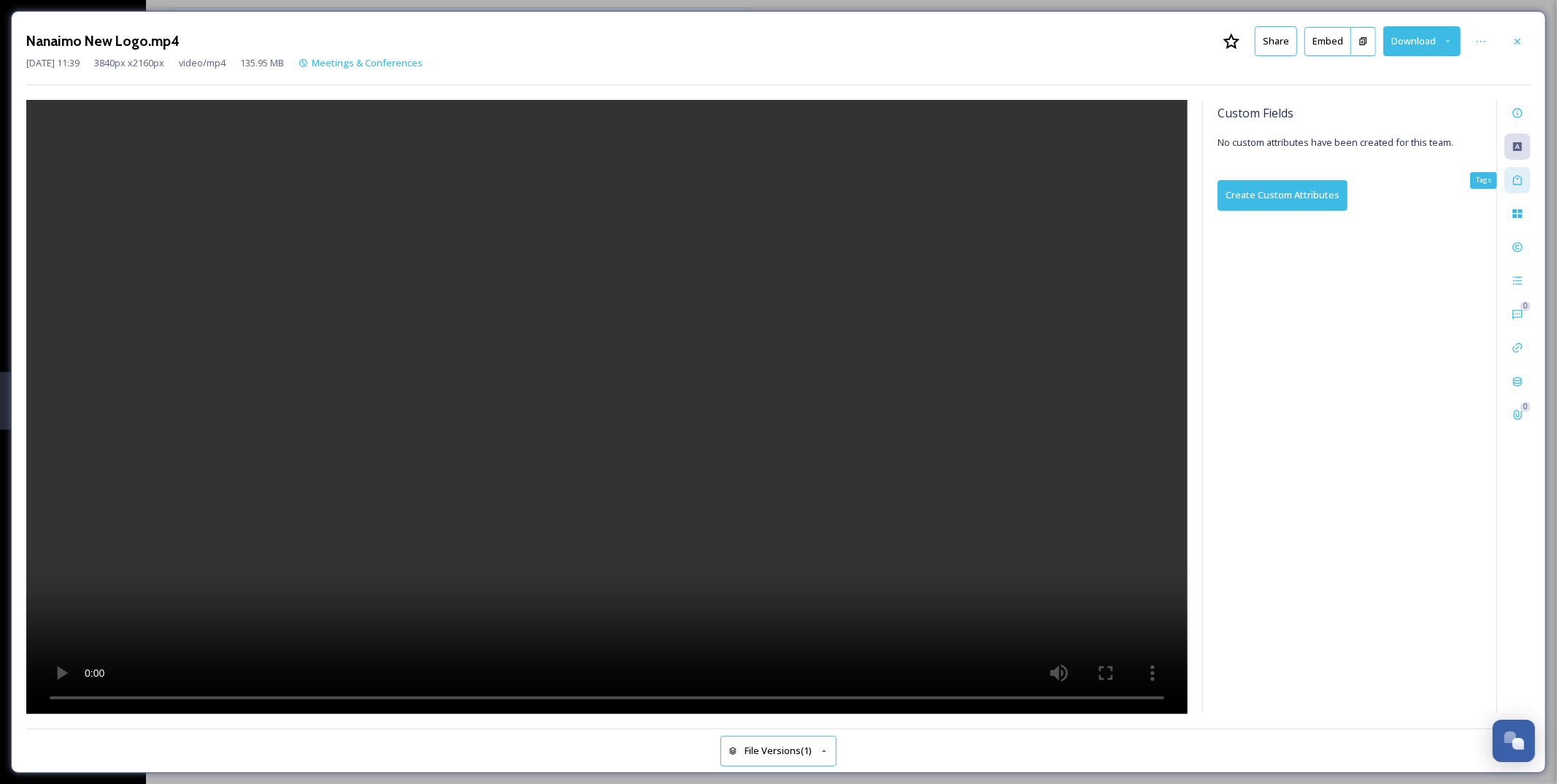
click at [1524, 187] on div "Tags" at bounding box center [1517, 180] width 26 height 26
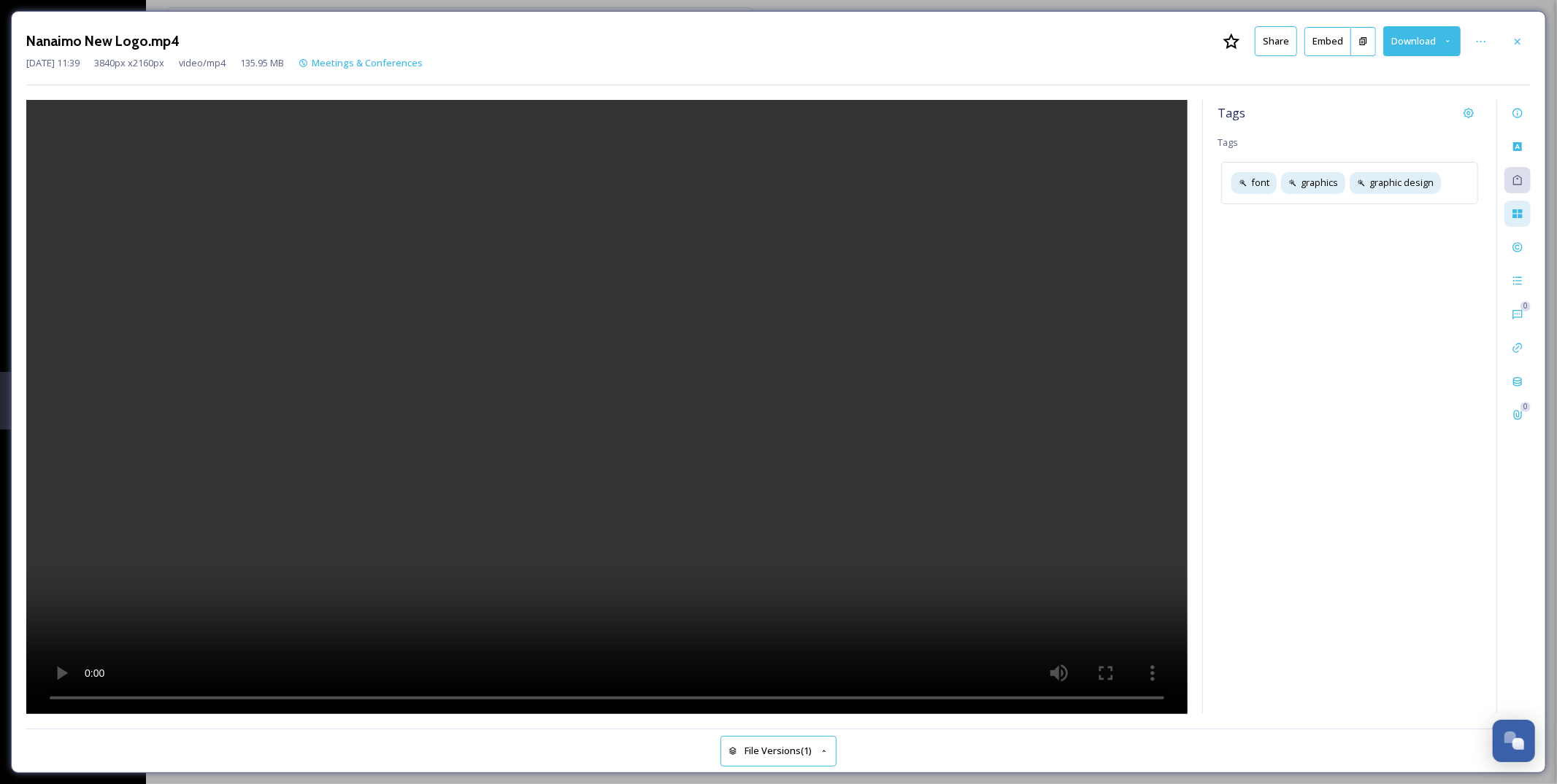
click at [1512, 218] on icon at bounding box center [1517, 213] width 11 height 11
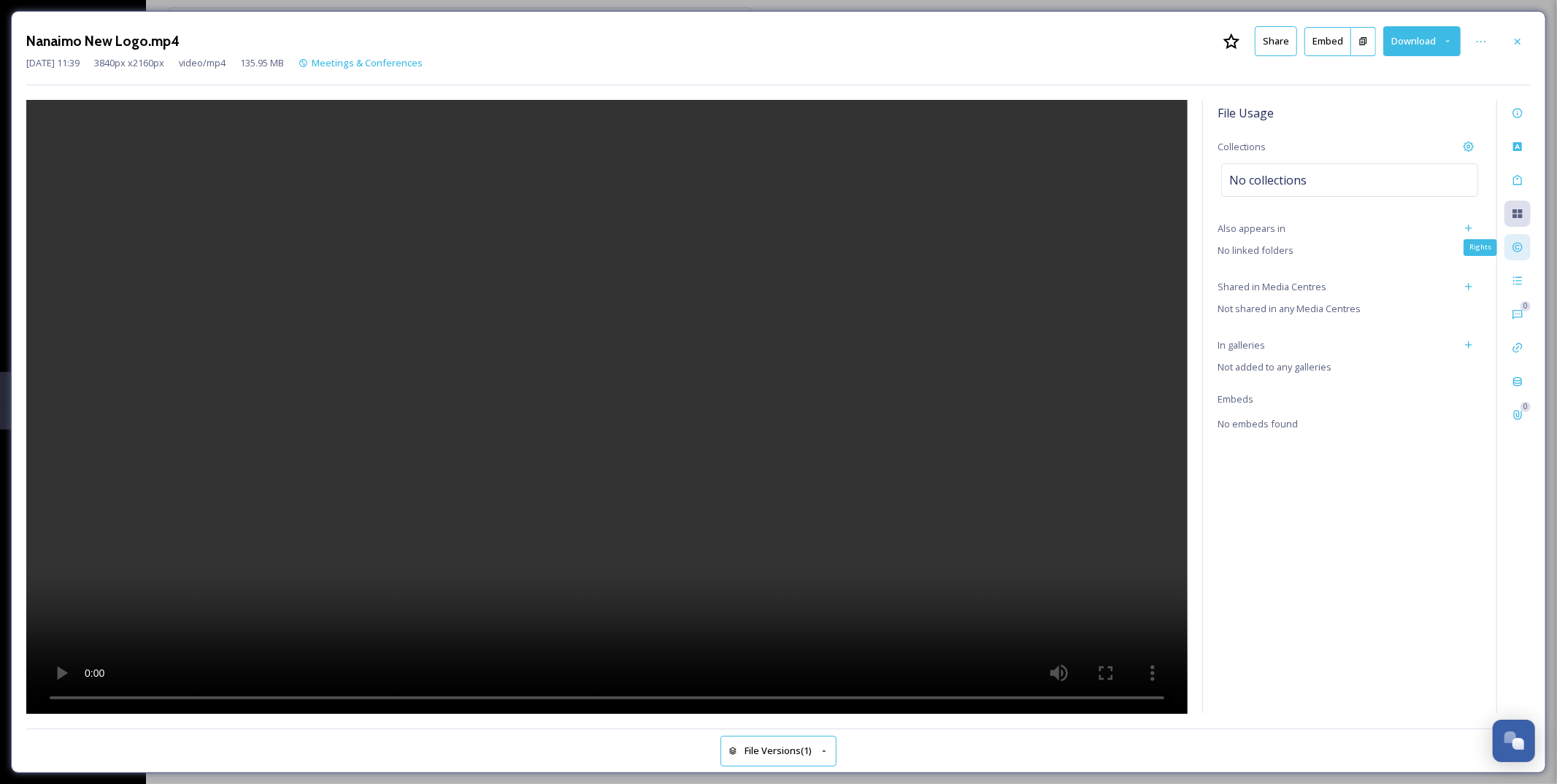
click at [1514, 254] on div "Rights" at bounding box center [1517, 247] width 26 height 26
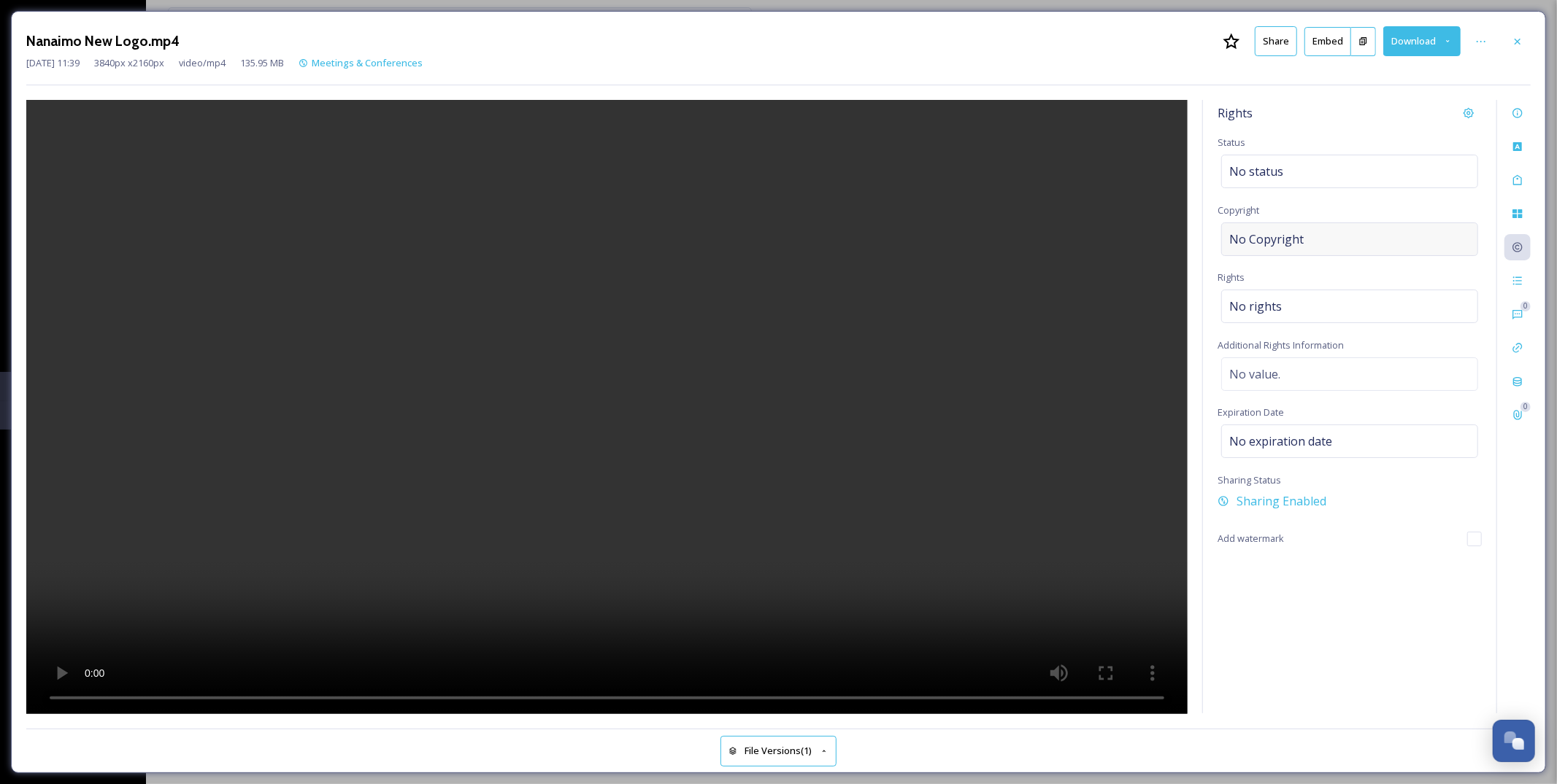
click at [1443, 240] on div "No Copyright" at bounding box center [1350, 239] width 257 height 34
type input "Unrestricted & Perpetual Use These images may be used for the following purpose…"
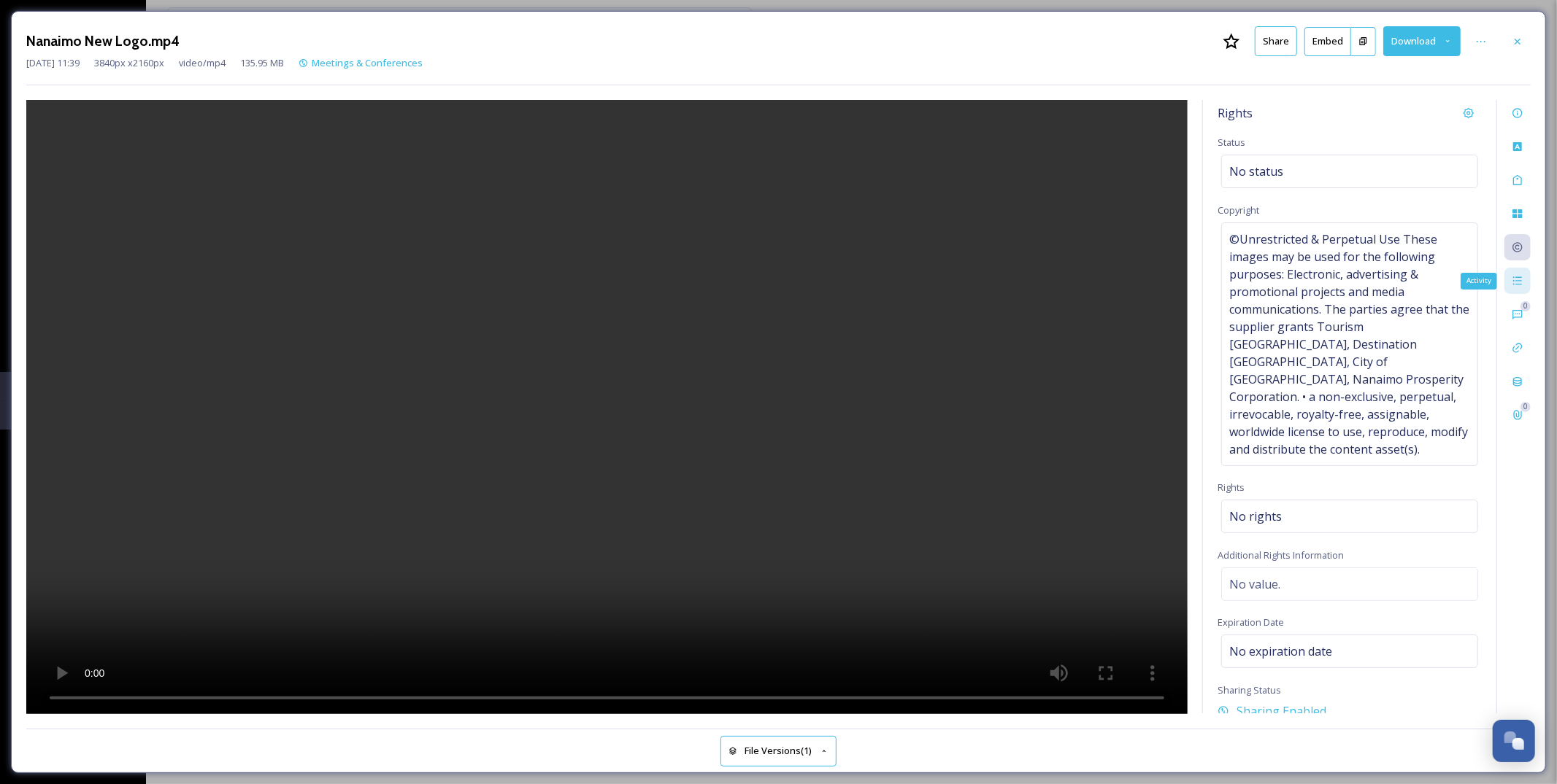
click at [1528, 283] on div "Activity" at bounding box center [1517, 281] width 26 height 26
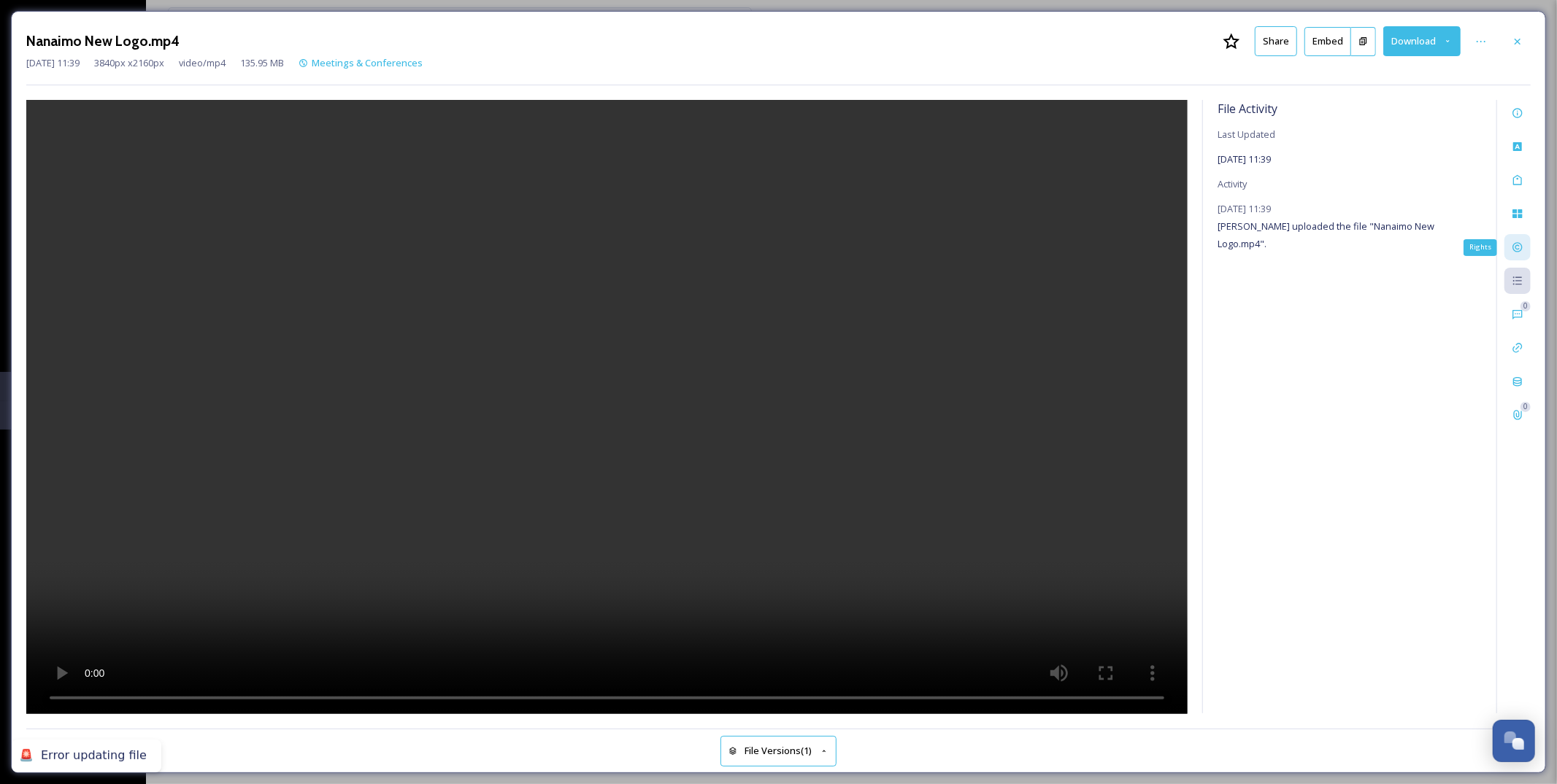
click at [1522, 248] on icon at bounding box center [1517, 246] width 11 height 11
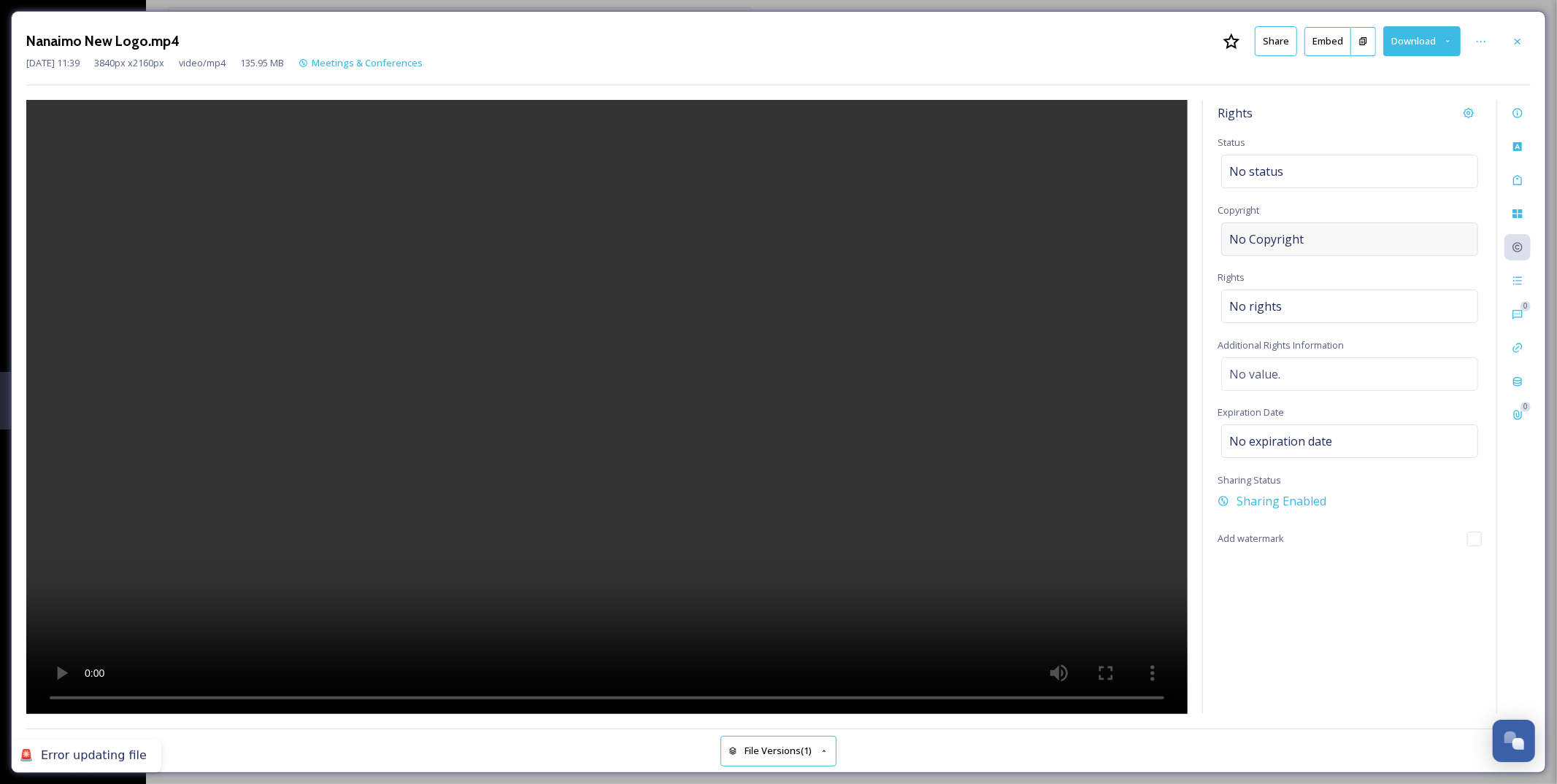
click at [1373, 244] on div "No Copyright" at bounding box center [1350, 239] width 257 height 34
type input "Unrestricted & Perpetual Use These images may be used for the following purpose…"
click at [1517, 214] on icon at bounding box center [1516, 213] width 10 height 9
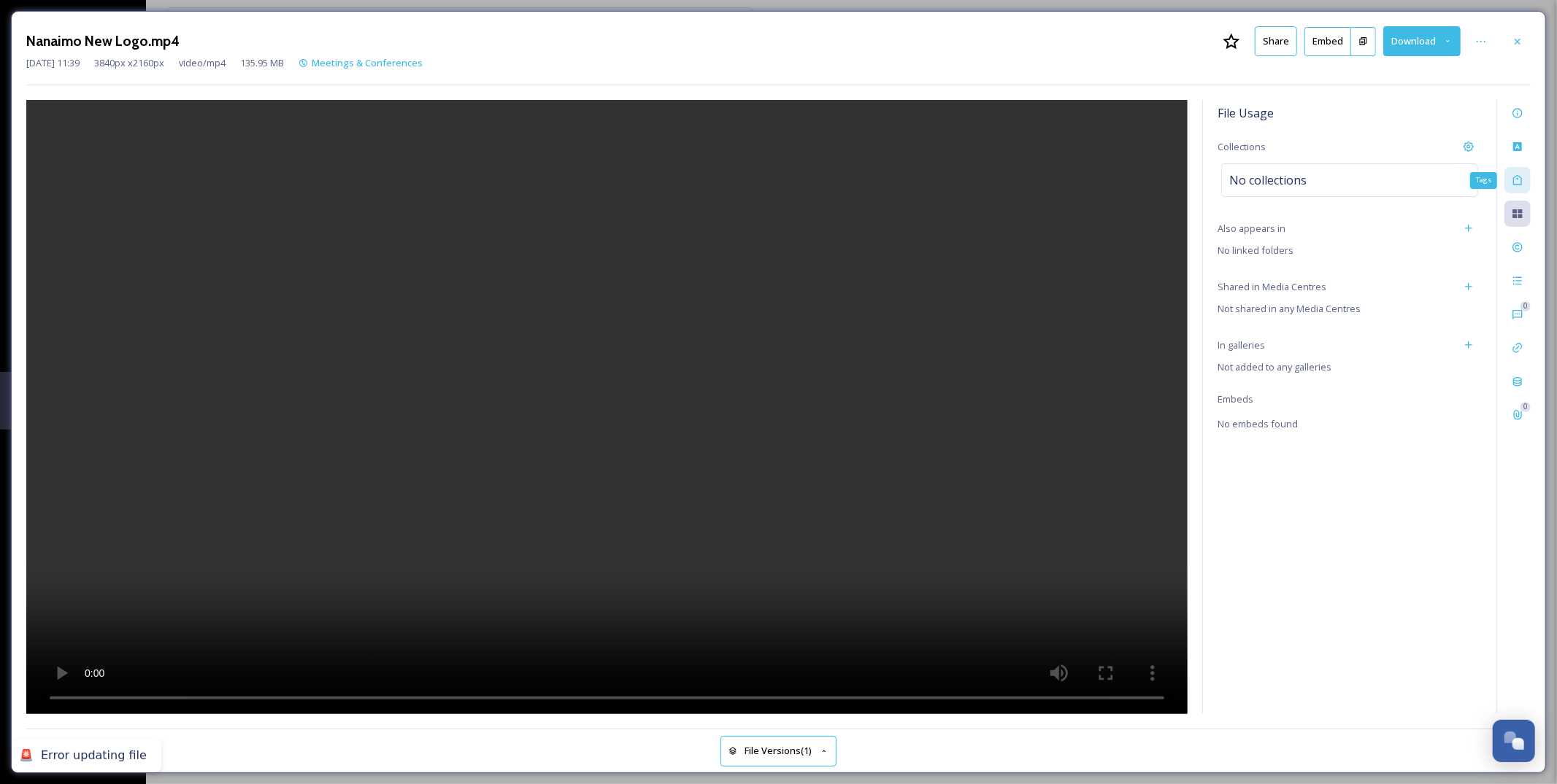
click at [1516, 186] on div "Tags" at bounding box center [1517, 180] width 26 height 26
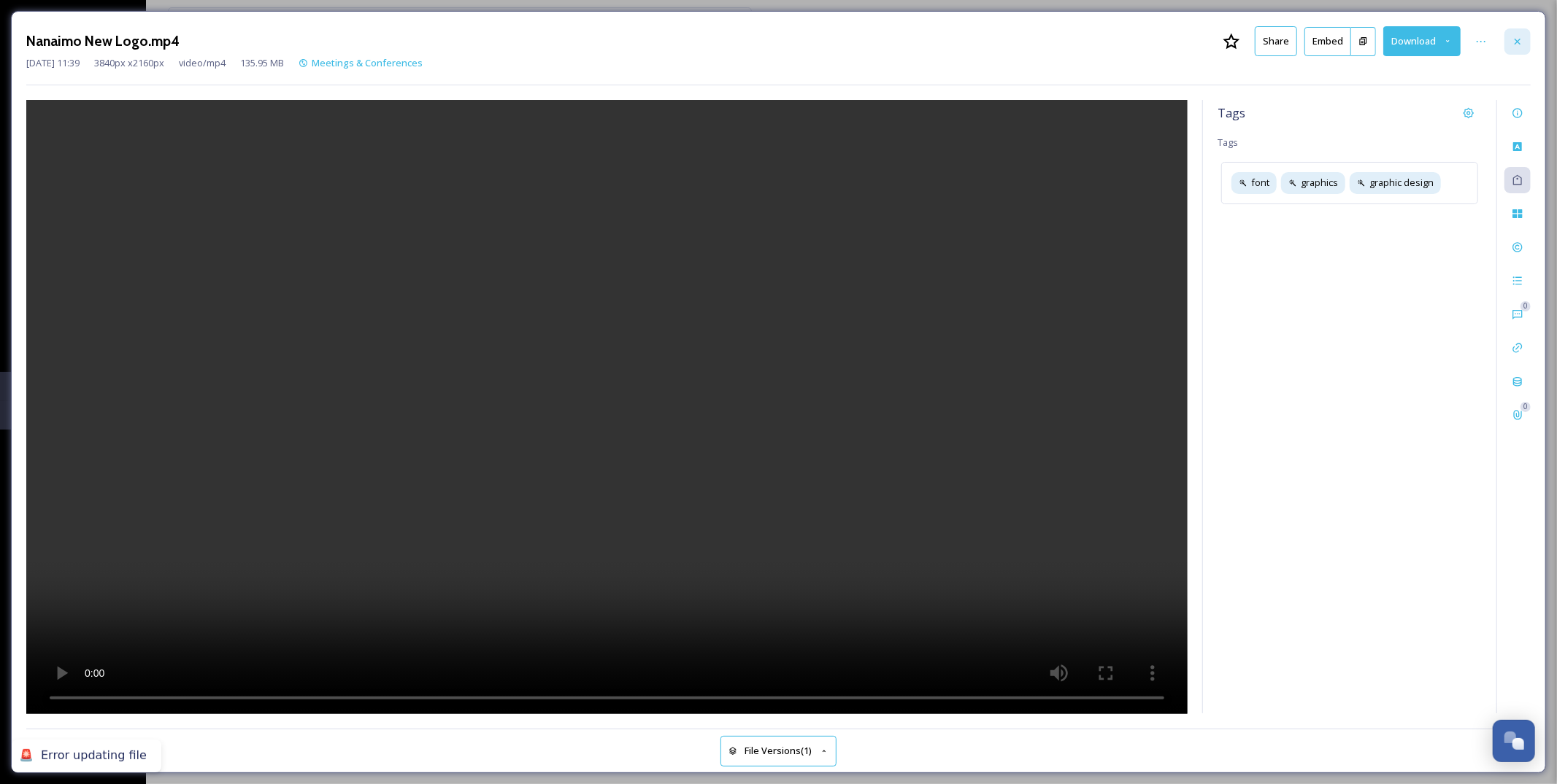
click at [1514, 36] on icon at bounding box center [1517, 41] width 11 height 11
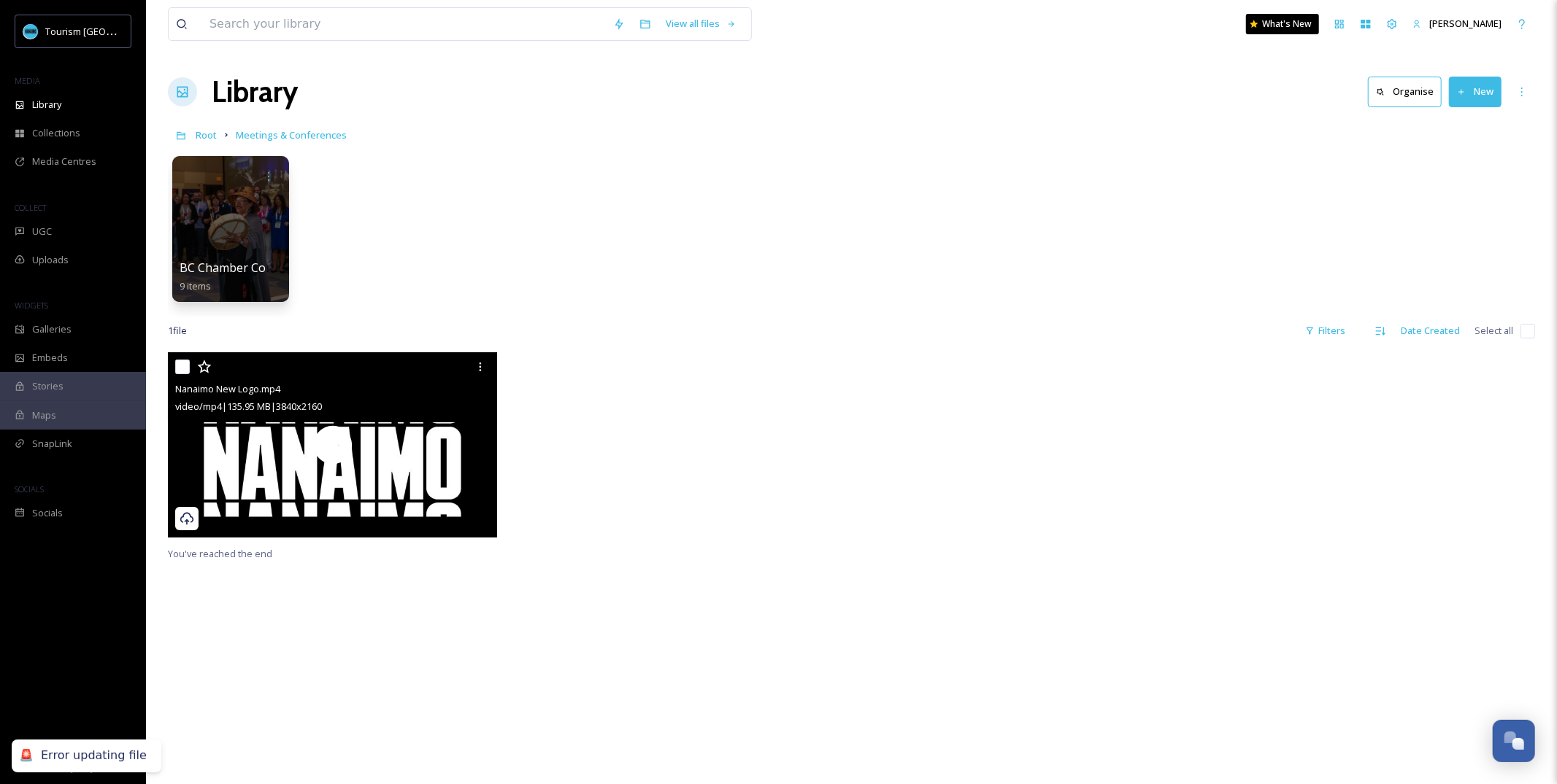
drag, startPoint x: 771, startPoint y: 463, endPoint x: 771, endPoint y: 473, distance: 10.0
click at [771, 468] on div at bounding box center [680, 448] width 337 height 193
